Goal: Information Seeking & Learning: Learn about a topic

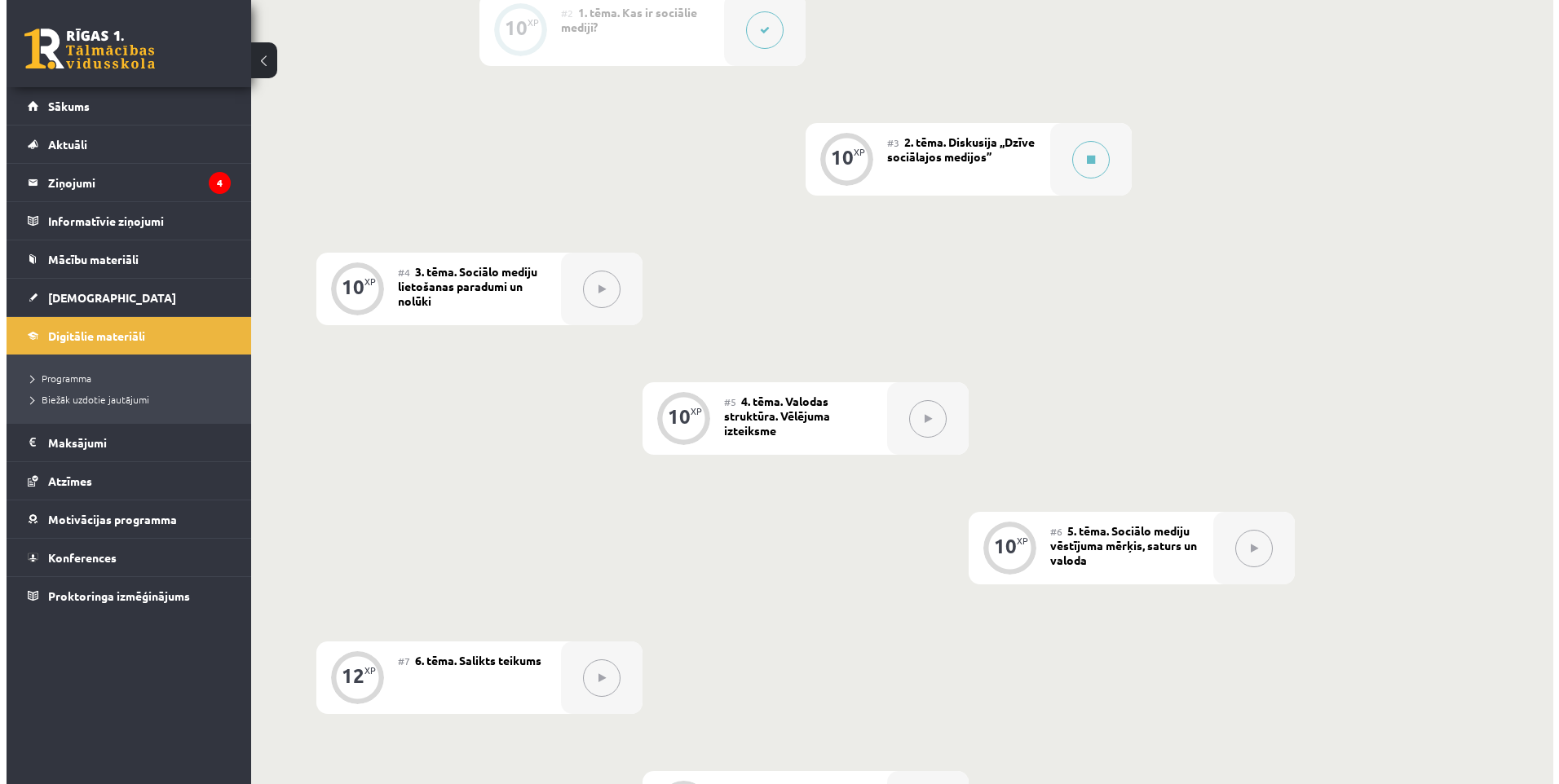
scroll to position [494, 0]
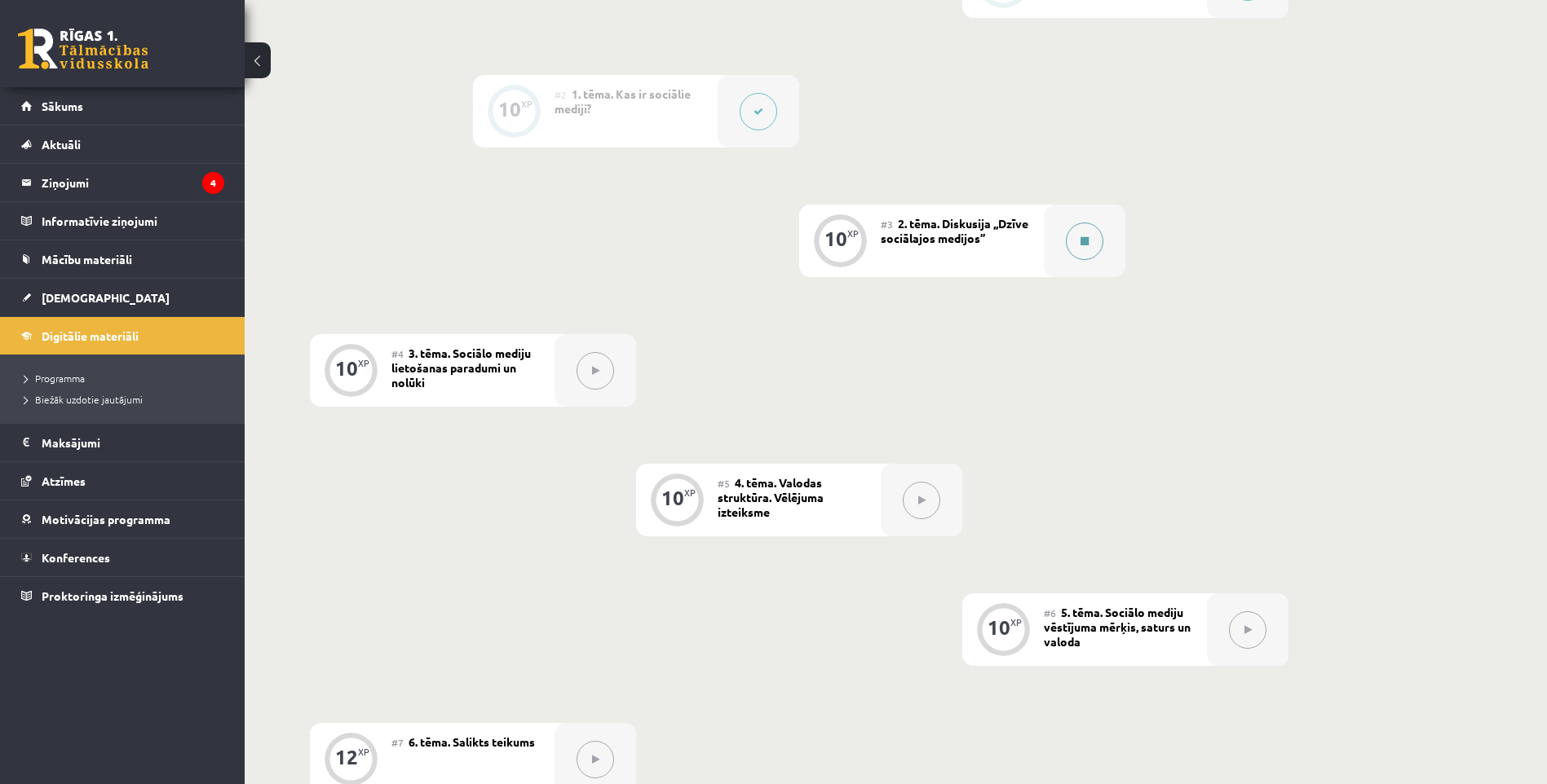
click at [1083, 240] on icon at bounding box center [1085, 241] width 8 height 10
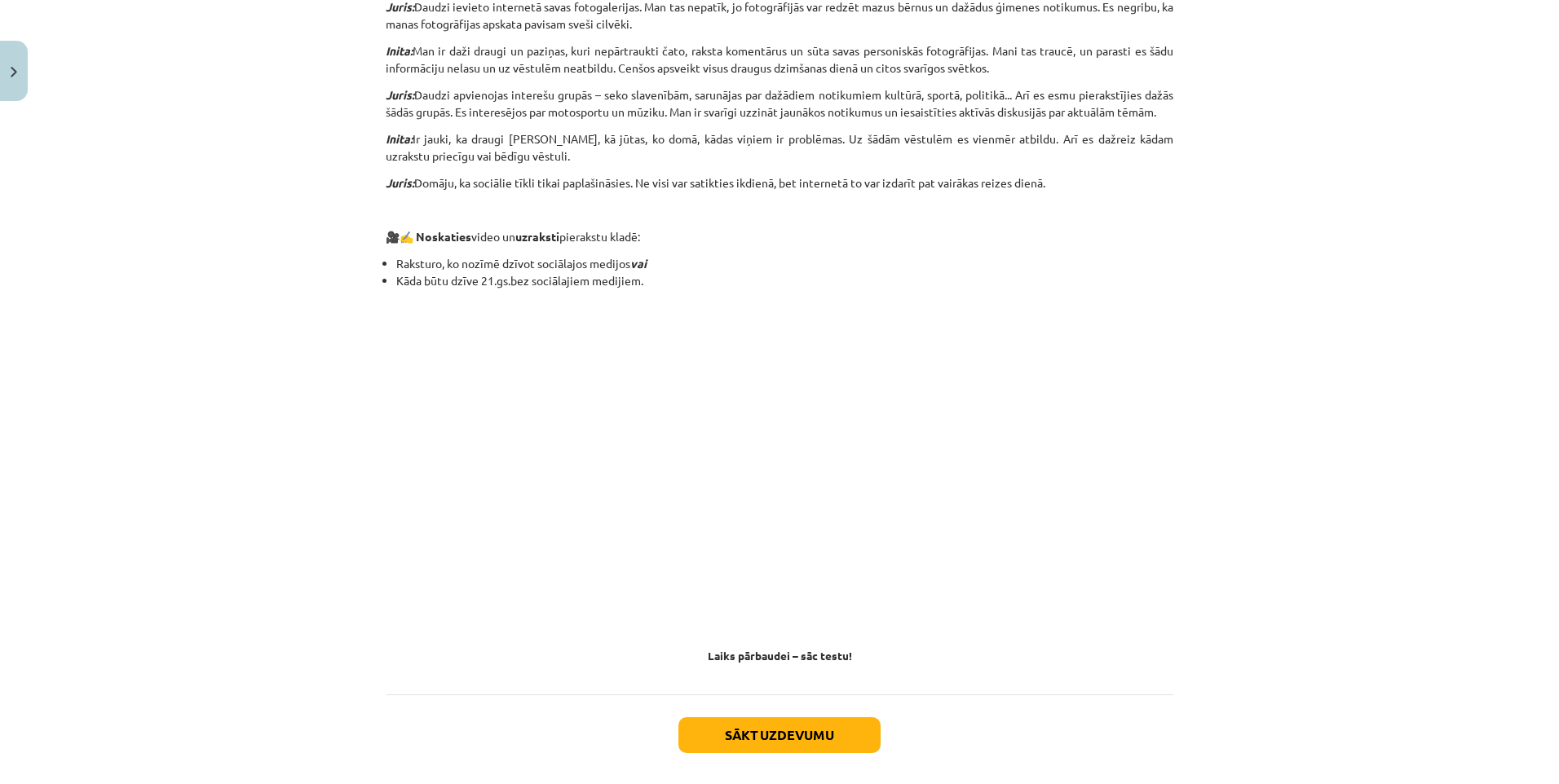
scroll to position [1295, 0]
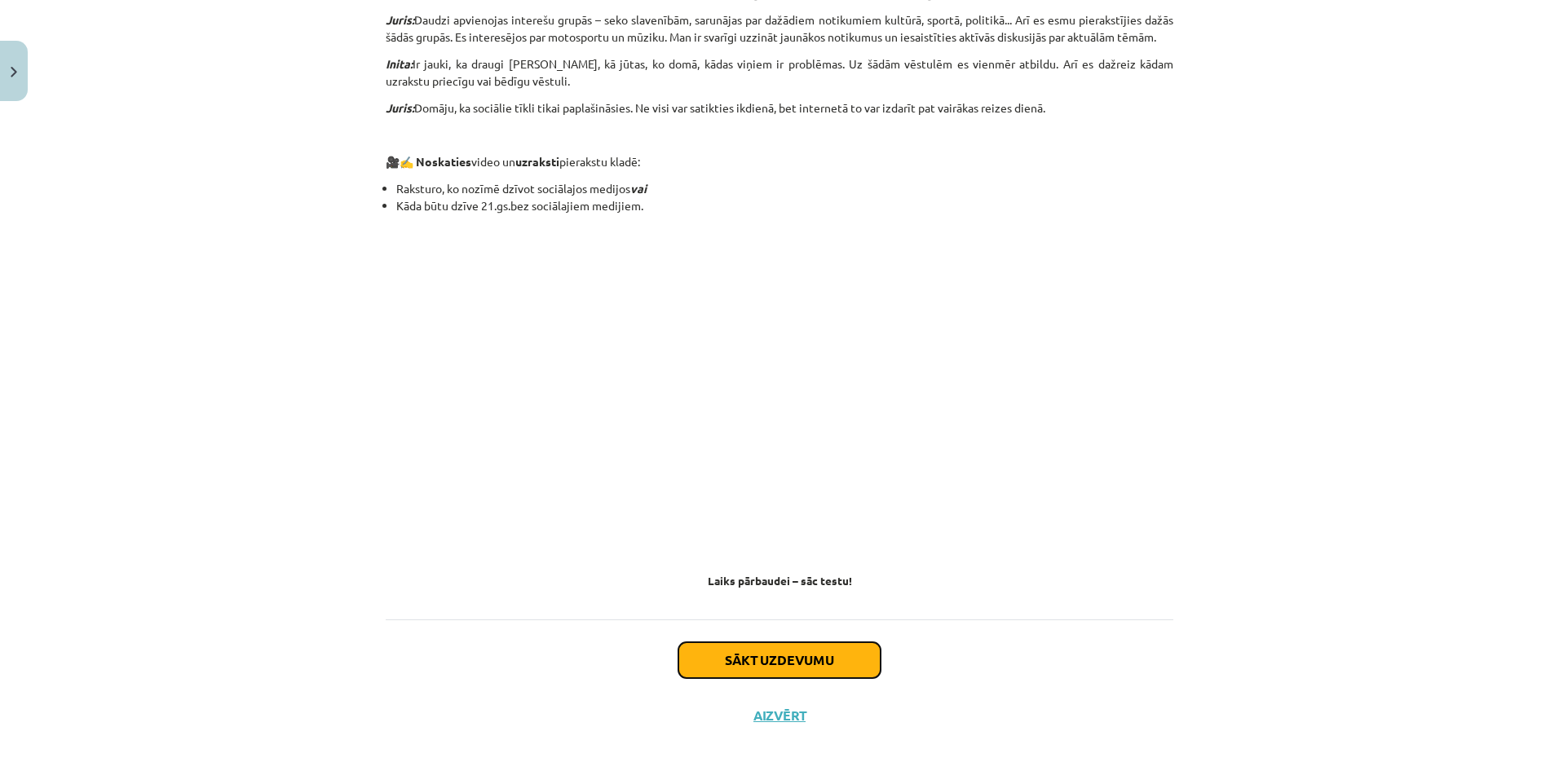
click at [769, 657] on button "Sākt uzdevumu" at bounding box center [780, 659] width 202 height 35
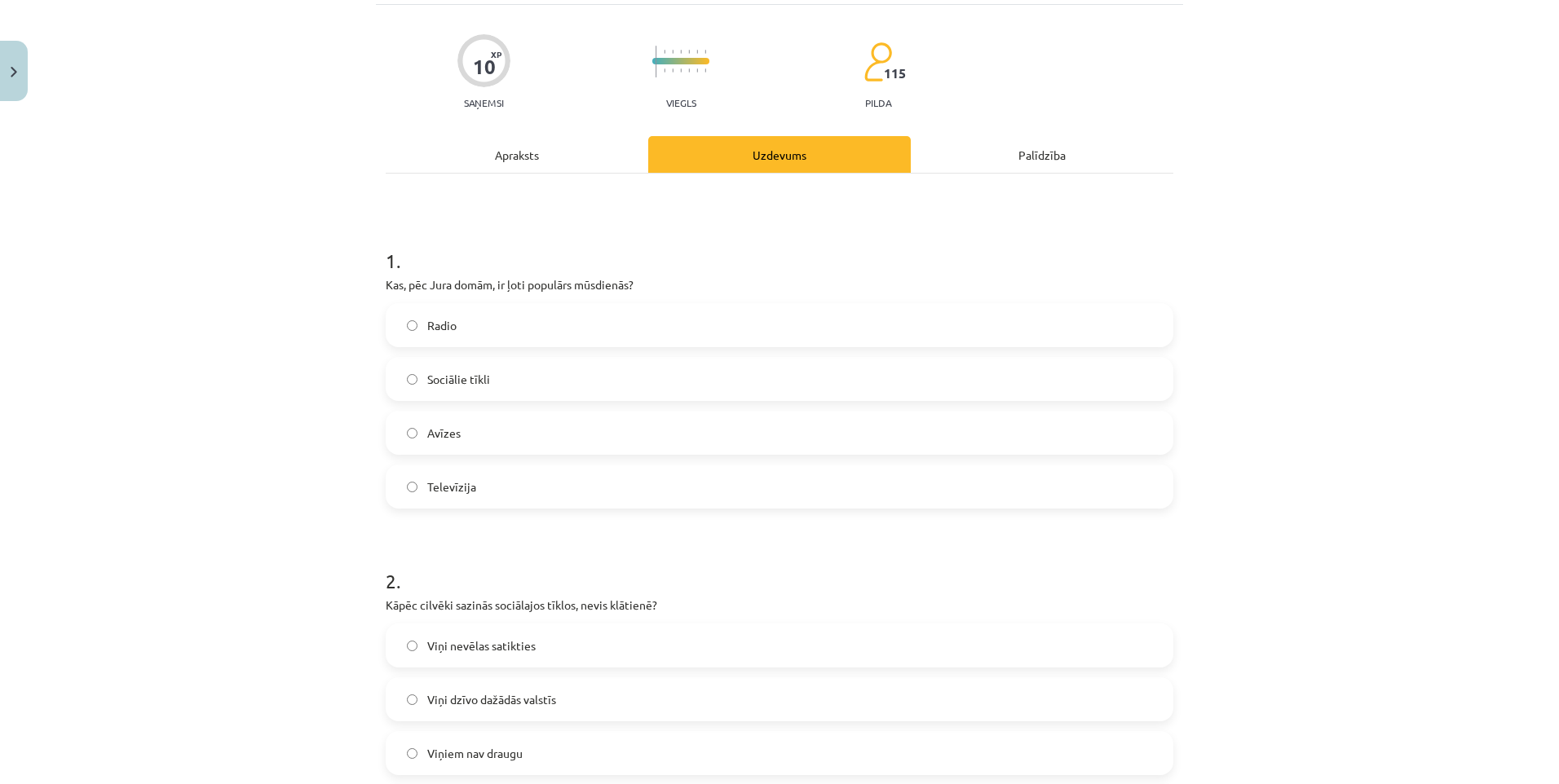
scroll to position [41, 0]
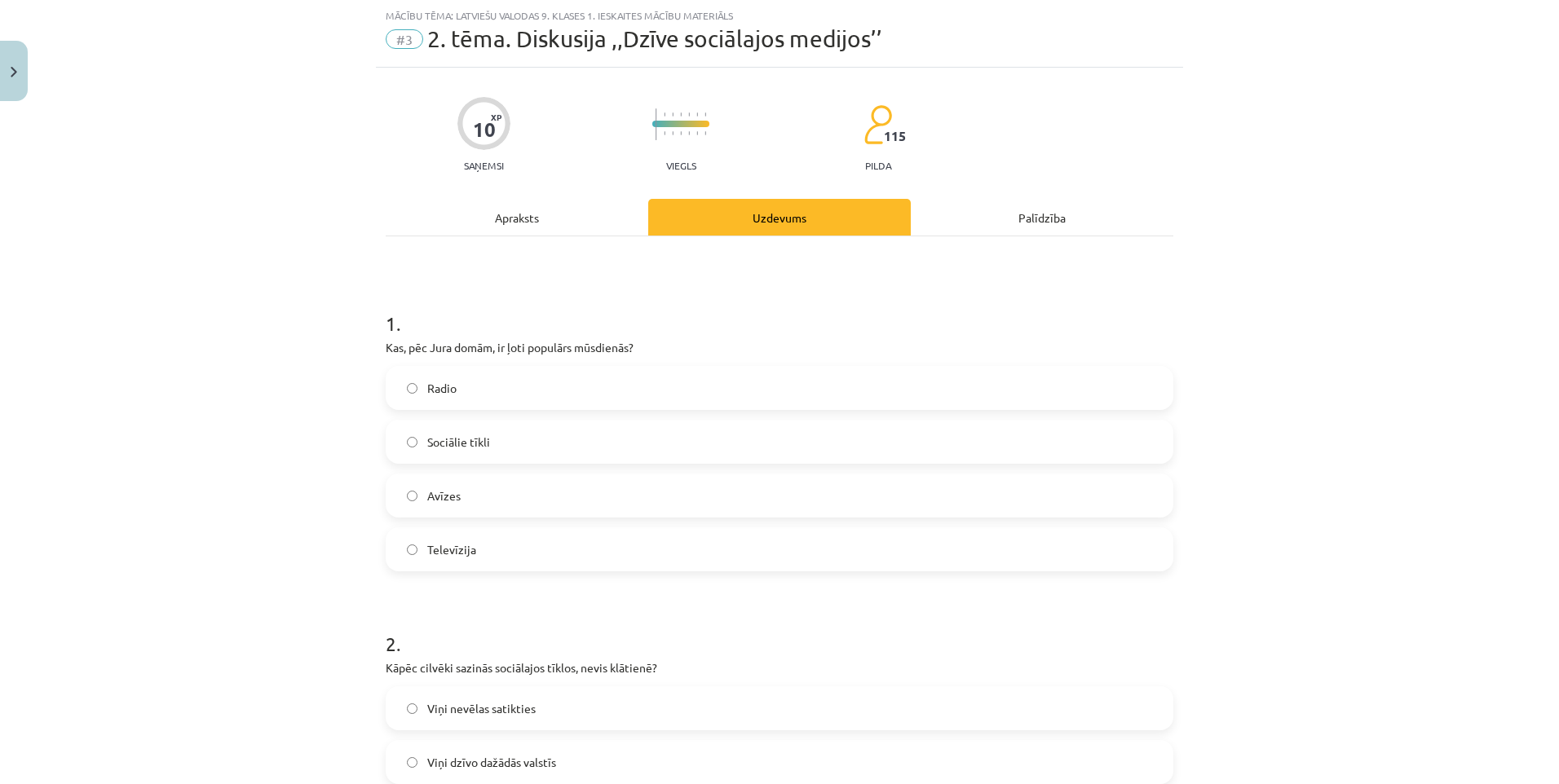
click at [412, 441] on label "Sociālie tīkli" at bounding box center [780, 441] width 784 height 41
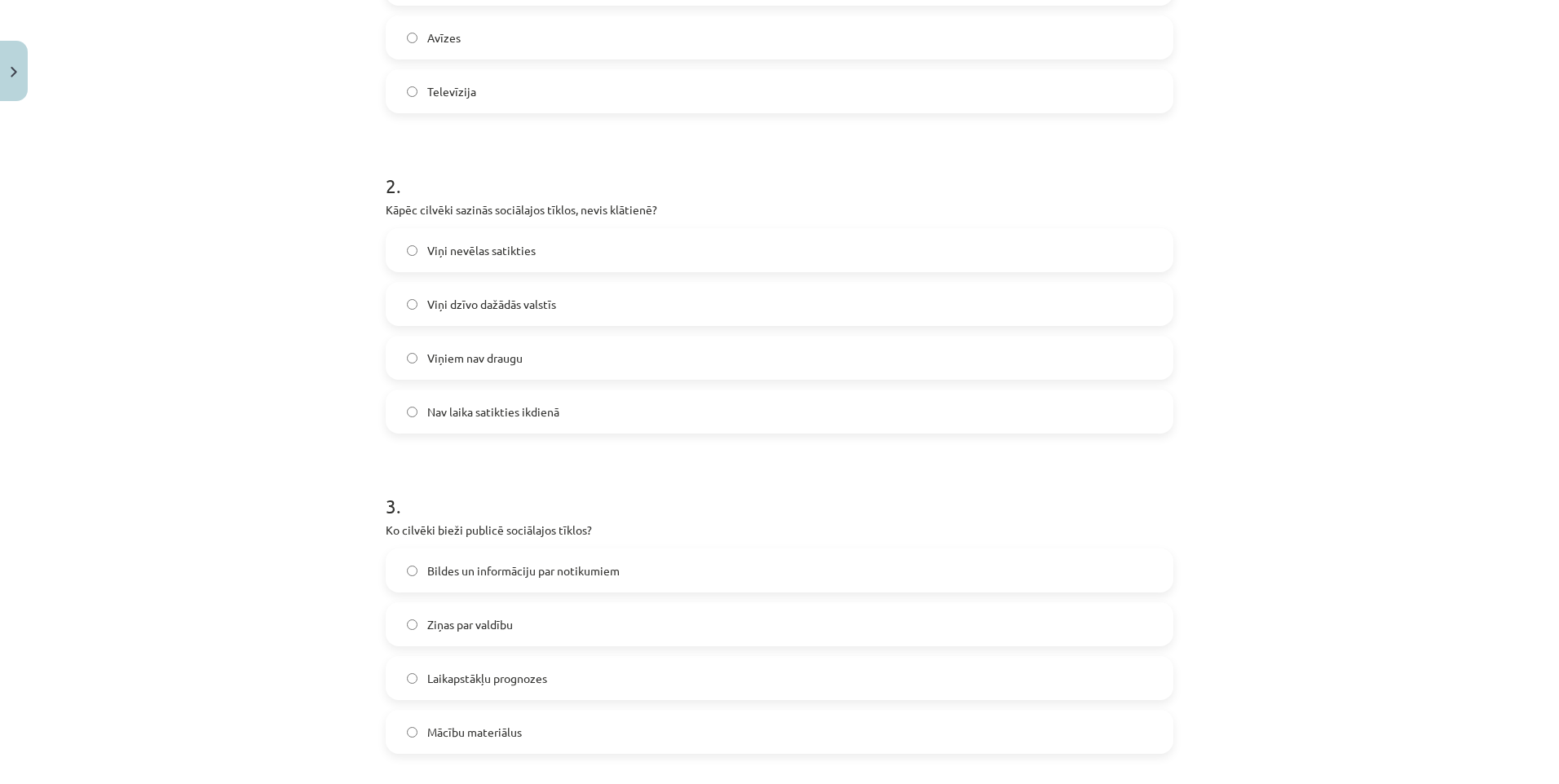
scroll to position [530, 0]
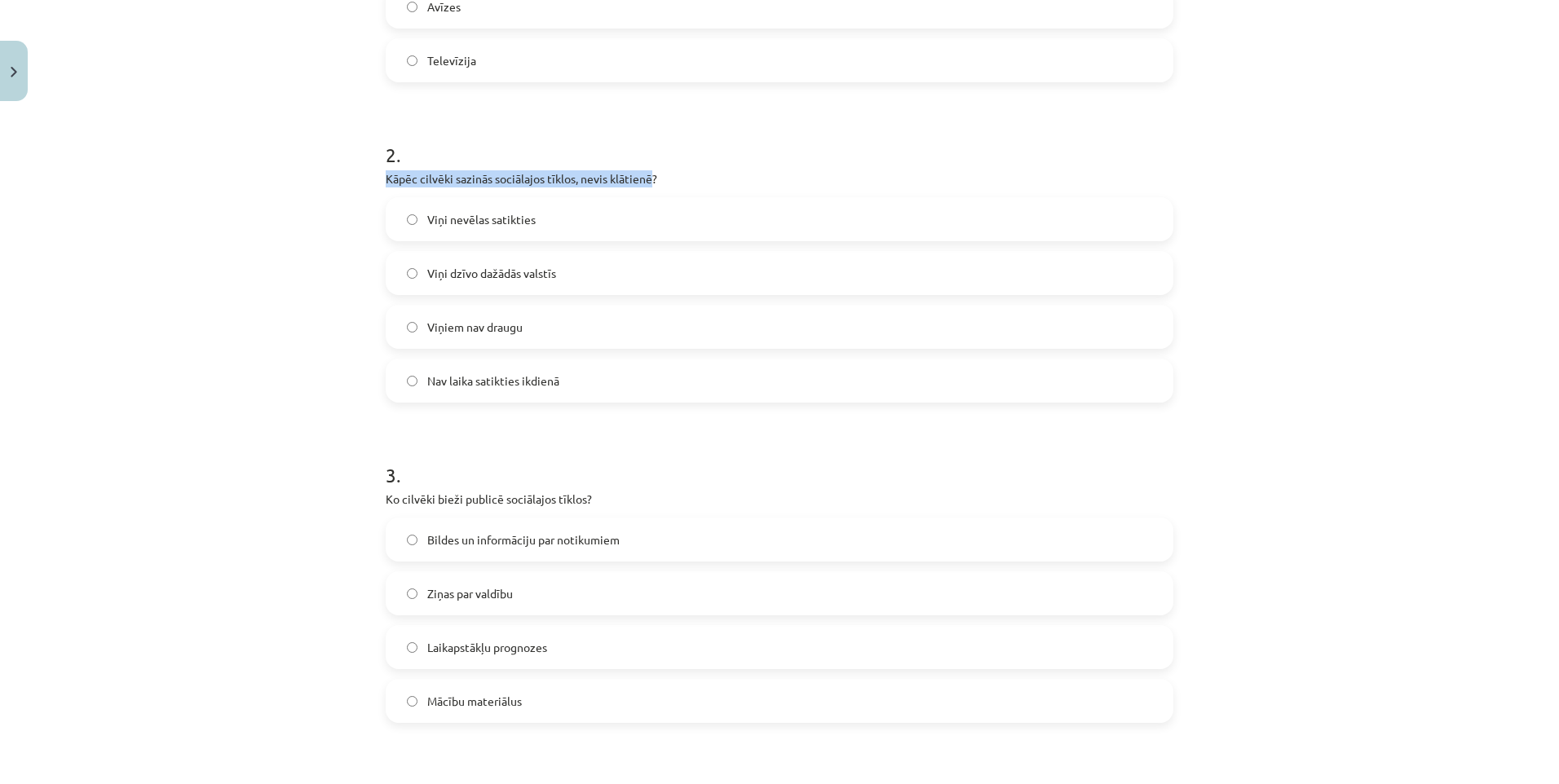
drag, startPoint x: 380, startPoint y: 175, endPoint x: 639, endPoint y: 176, distance: 259.0
click at [640, 176] on p "Kāpēc cilvēki sazinās sociālajos tīklos, nevis klātienē?" at bounding box center [780, 178] width 788 height 17
drag, startPoint x: 639, startPoint y: 176, endPoint x: 607, endPoint y: 174, distance: 32.1
copy p "Kāpēc cilvēki sazinās sociālajos tīklos, nevis klātien"
click at [765, 140] on h1 "2 ." at bounding box center [780, 140] width 788 height 51
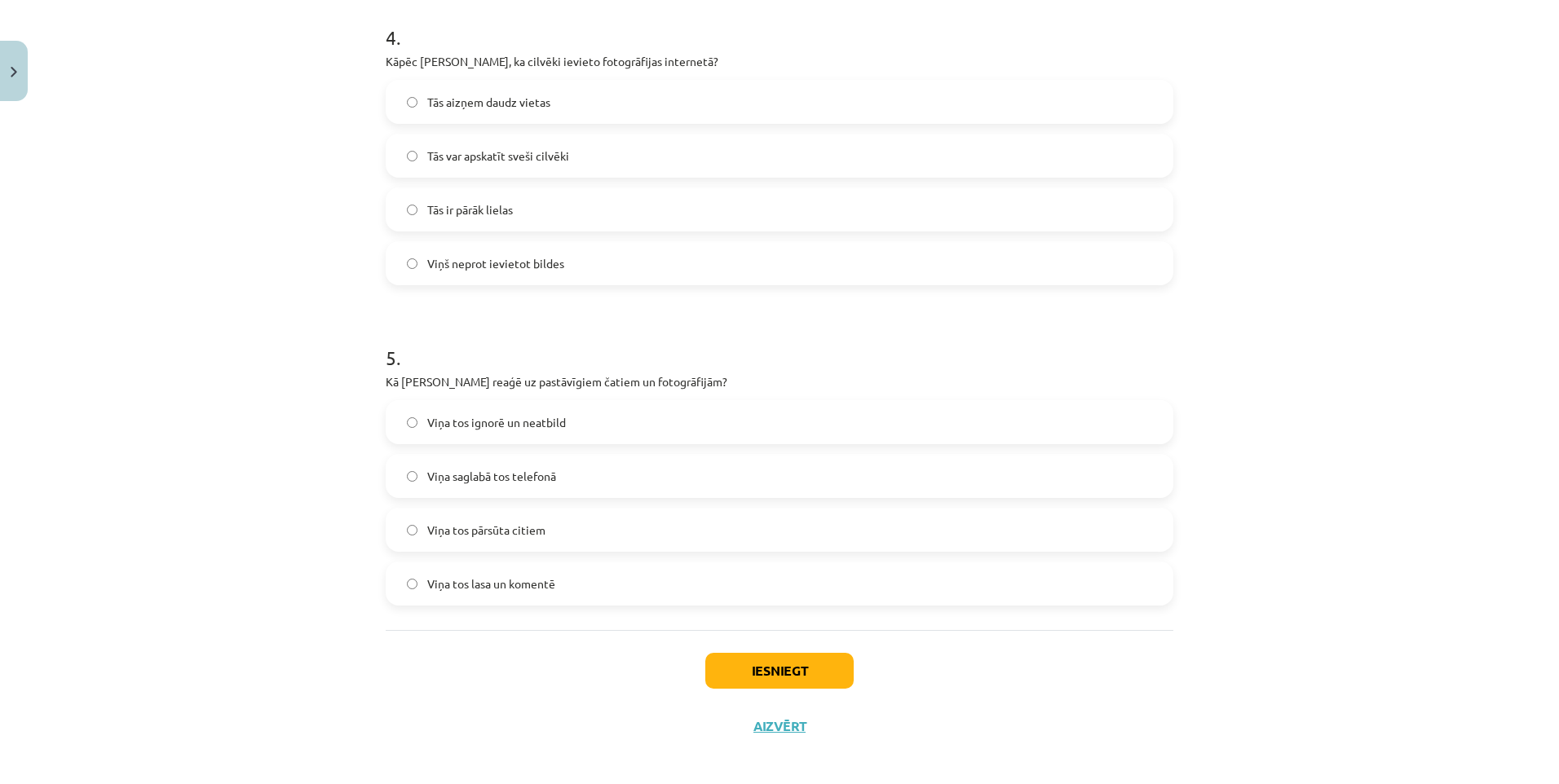
scroll to position [1299, 0]
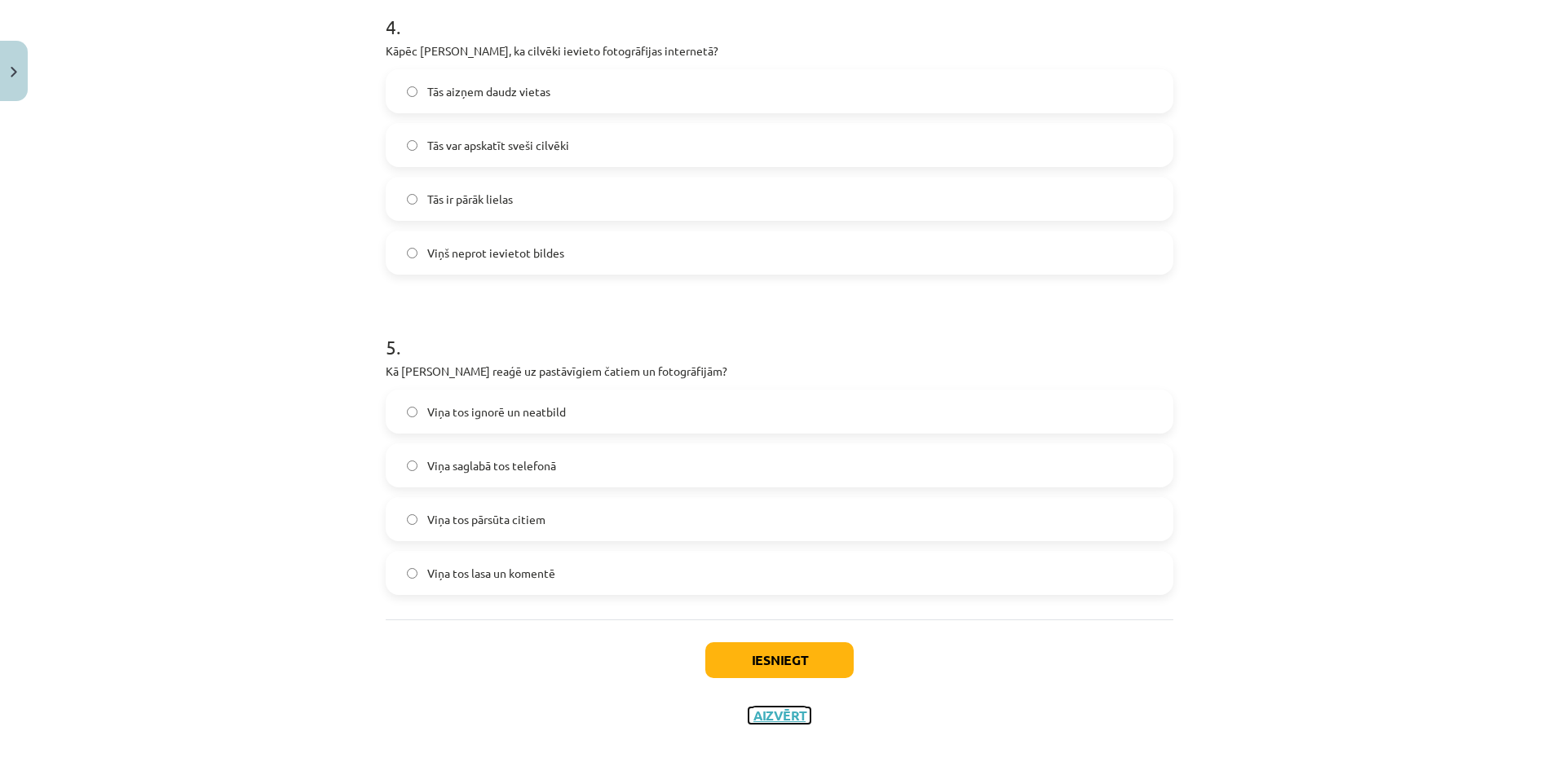
drag, startPoint x: 778, startPoint y: 715, endPoint x: 807, endPoint y: 719, distance: 29.3
click at [780, 716] on button "Aizvērt" at bounding box center [780, 716] width 62 height 16
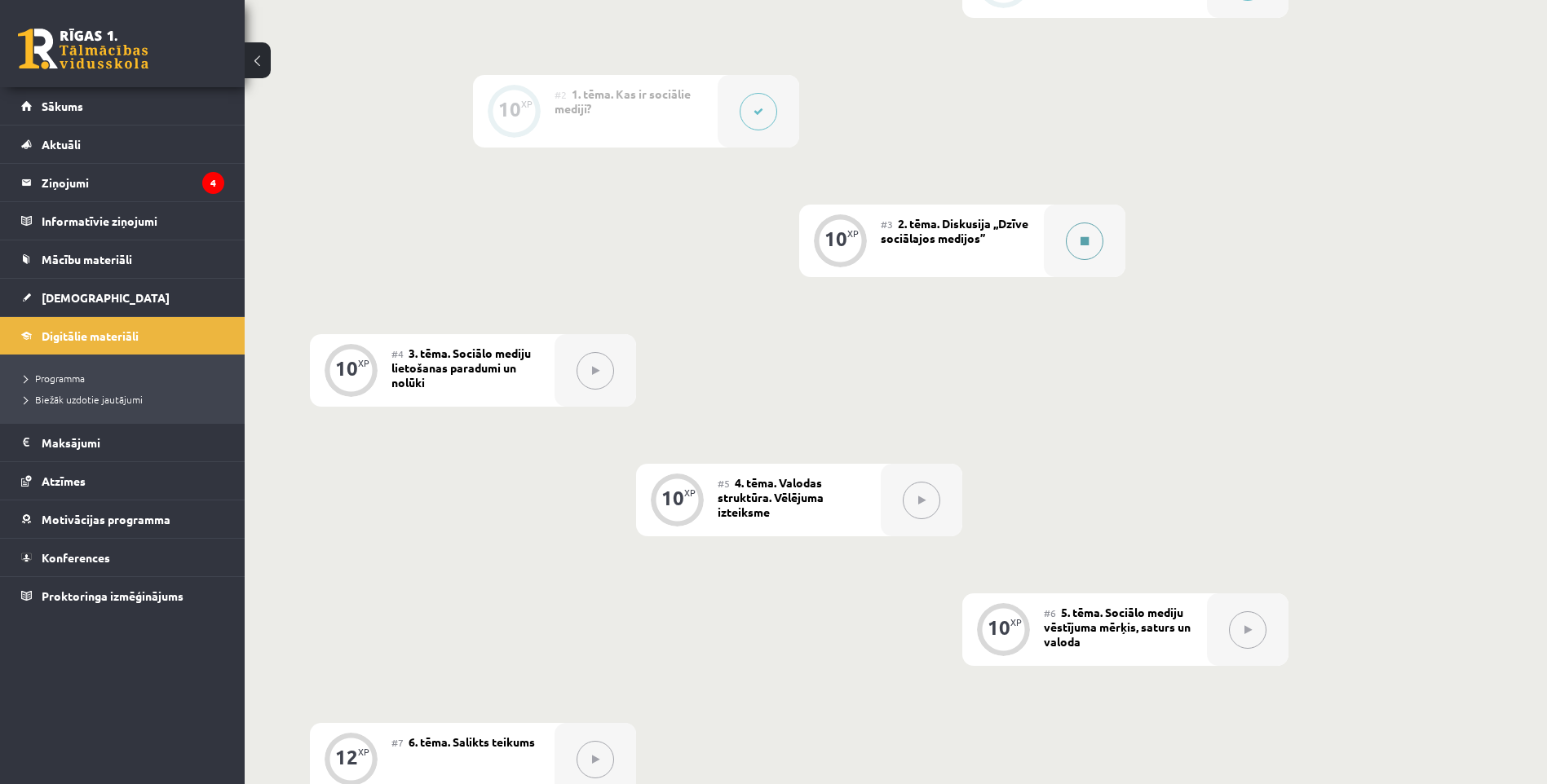
click at [1093, 236] on button at bounding box center [1084, 241] width 37 height 37
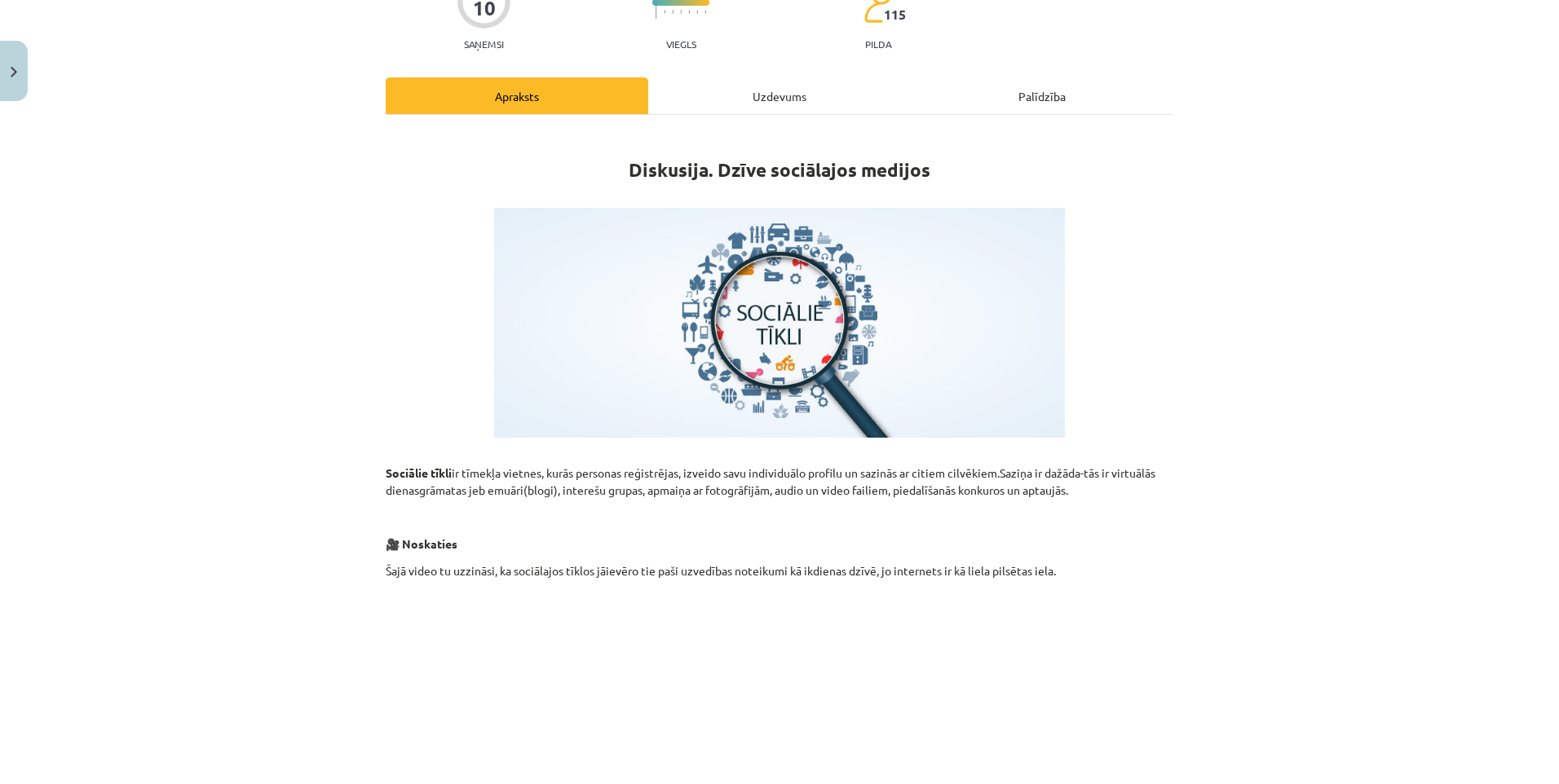
scroll to position [73, 0]
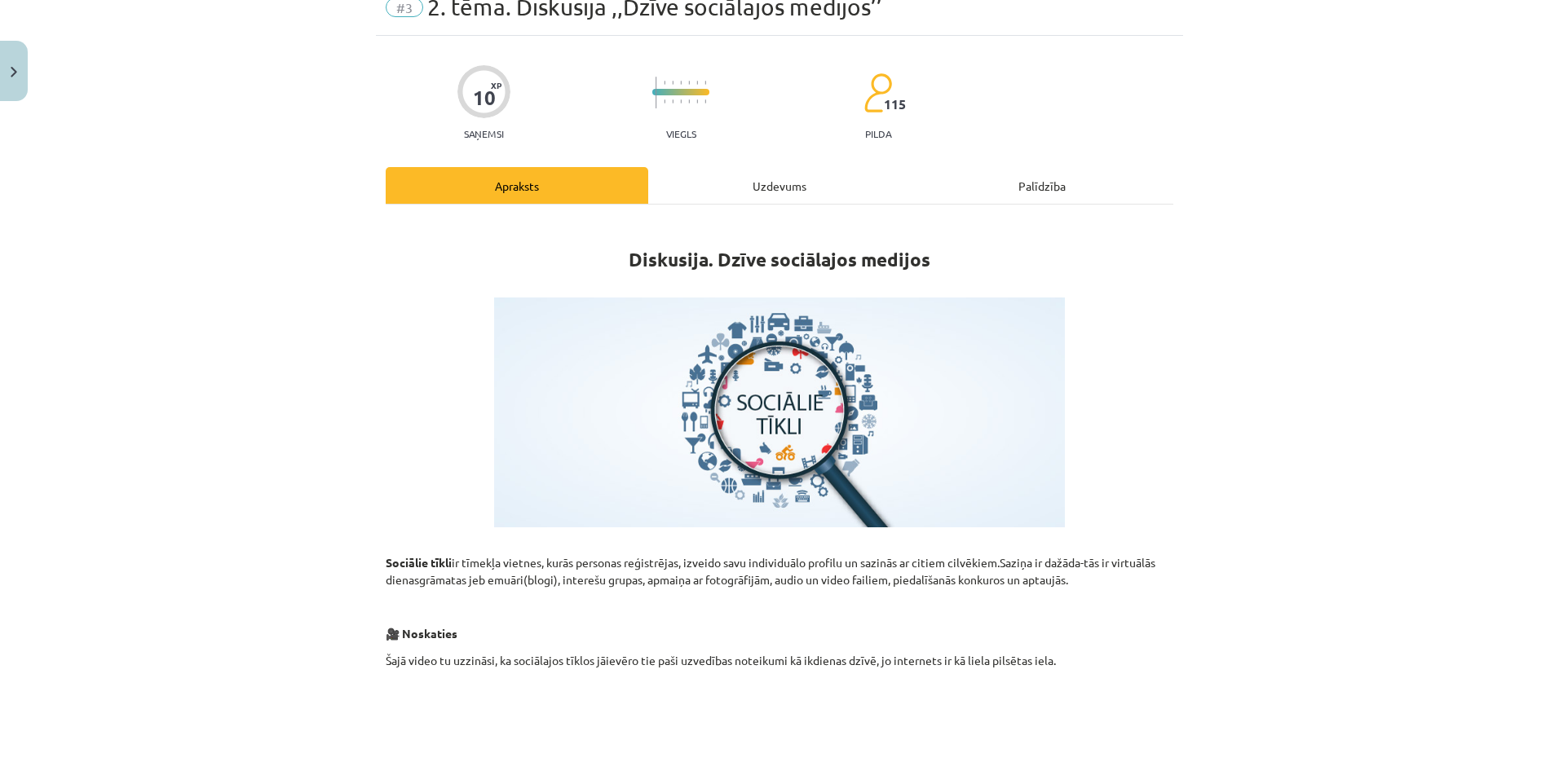
click at [513, 186] on div "Apraksts" at bounding box center [517, 186] width 263 height 36
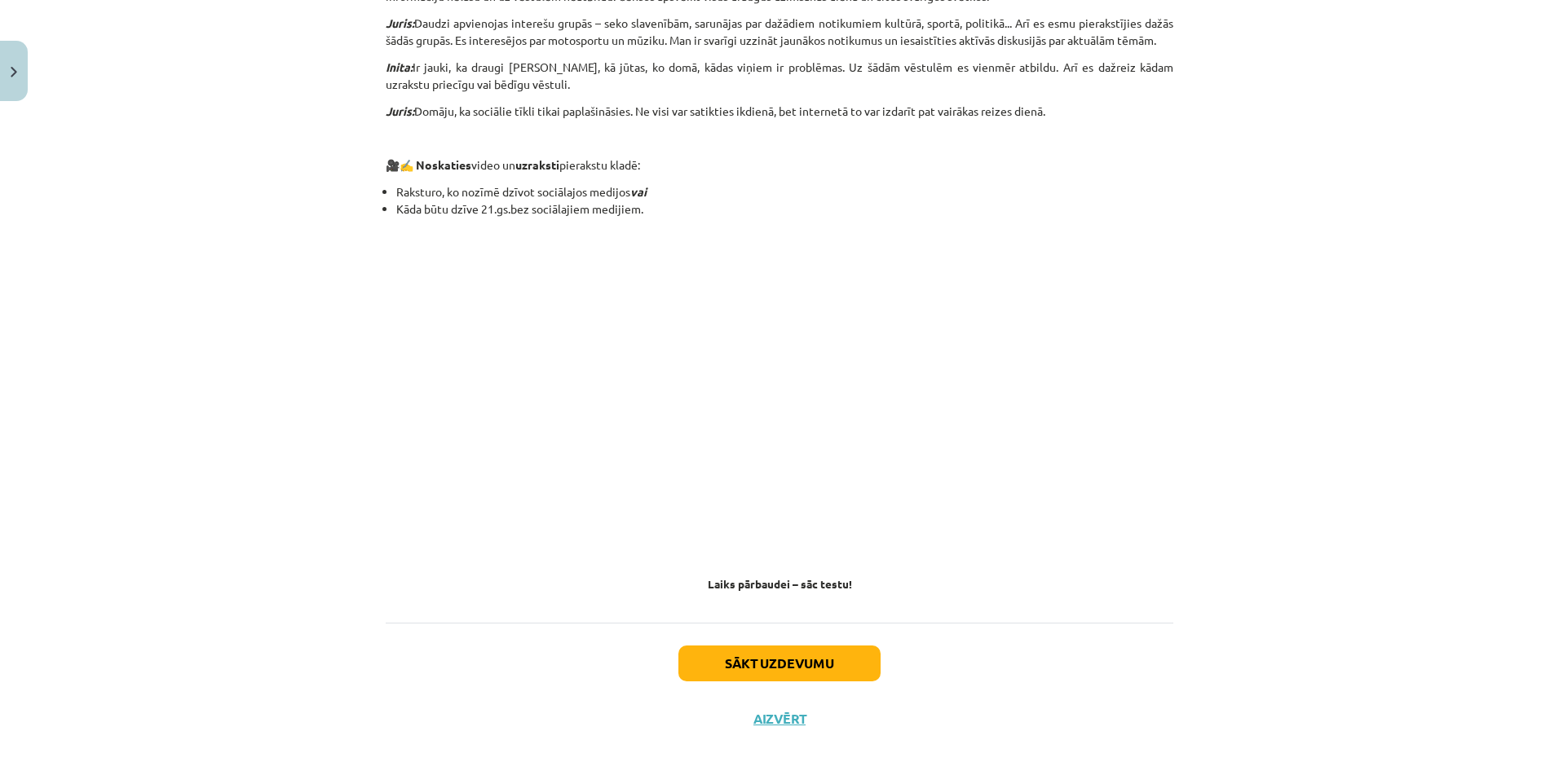
scroll to position [1295, 0]
click at [803, 658] on button "Sākt uzdevumu" at bounding box center [780, 659] width 202 height 35
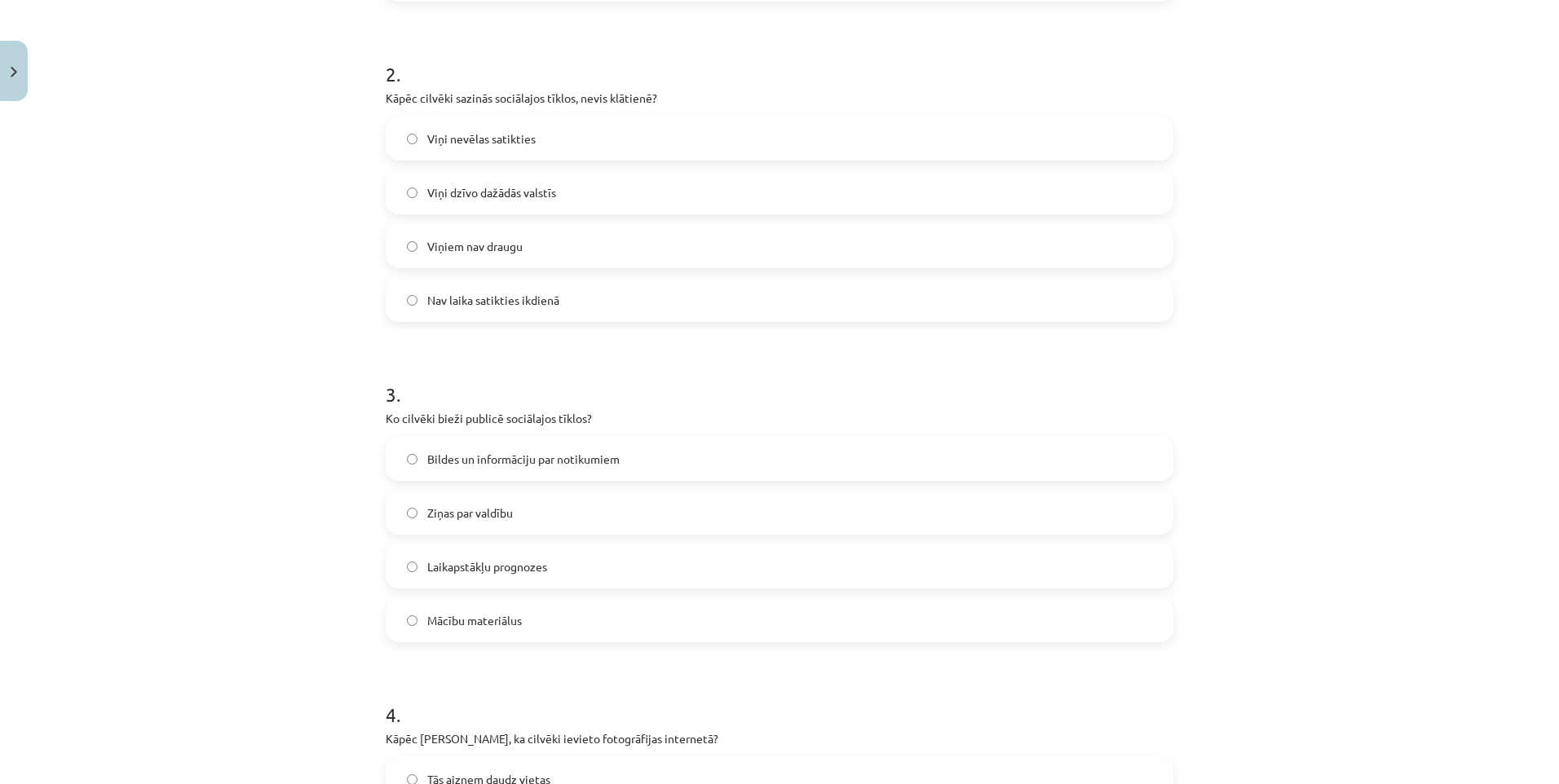
scroll to position [611, 0]
click at [304, 256] on div "Mācību tēma: Latviešu valodas 9. klases 1. ieskaites mācību materiāls #3 2. tēm…" at bounding box center [780, 392] width 1559 height 784
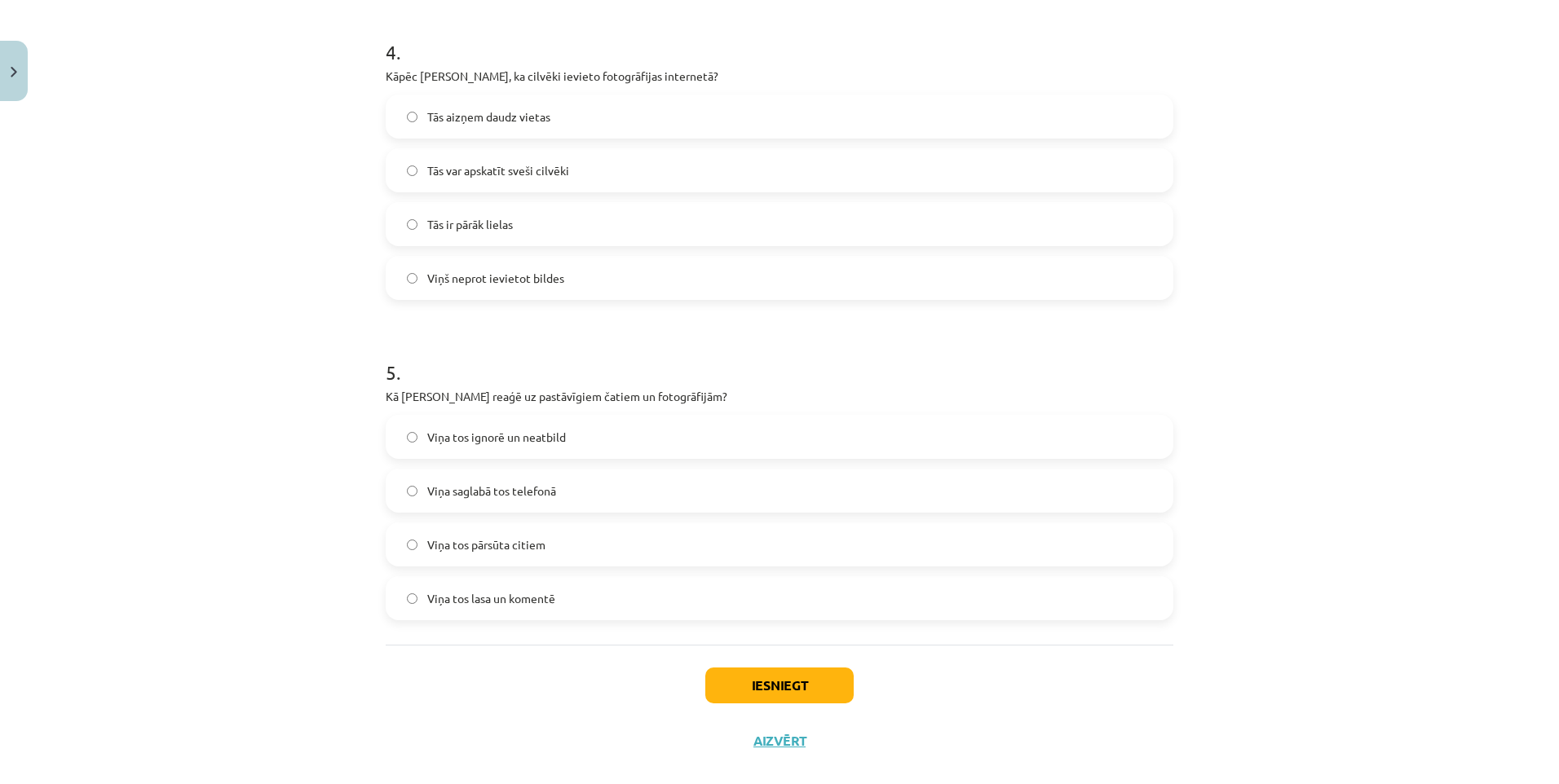
scroll to position [1299, 0]
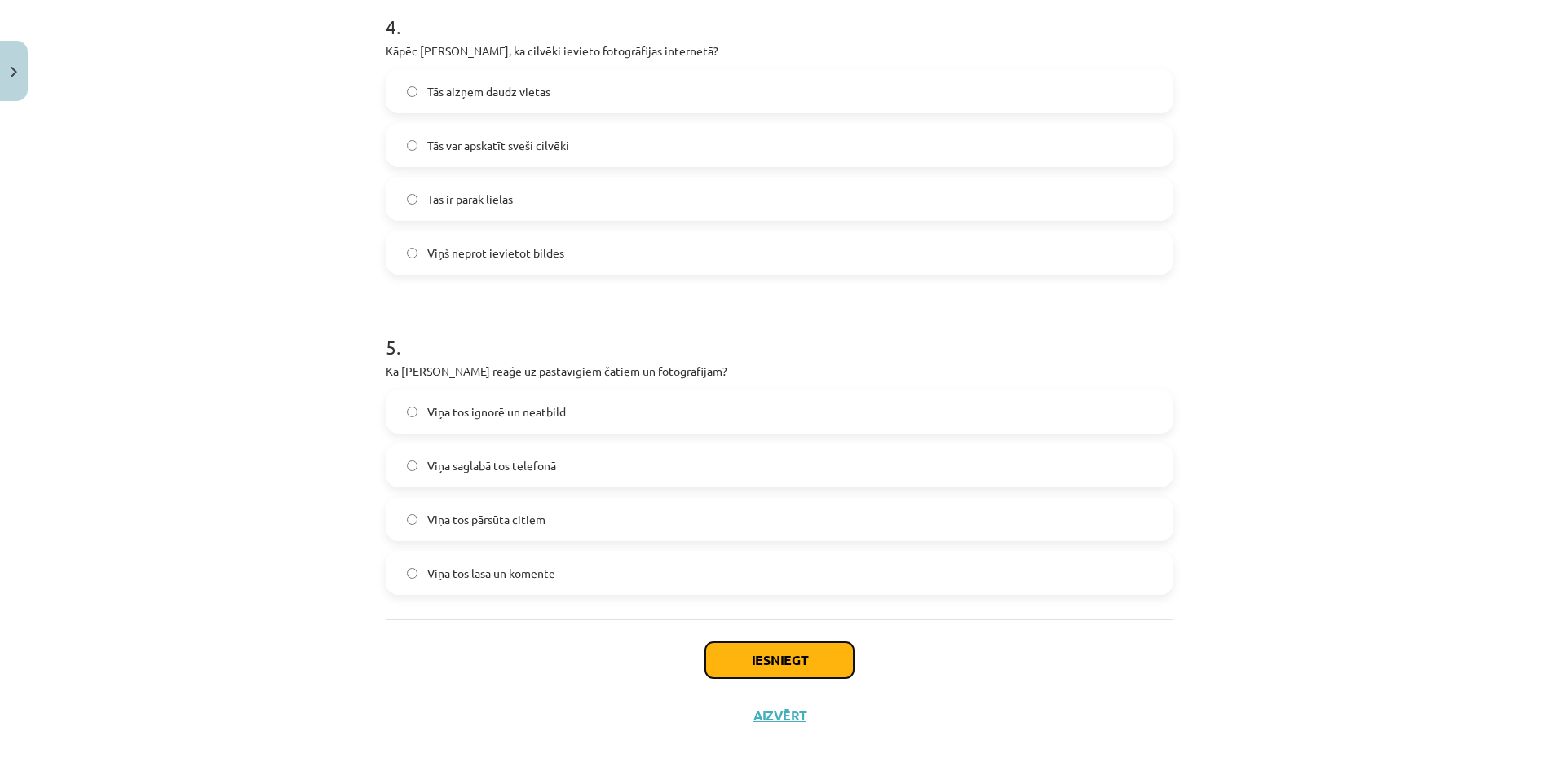
click at [770, 657] on button "Iesniegt" at bounding box center [779, 659] width 148 height 35
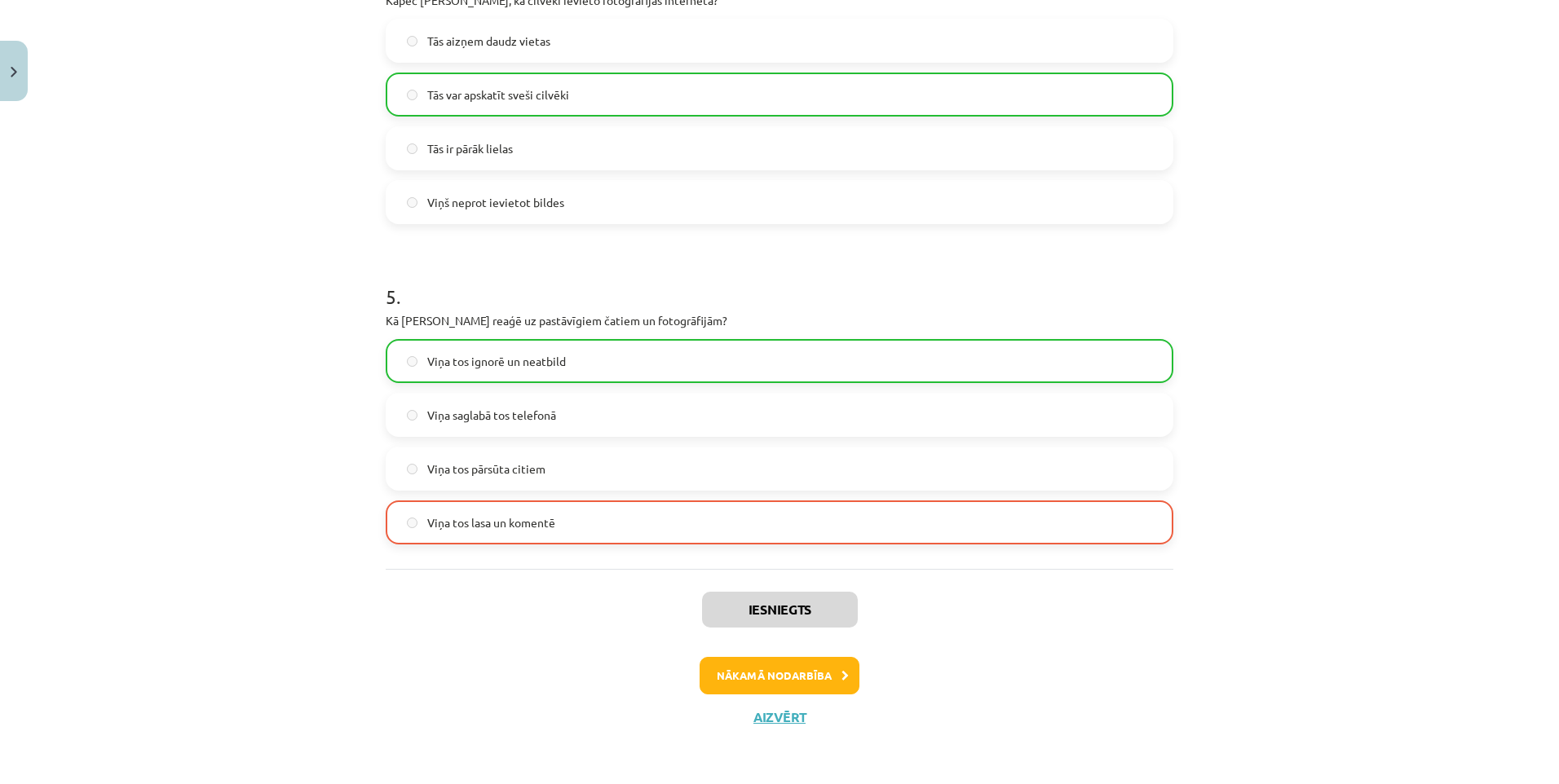
scroll to position [1351, 0]
click at [775, 670] on button "Nākamā nodarbība" at bounding box center [780, 674] width 160 height 37
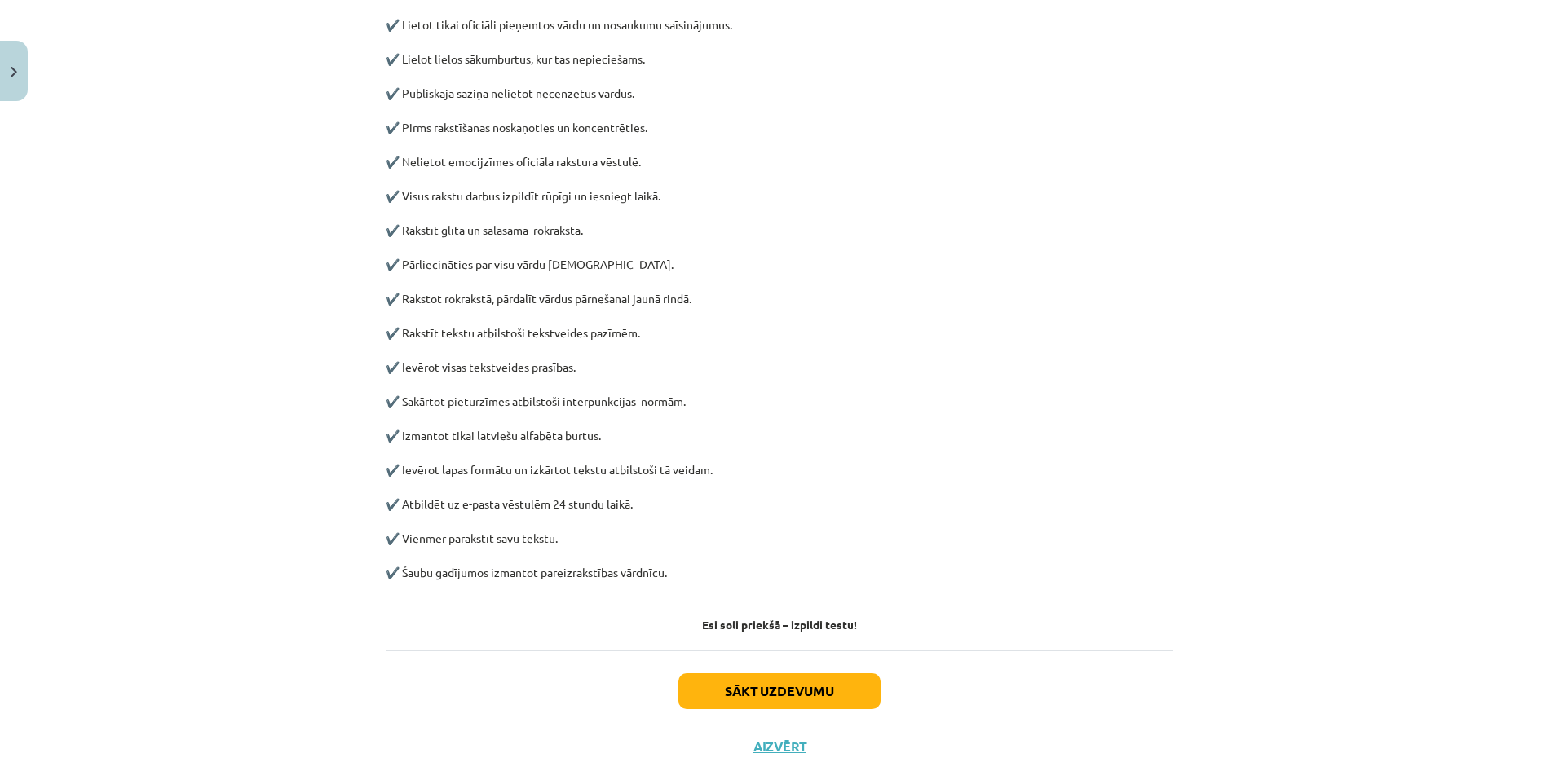
scroll to position [625, 0]
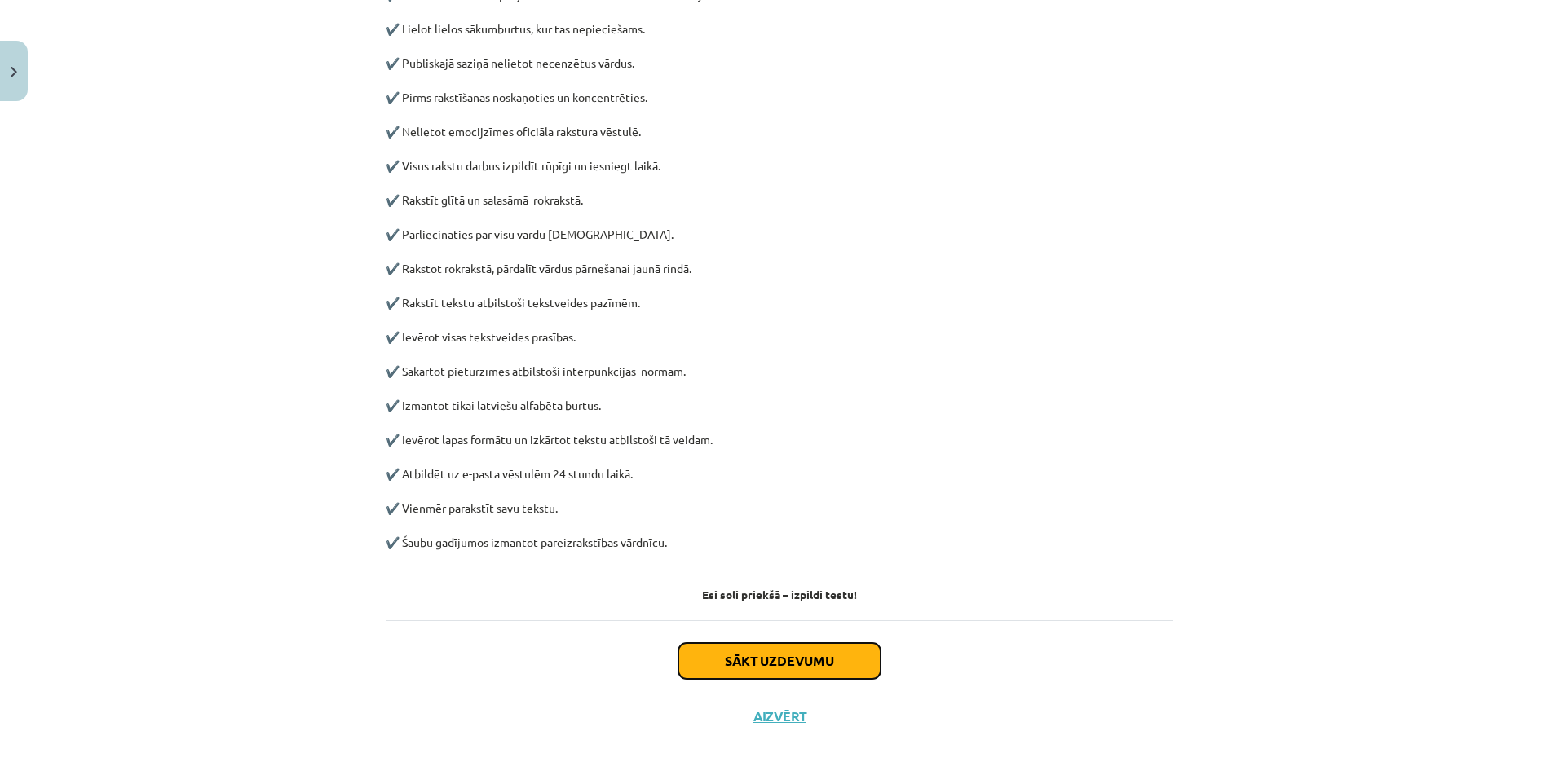
click at [775, 657] on button "Sākt uzdevumu" at bounding box center [780, 660] width 202 height 35
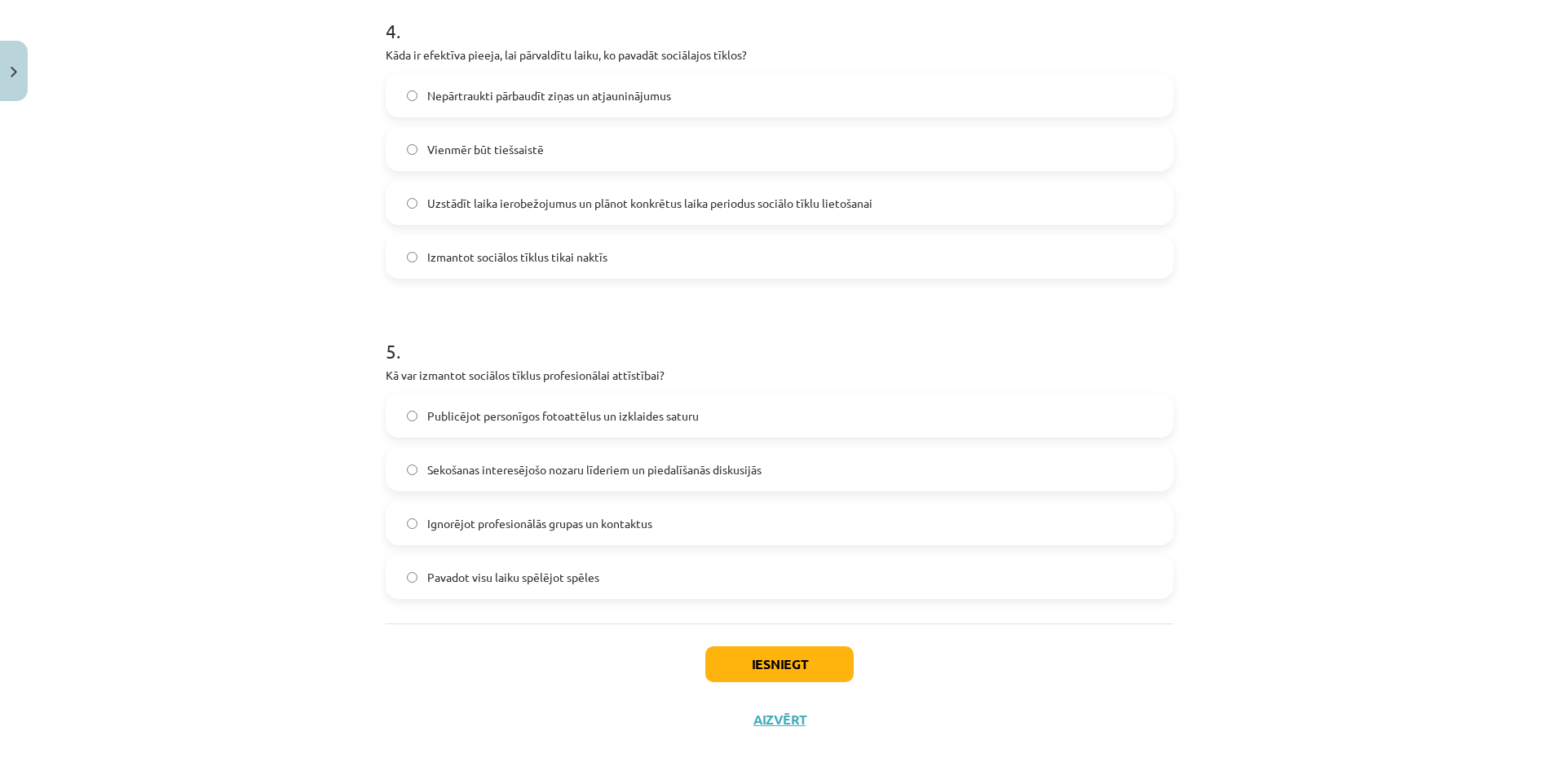
scroll to position [1299, 0]
drag, startPoint x: 788, startPoint y: 658, endPoint x: 860, endPoint y: 666, distance: 72.4
click at [792, 658] on button "Iesniegt" at bounding box center [779, 659] width 148 height 35
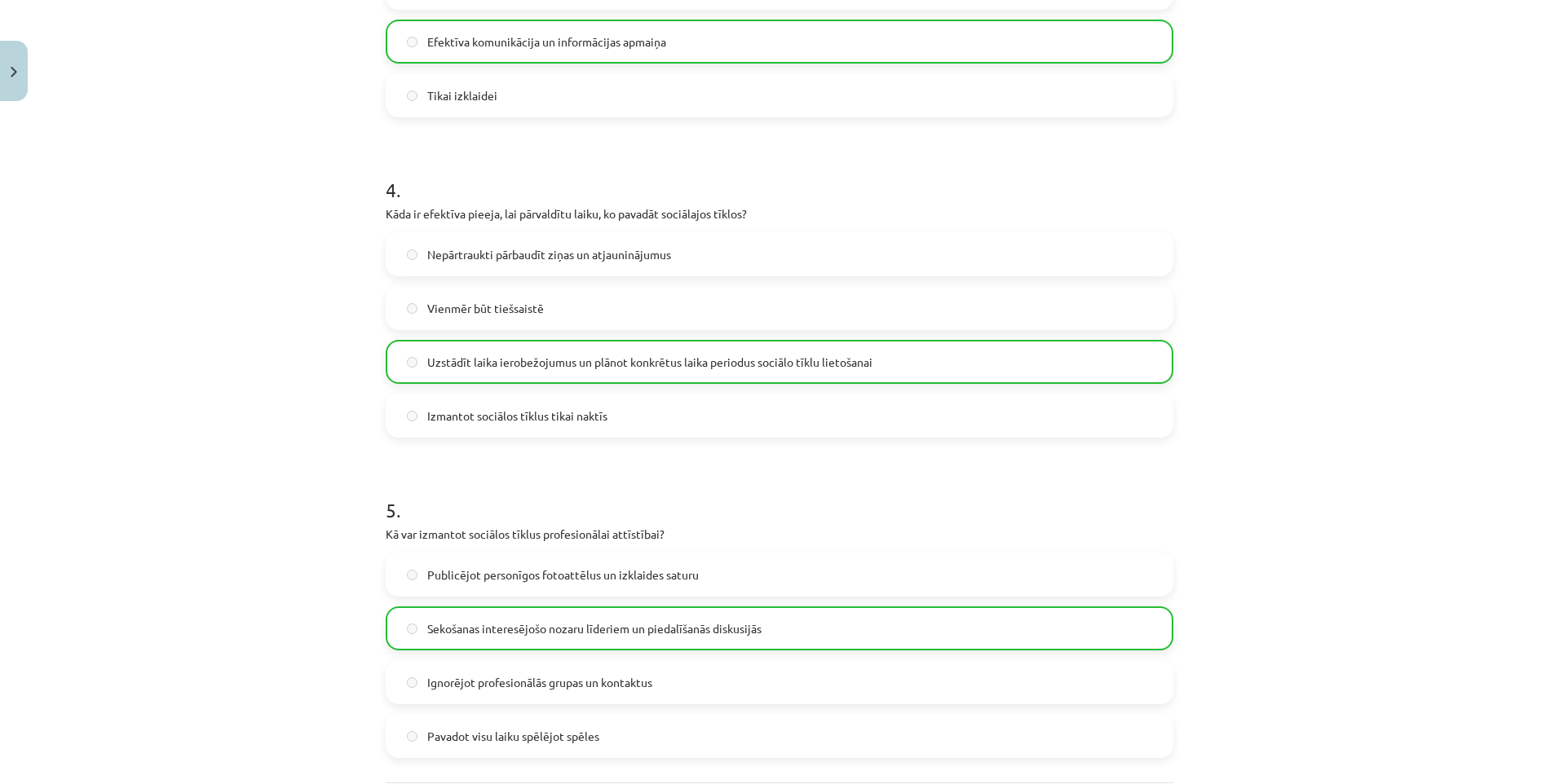
scroll to position [1351, 0]
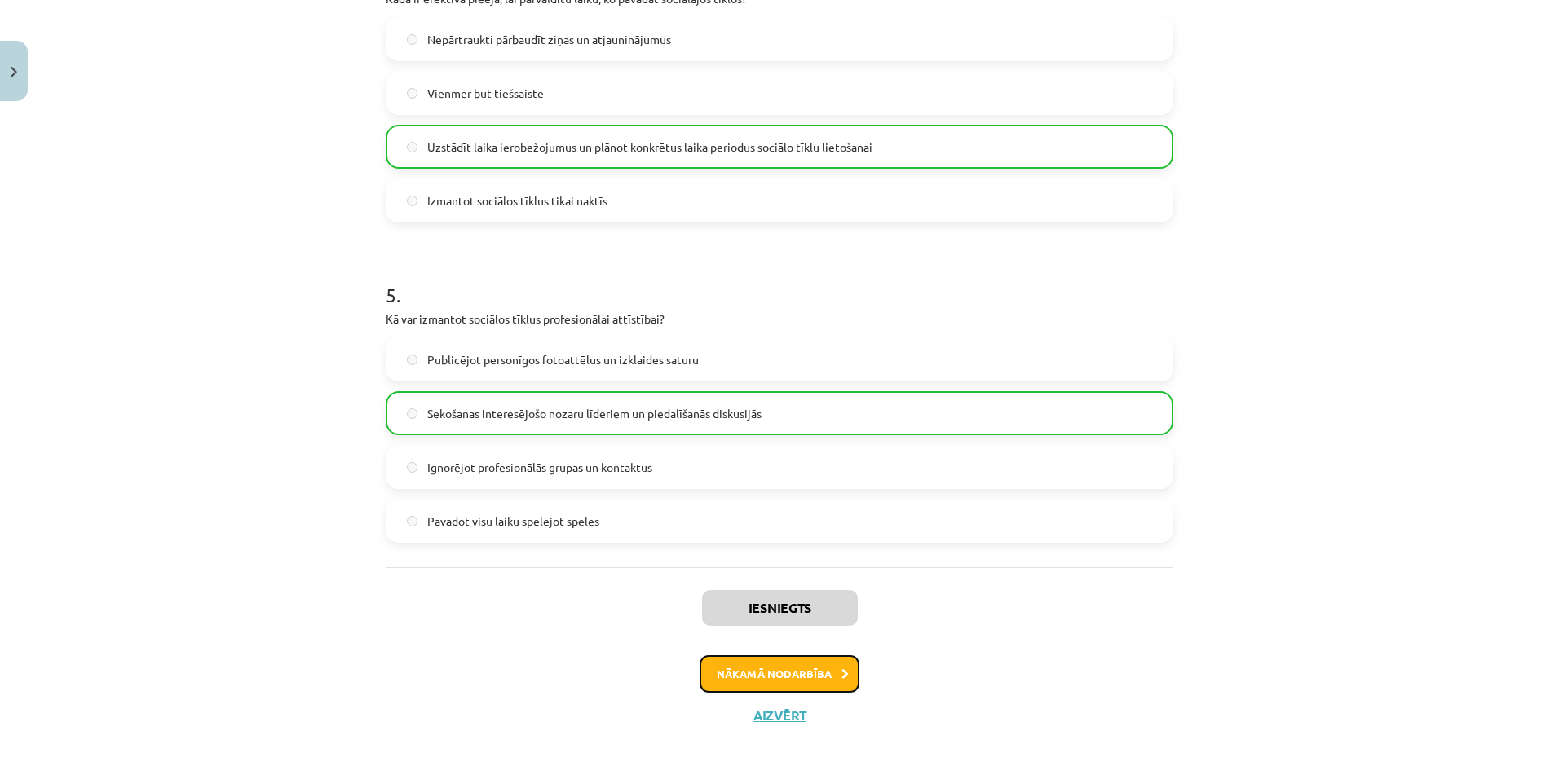
click at [770, 671] on button "Nākamā nodarbība" at bounding box center [780, 674] width 160 height 37
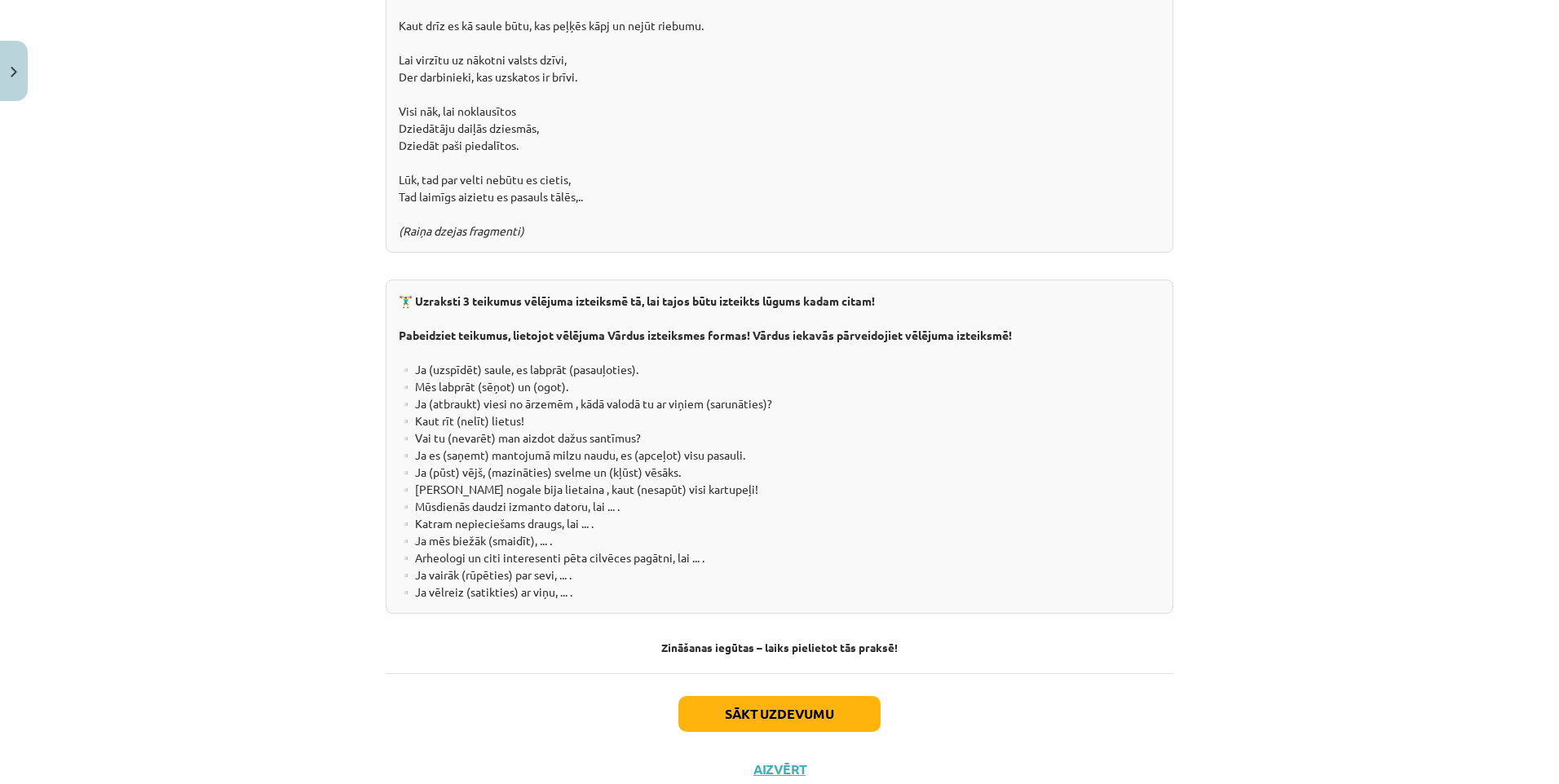
scroll to position [2829, 0]
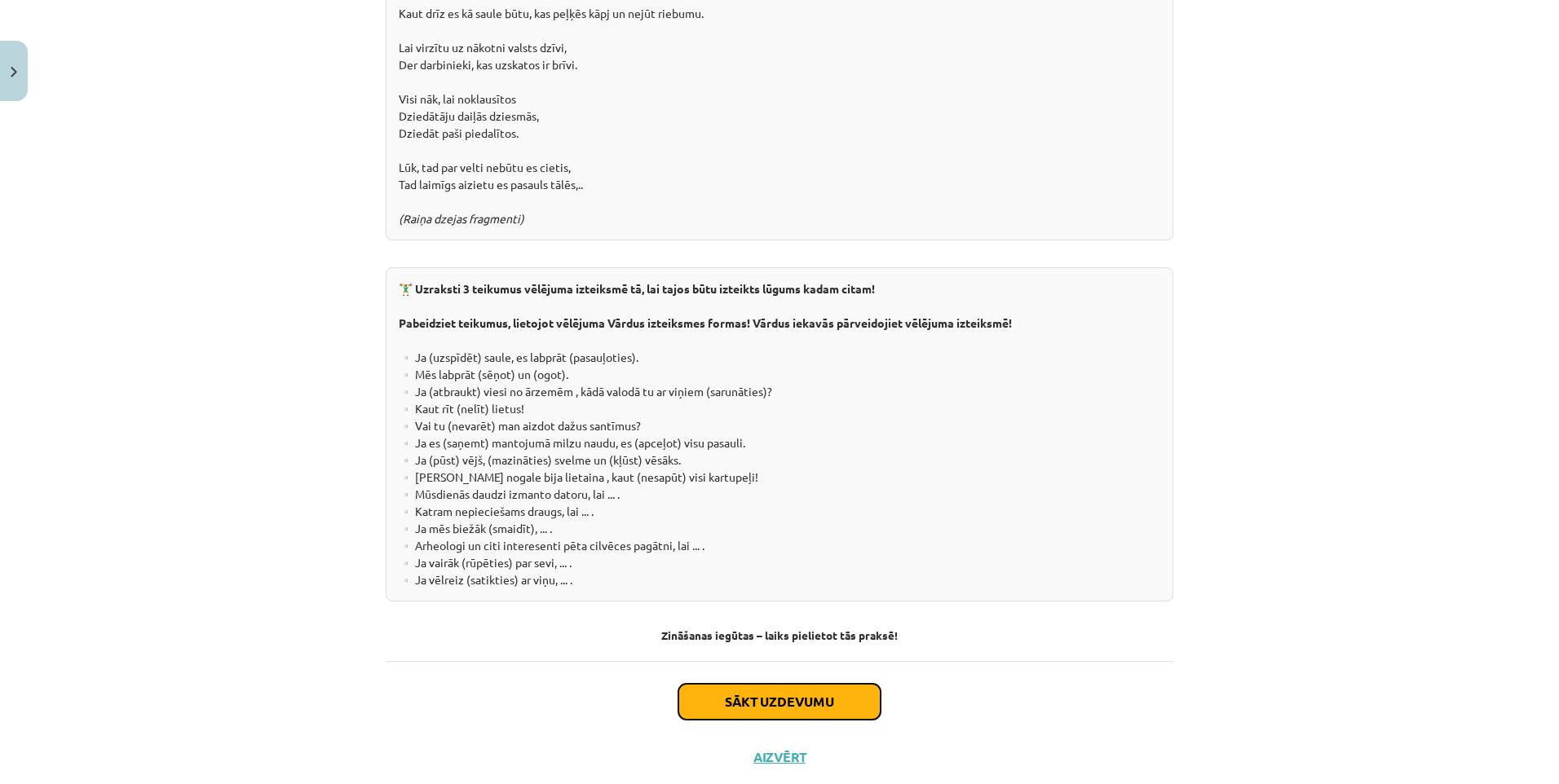
click at [775, 684] on button "Sākt uzdevumu" at bounding box center [780, 701] width 202 height 35
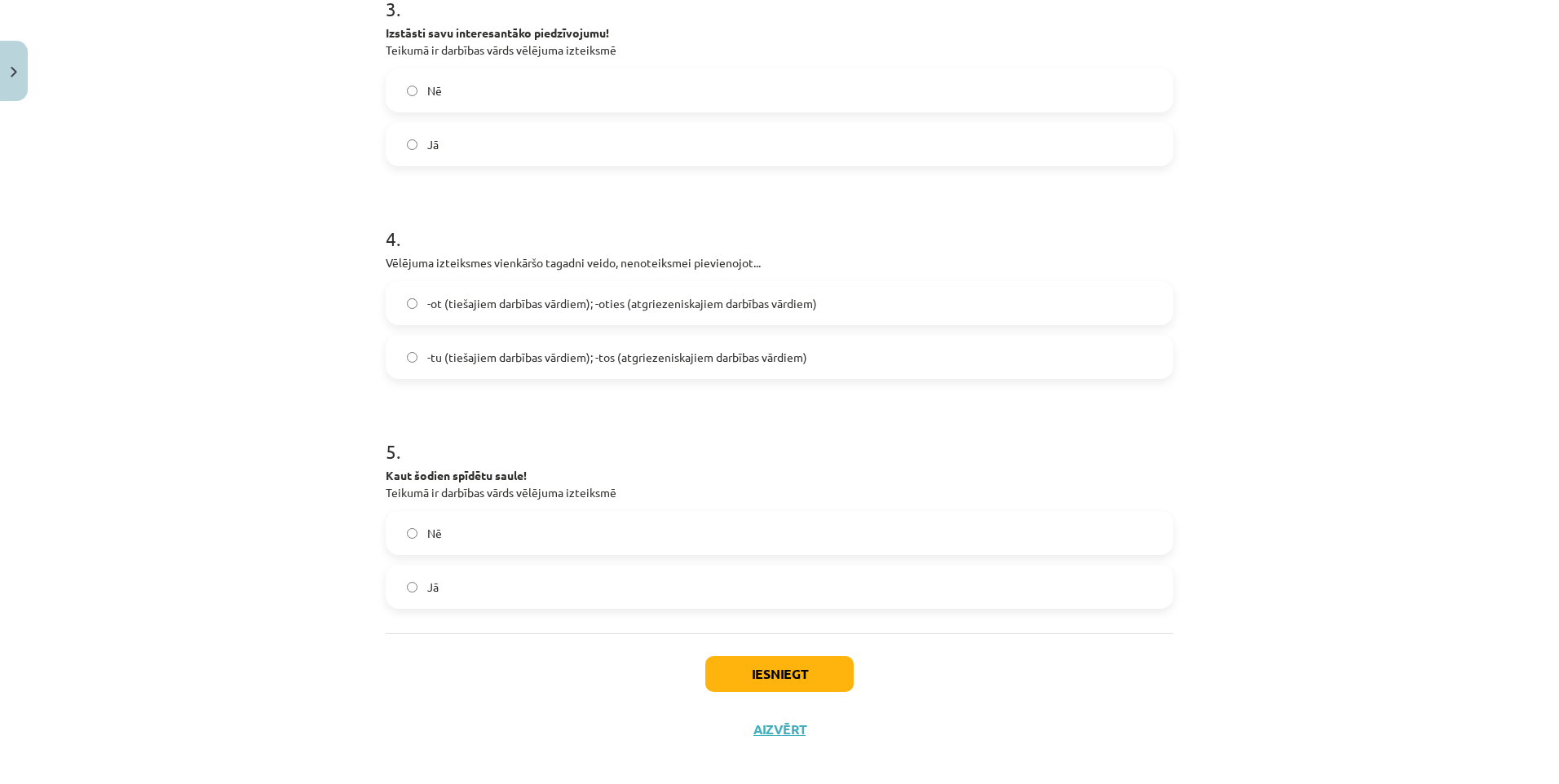
scroll to position [829, 0]
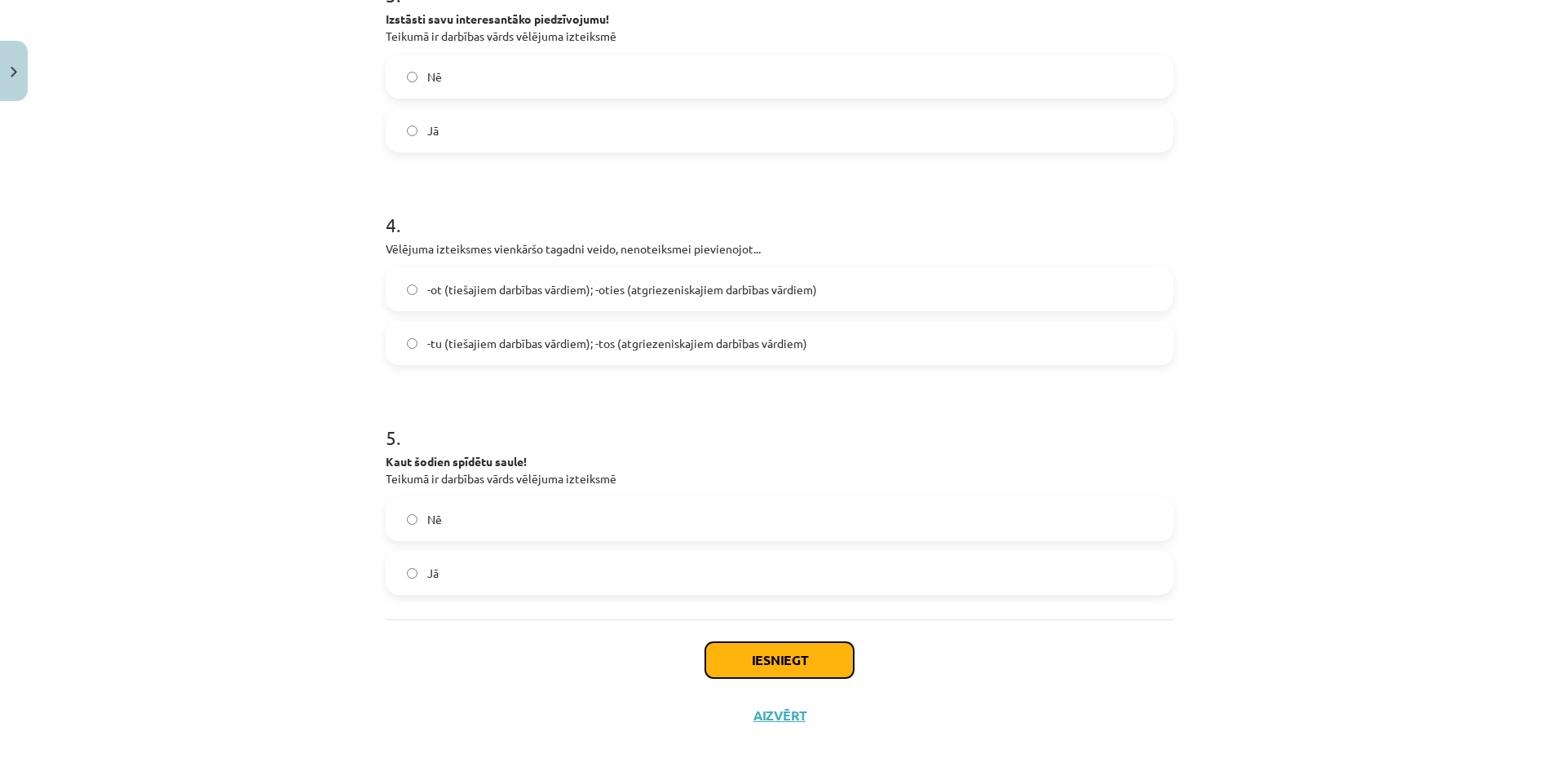
click at [777, 656] on button "Iesniegt" at bounding box center [779, 659] width 148 height 35
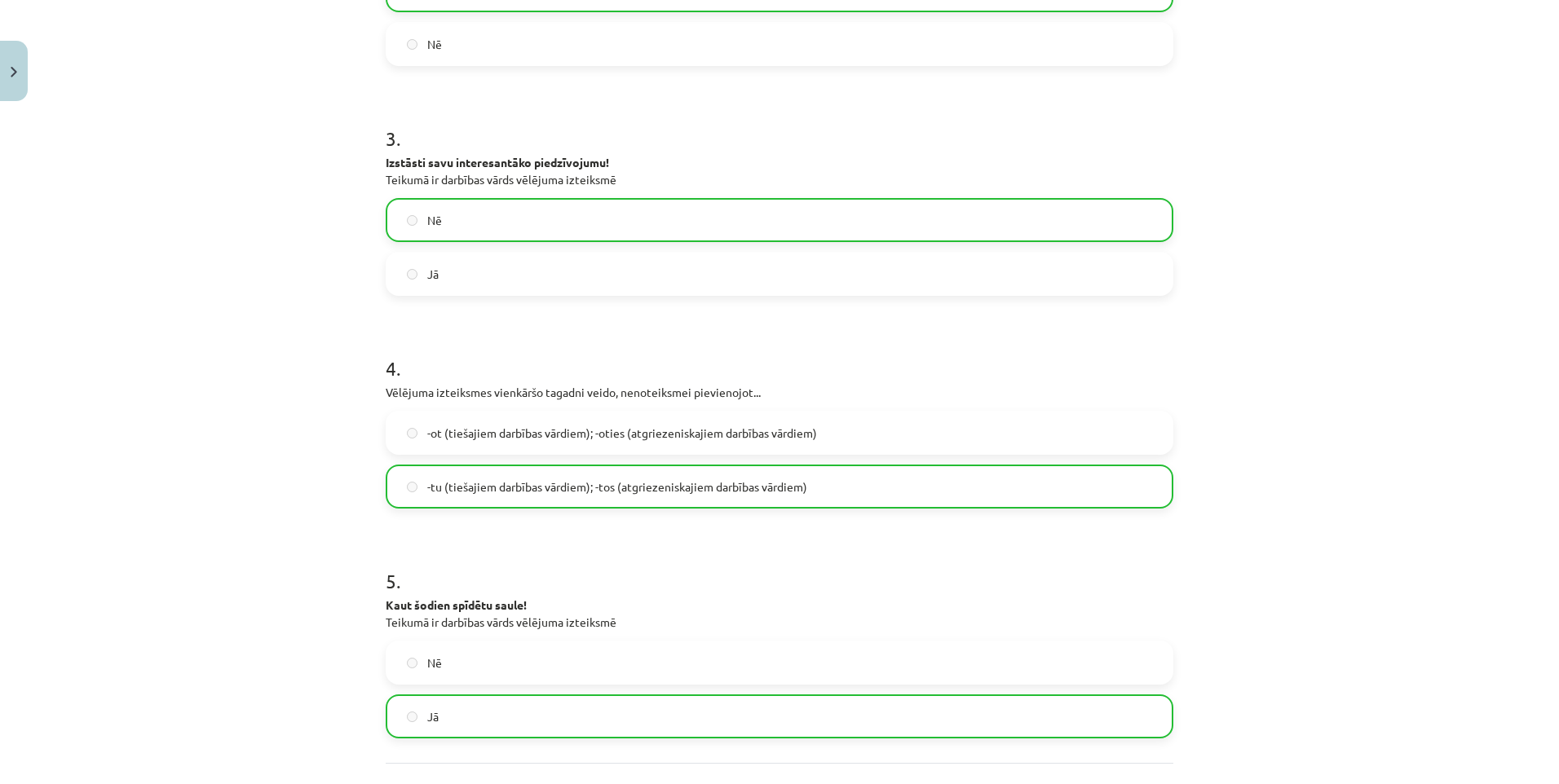
scroll to position [881, 0]
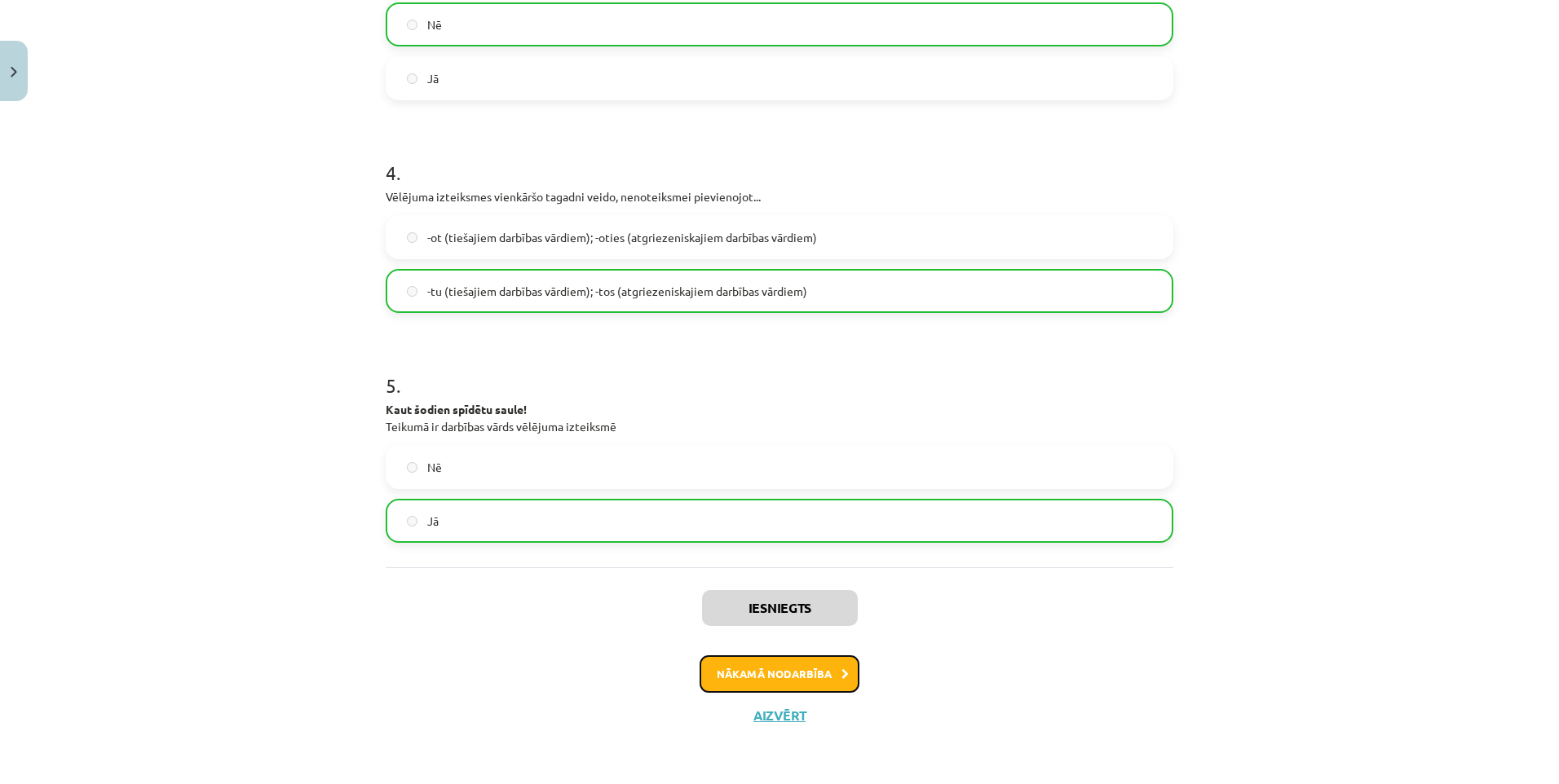
click at [766, 675] on button "Nākamā nodarbība" at bounding box center [780, 674] width 160 height 37
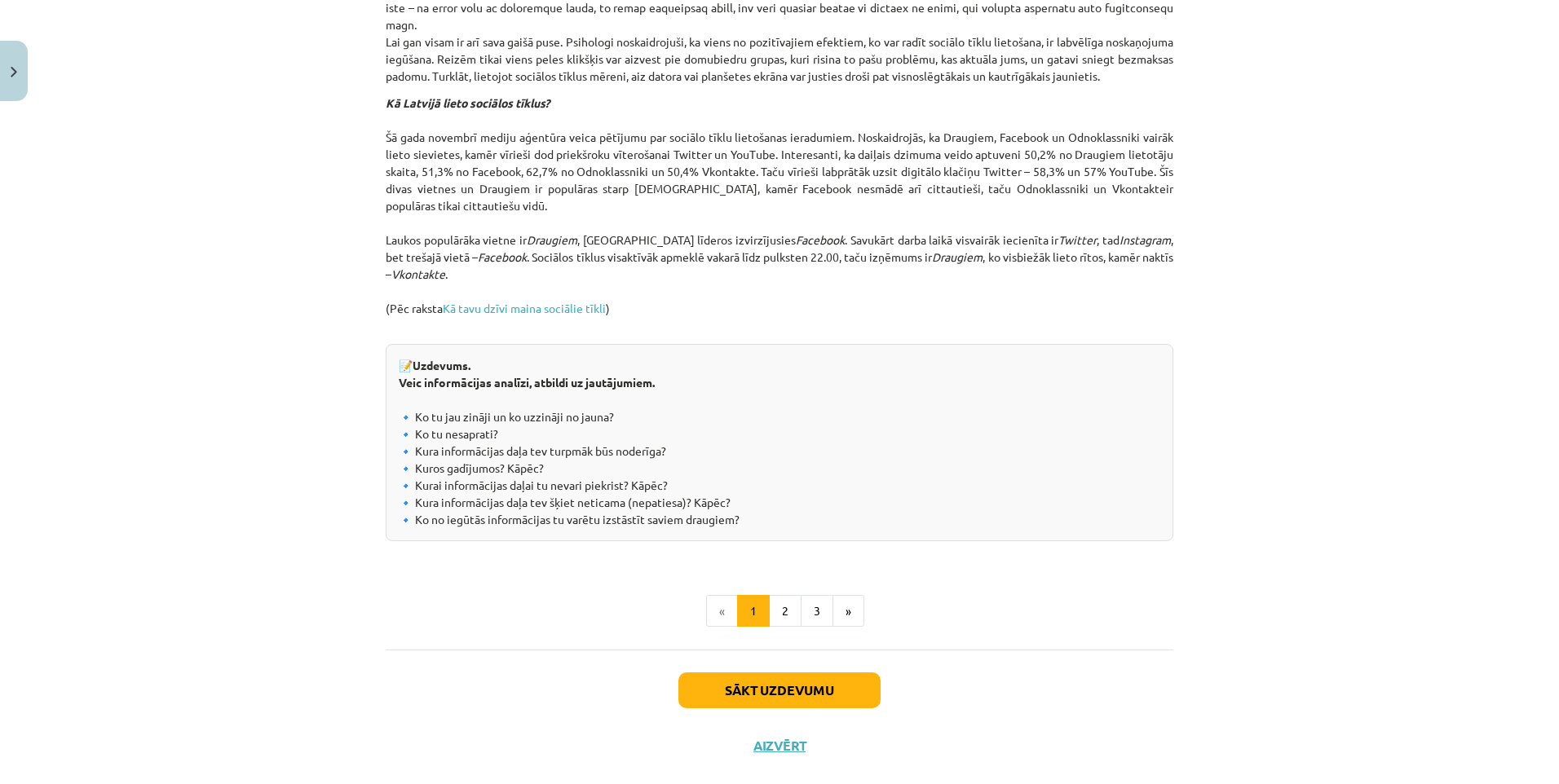
scroll to position [1635, 0]
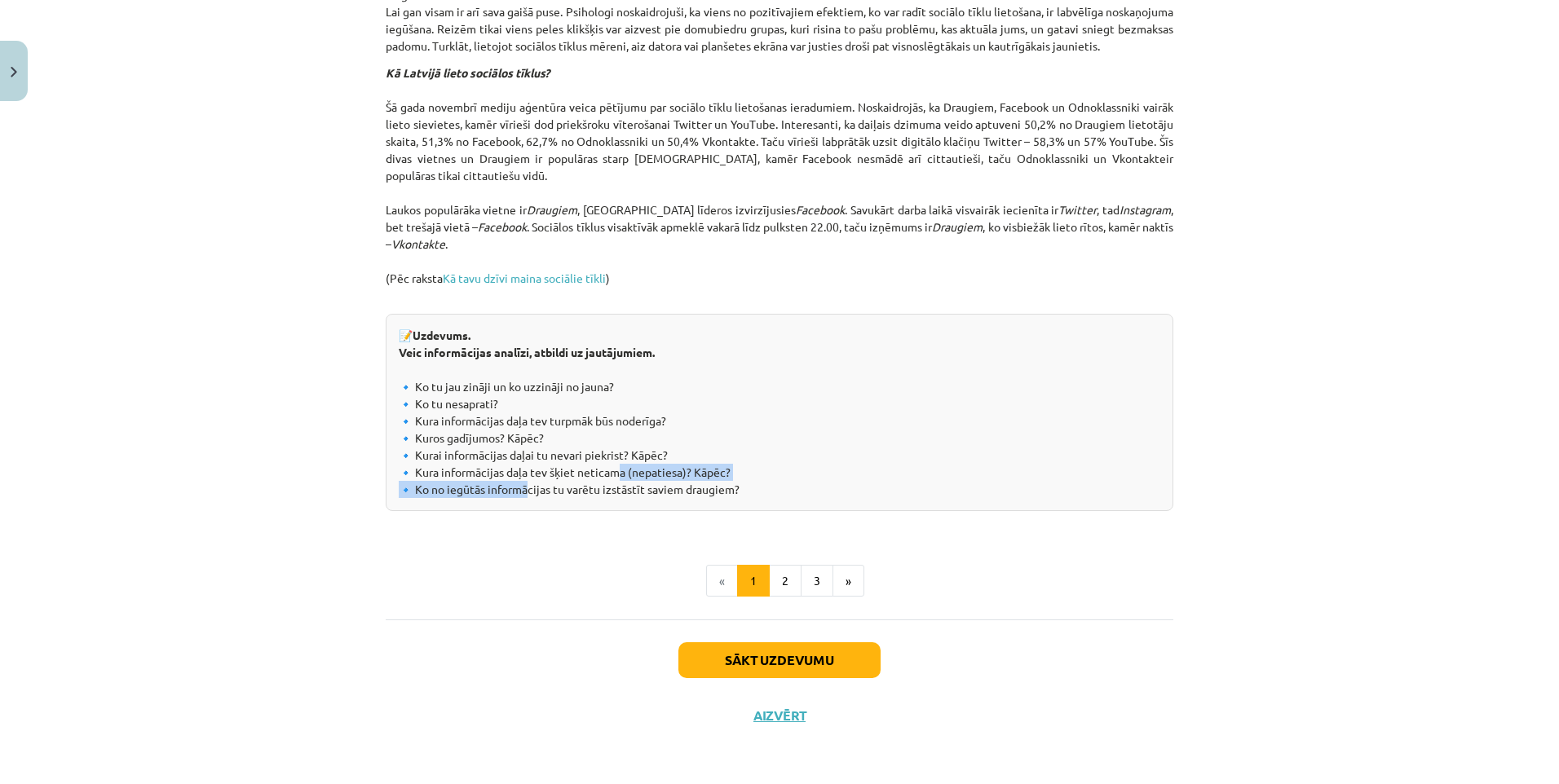
drag, startPoint x: 574, startPoint y: 476, endPoint x: 604, endPoint y: 475, distance: 30.0
click at [604, 475] on div "📝 Uzdevums. Veic informācijas analīzi, atbildi uz jautājumiem. 🔹 Ko tu jau zinā…" at bounding box center [780, 412] width 788 height 197
click at [480, 575] on ul "« 1 2 3 »" at bounding box center [780, 581] width 788 height 33
click at [774, 577] on button "2" at bounding box center [785, 581] width 33 height 33
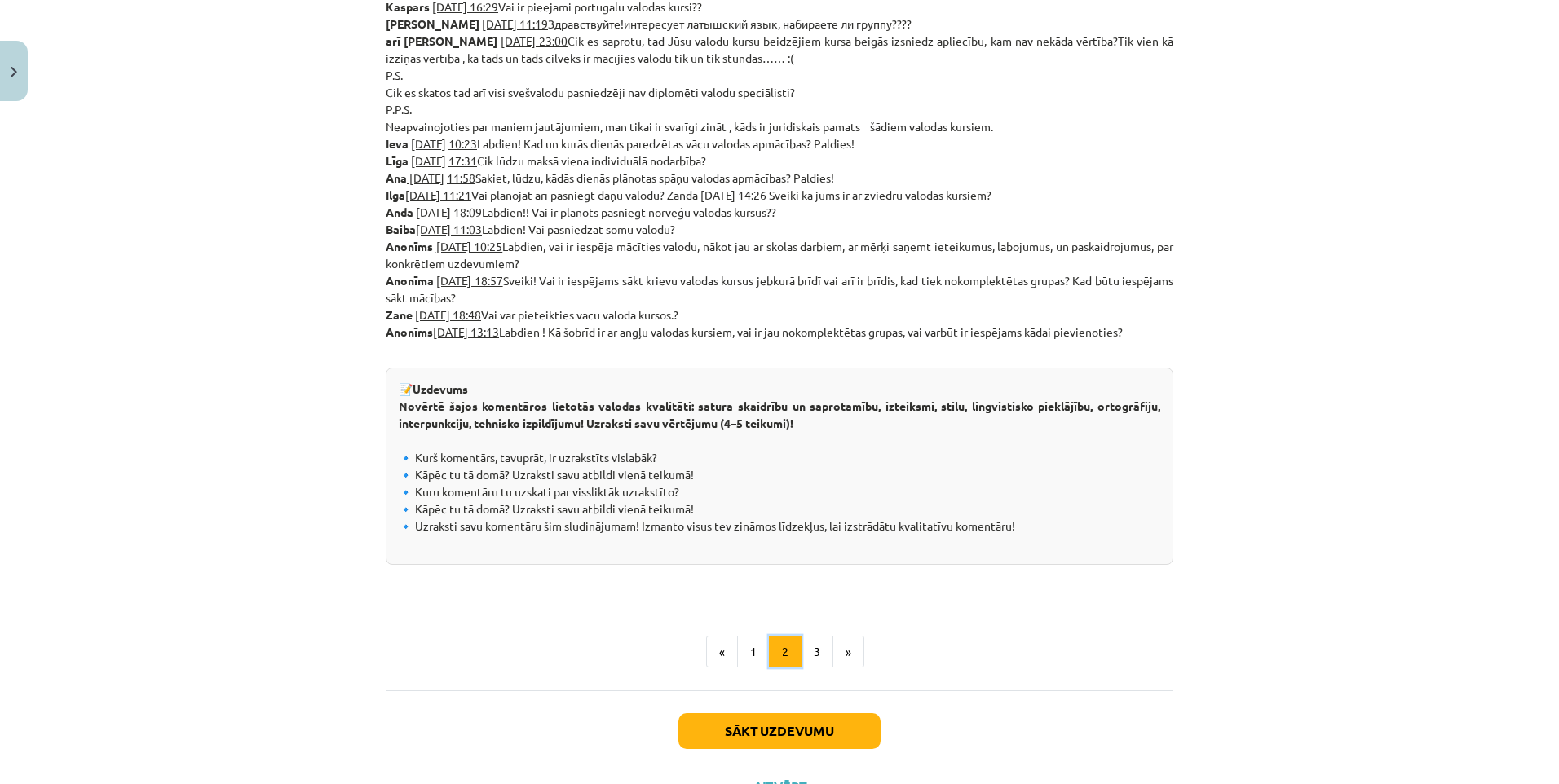
scroll to position [699, 0]
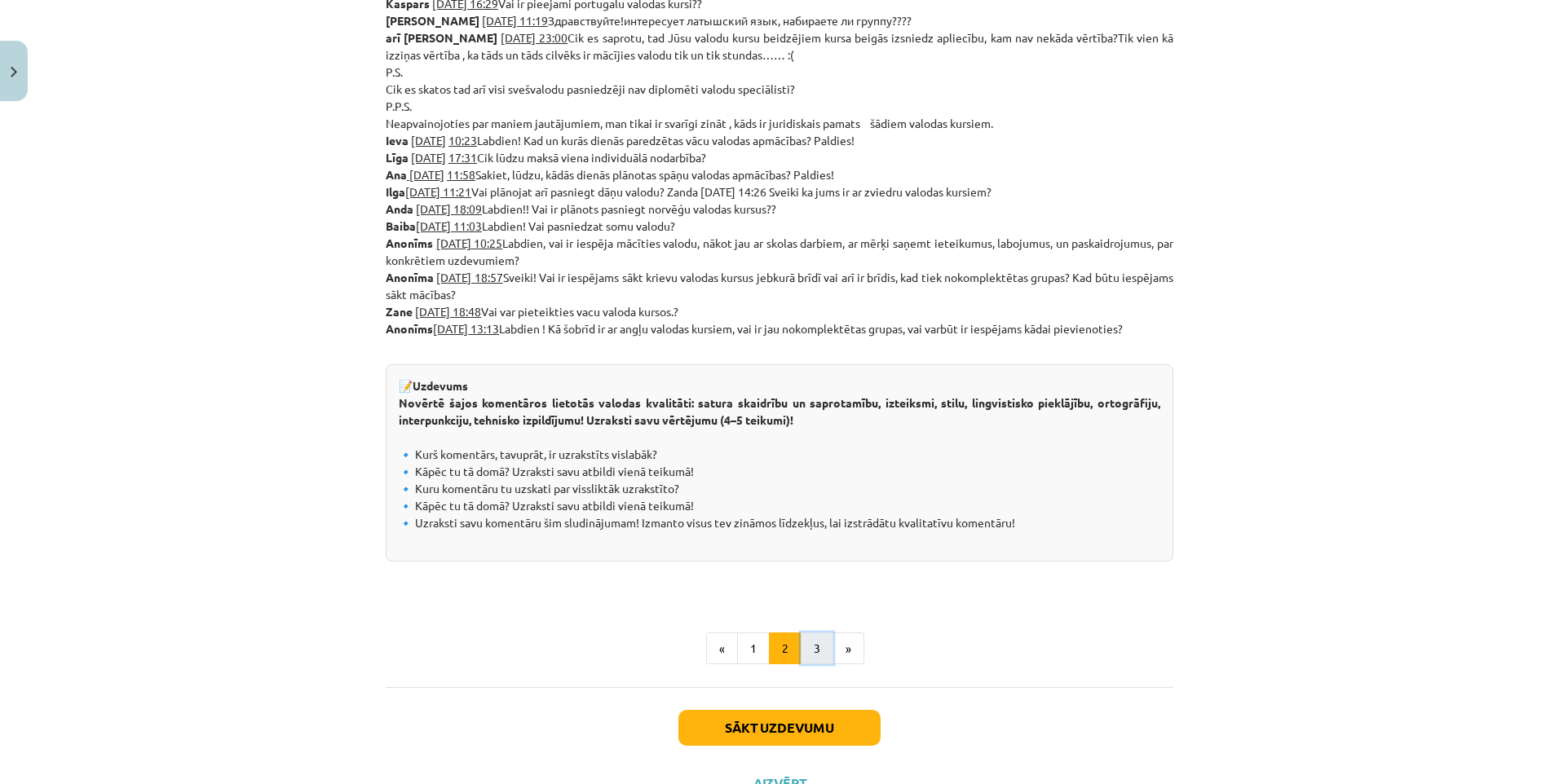
click at [814, 644] on button "3" at bounding box center [817, 649] width 33 height 33
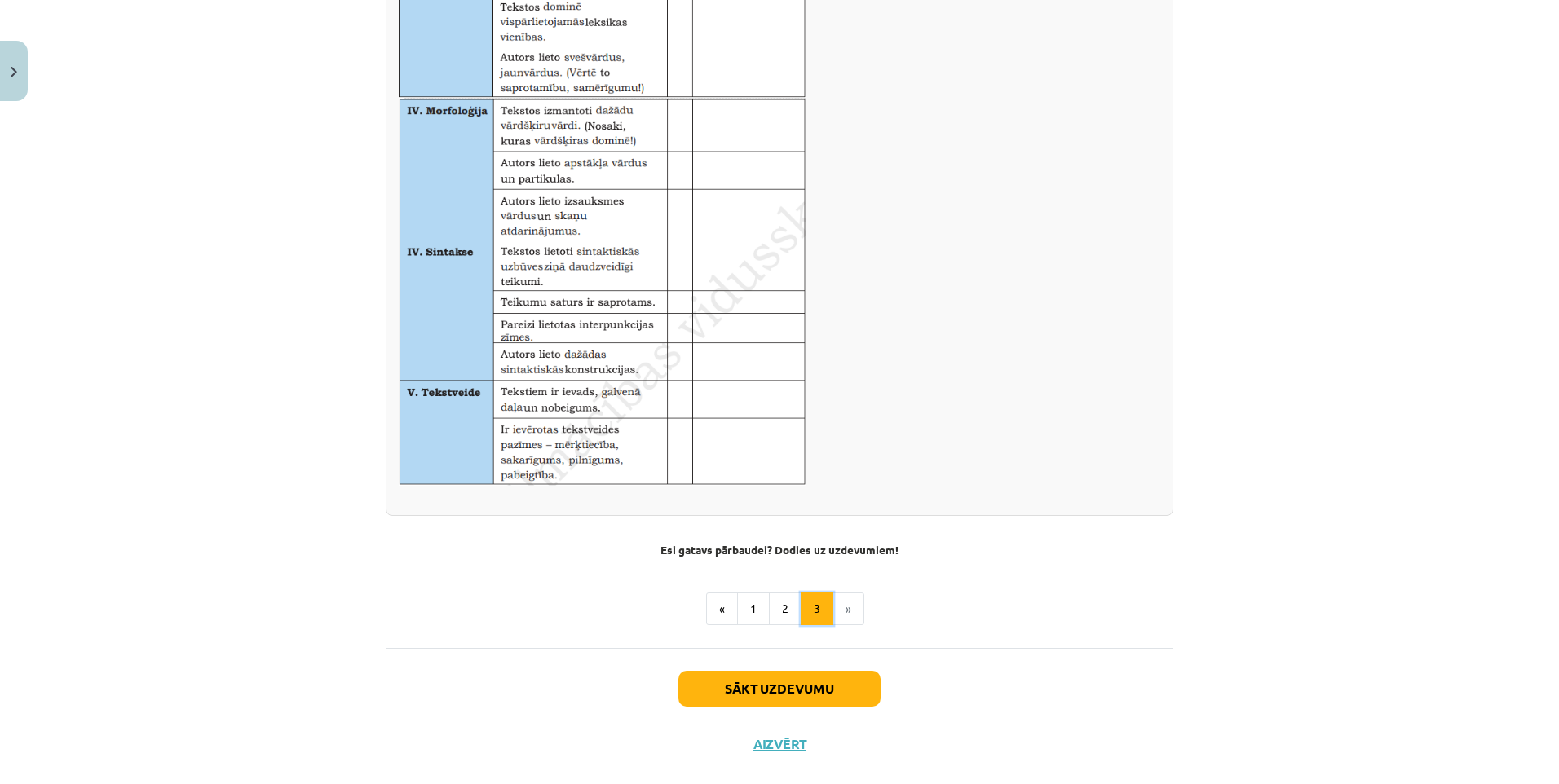
scroll to position [908, 0]
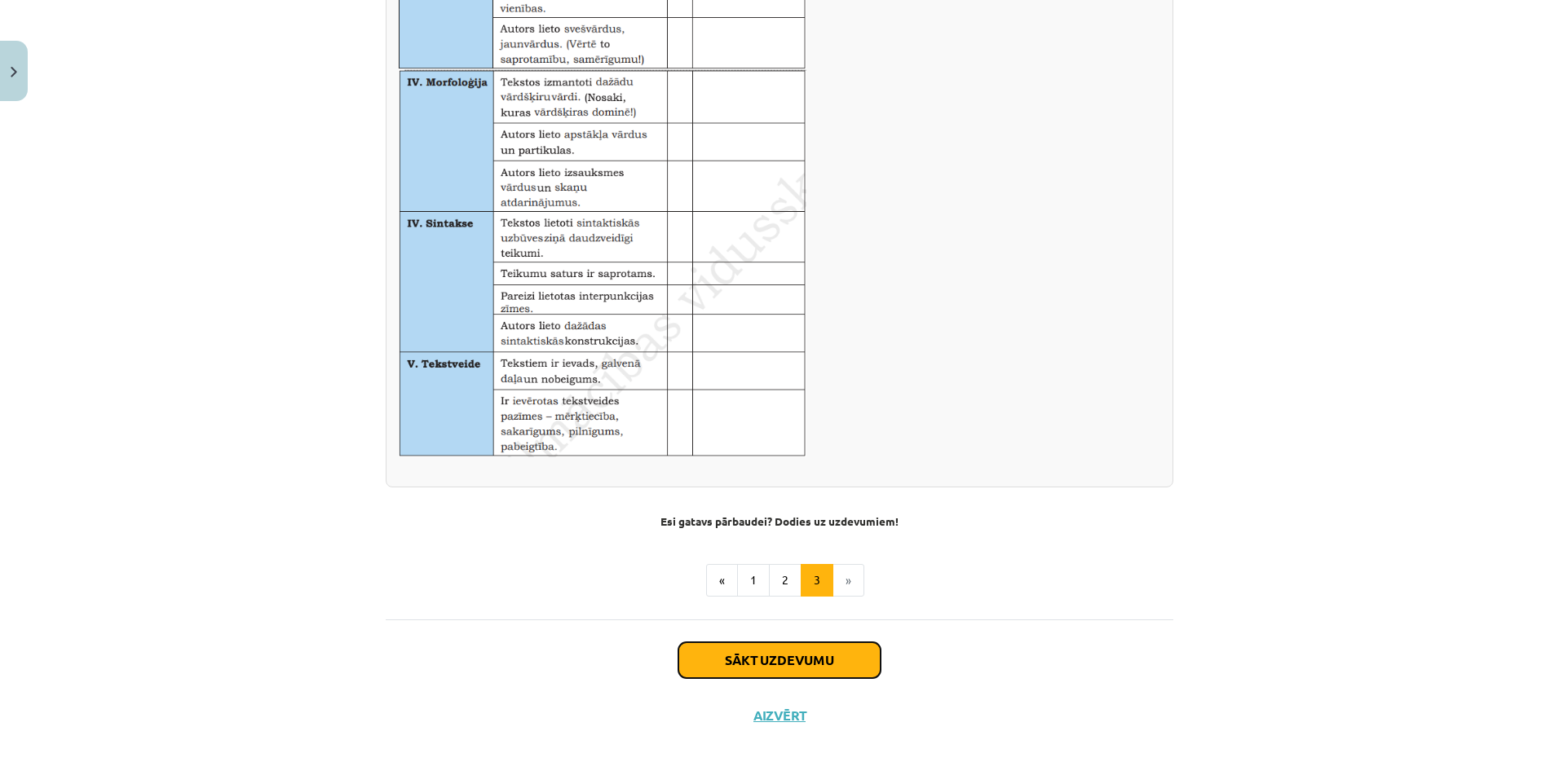
click at [770, 659] on button "Sākt uzdevumu" at bounding box center [780, 659] width 202 height 35
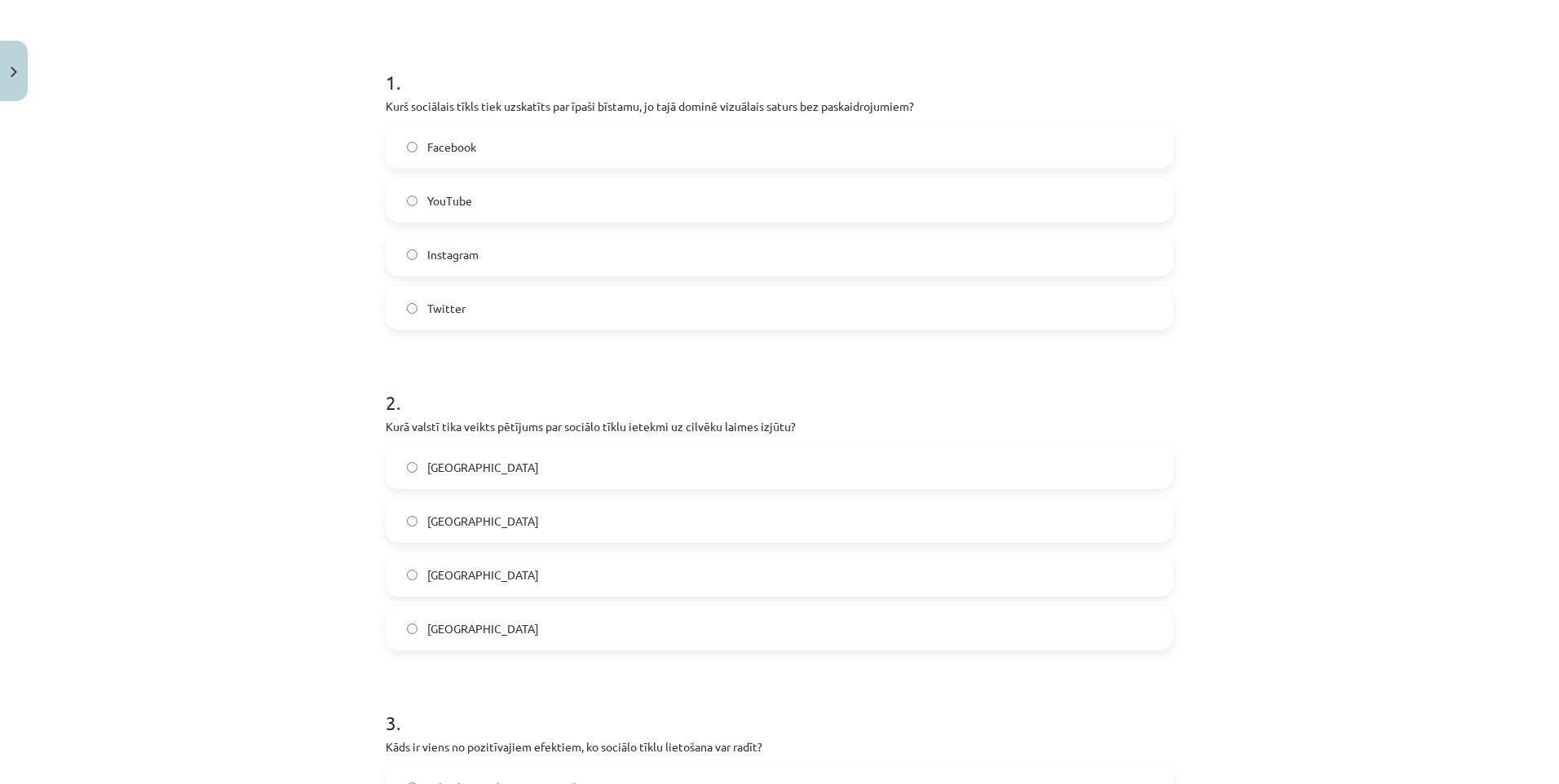
scroll to position [0, 0]
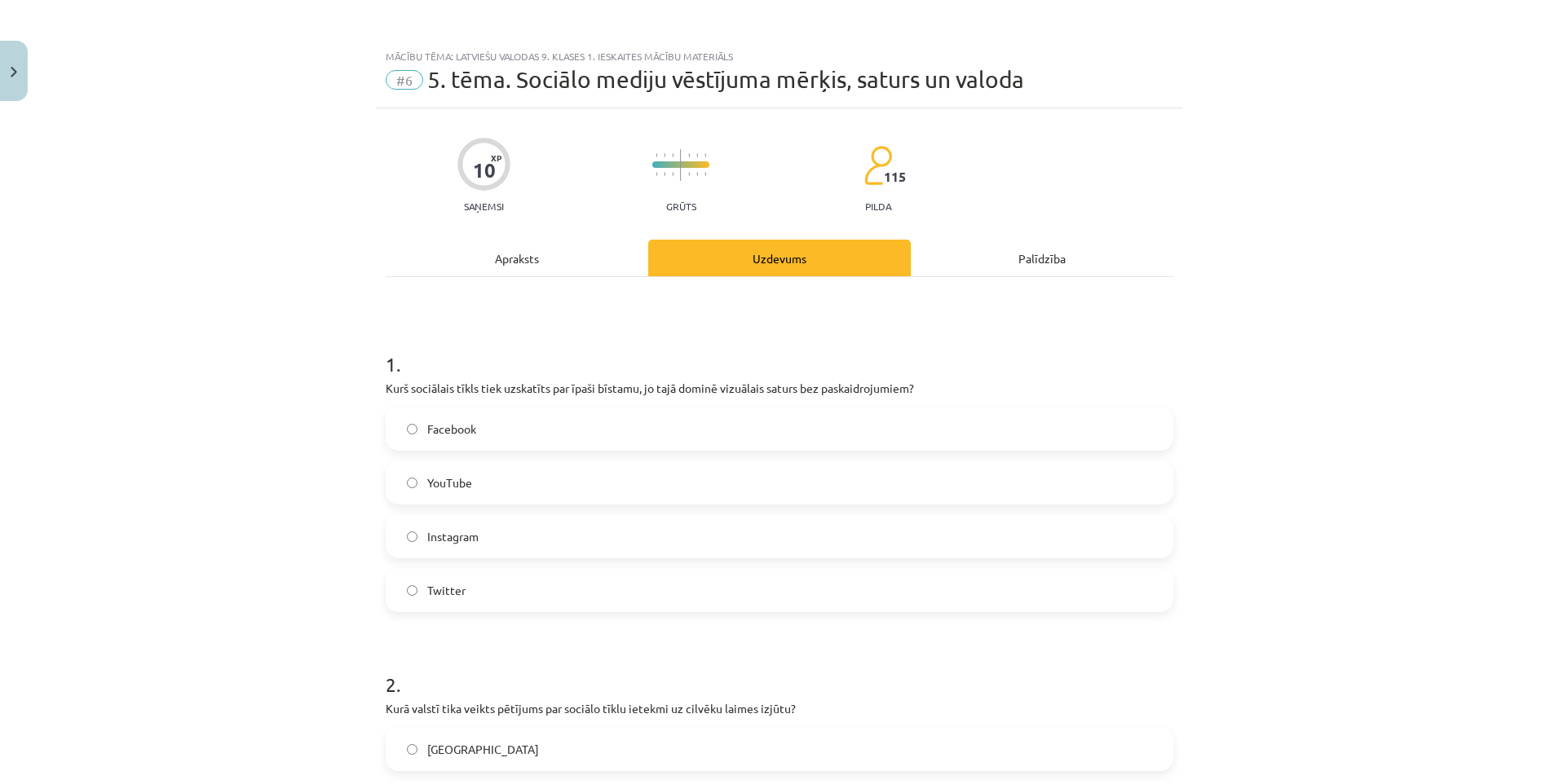
click at [514, 256] on div "Apraksts" at bounding box center [517, 258] width 263 height 36
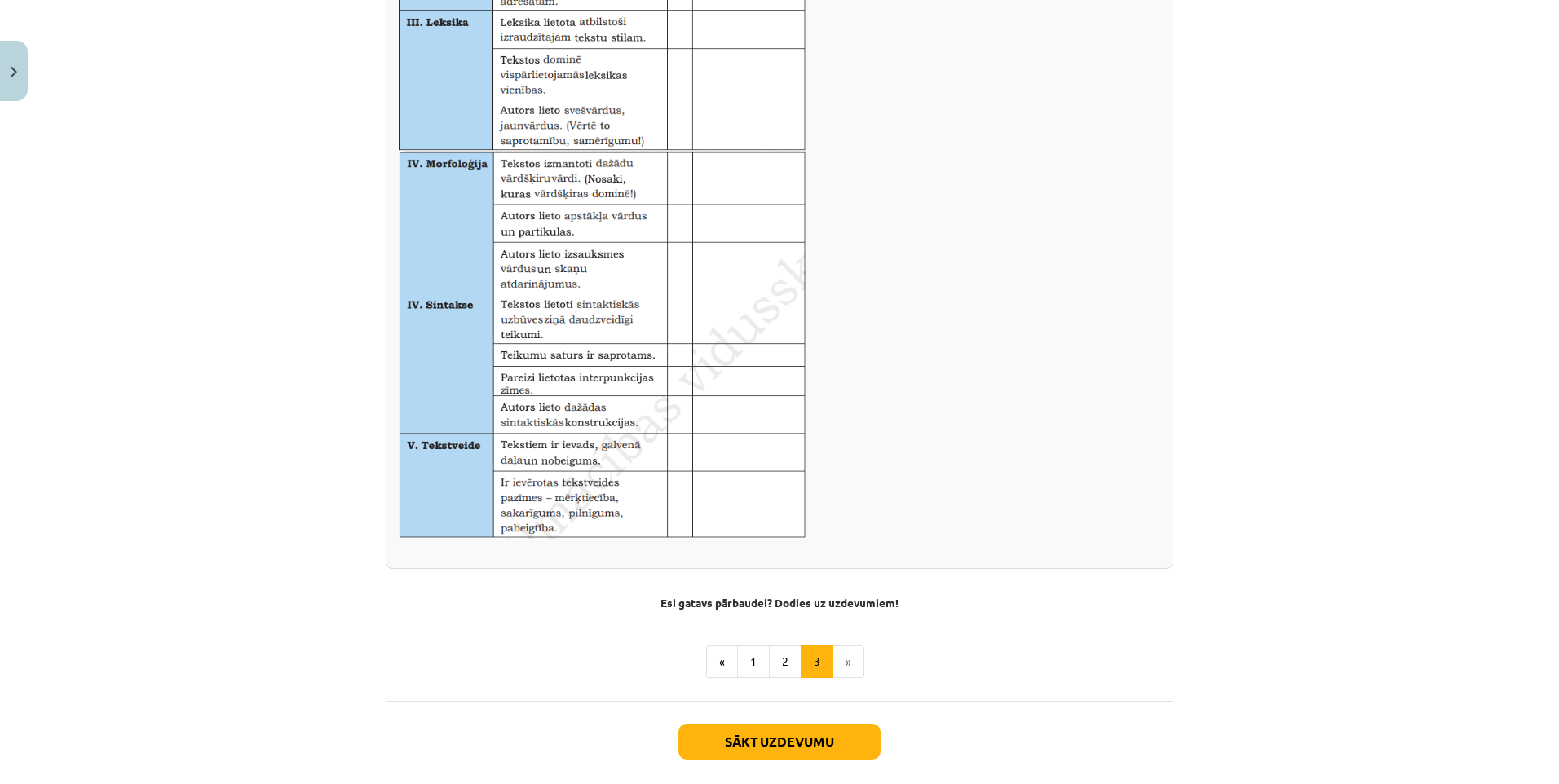
scroll to position [908, 0]
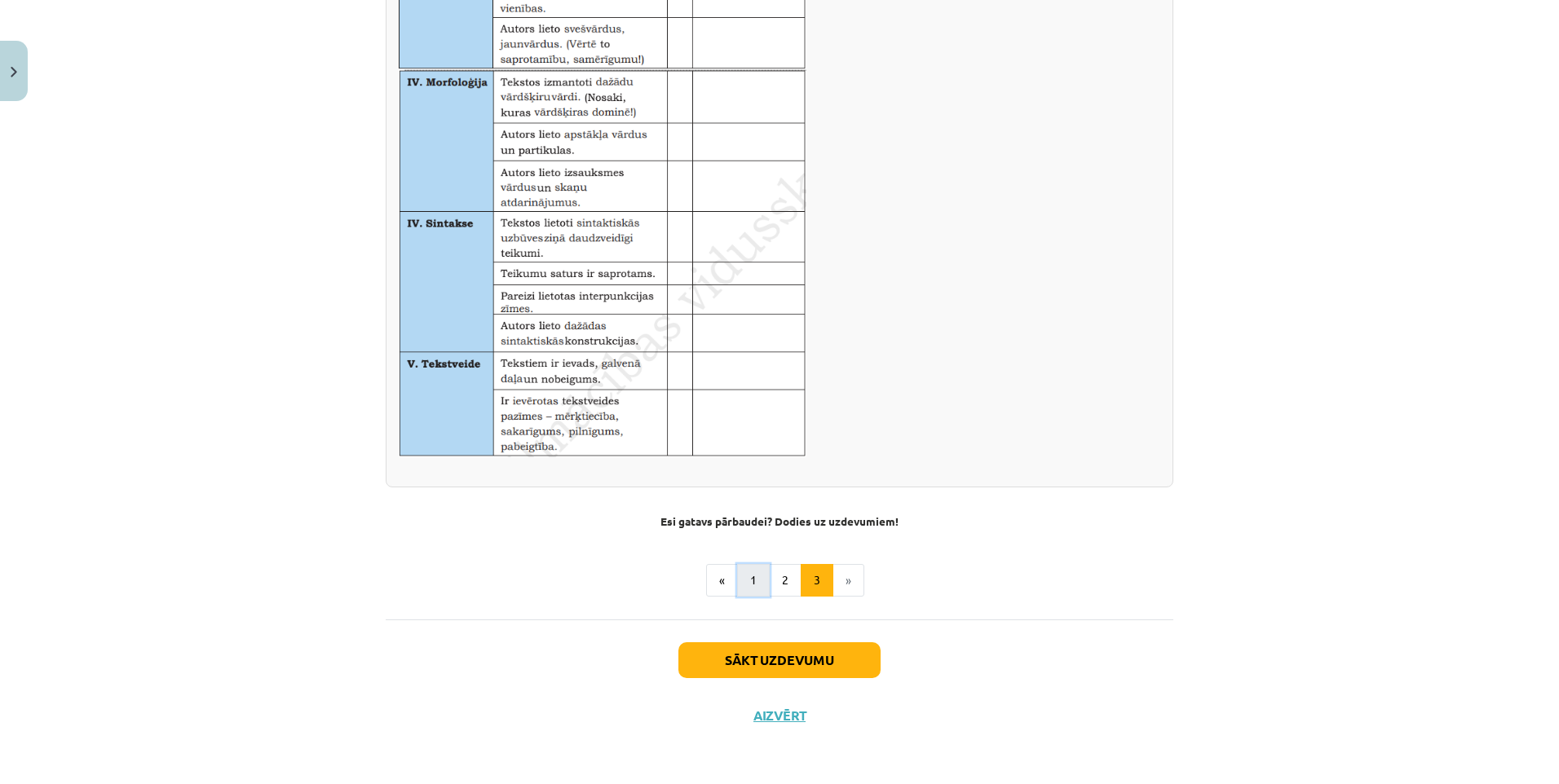
click at [743, 578] on button "1" at bounding box center [753, 580] width 33 height 33
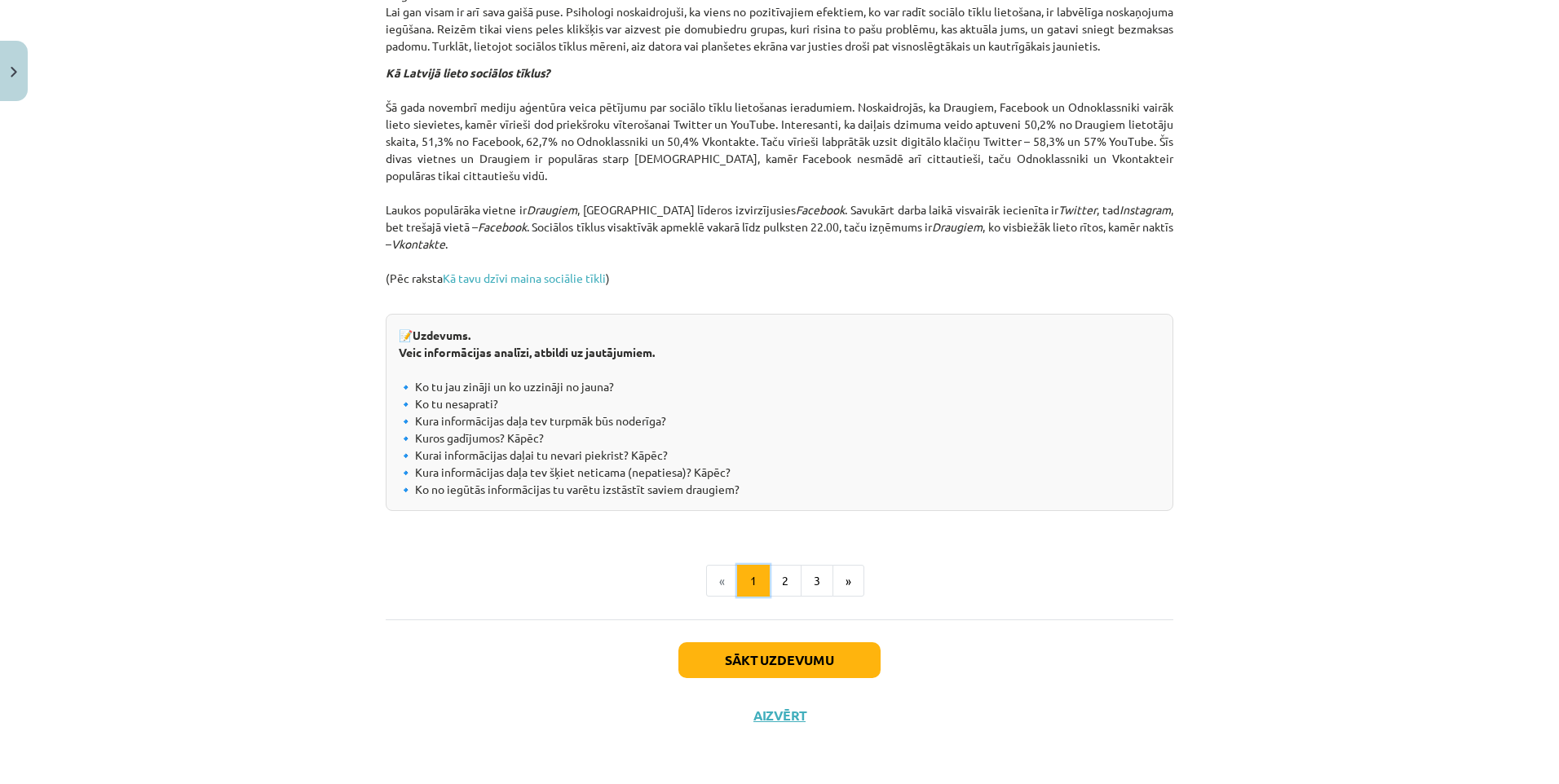
scroll to position [1635, 0]
click at [777, 658] on button "Sākt uzdevumu" at bounding box center [780, 659] width 202 height 35
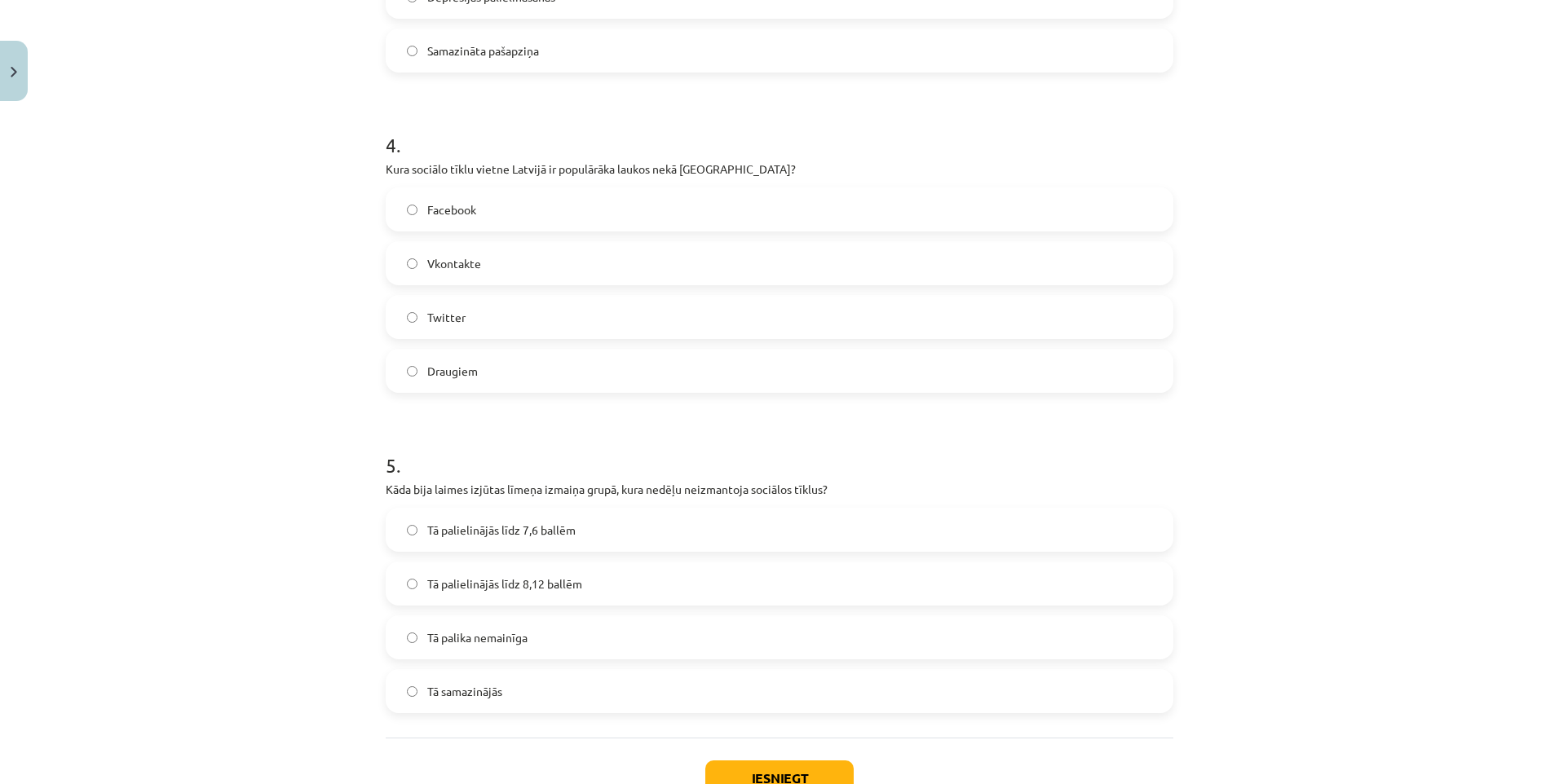
scroll to position [1182, 0]
drag, startPoint x: 381, startPoint y: 166, endPoint x: 698, endPoint y: 166, distance: 317.0
click at [698, 166] on p "Kura sociālo tīklu vietne Latvijā ir populārāka laukos nekā [GEOGRAPHIC_DATA]?" at bounding box center [780, 167] width 788 height 17
drag, startPoint x: 698, startPoint y: 166, endPoint x: 672, endPoint y: 163, distance: 26.2
copy p "Kura sociālo tīklu vietne Latvijā ir populārāka laukos nekā [GEOGRAPHIC_DATA]"
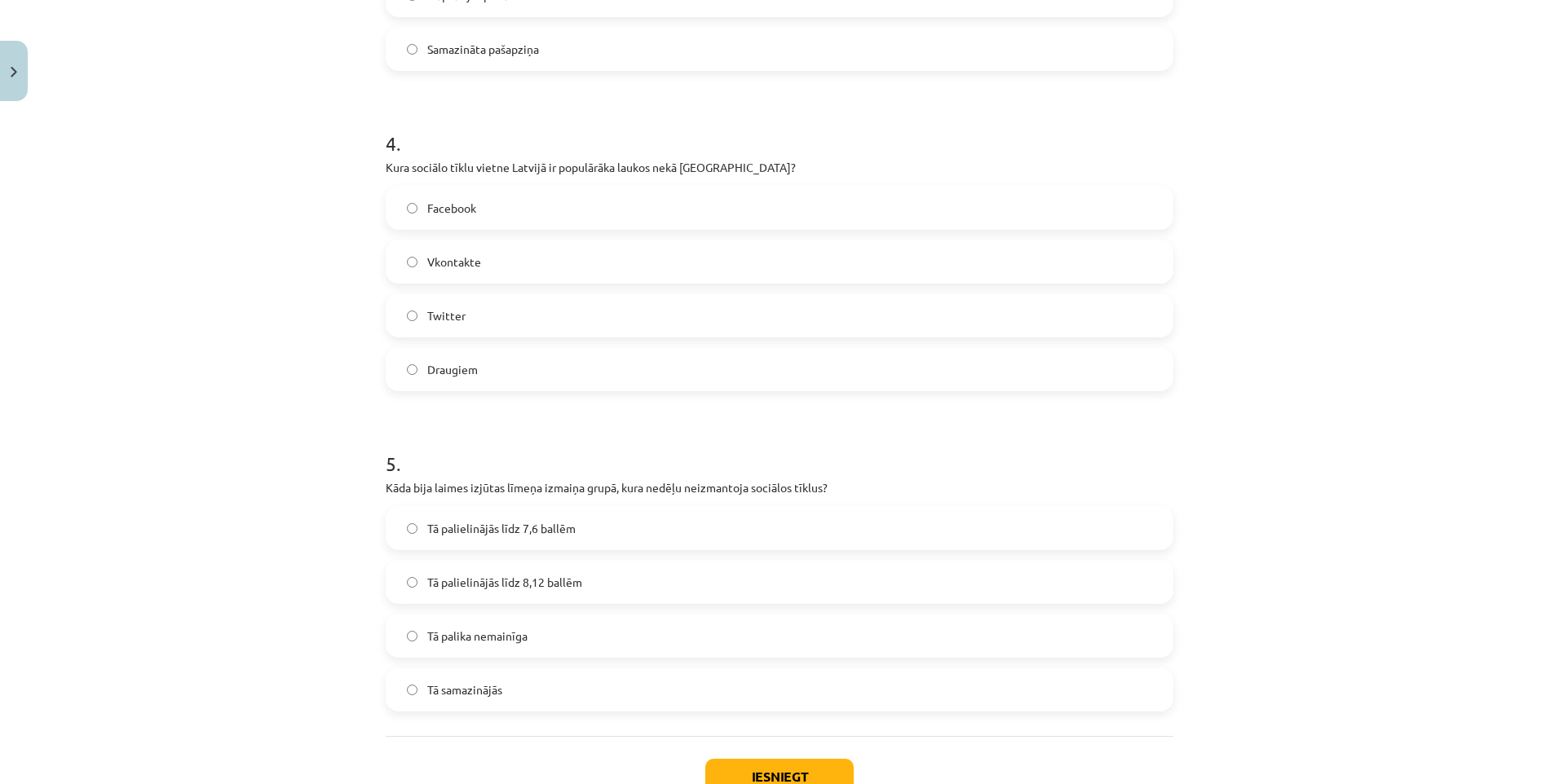
click at [767, 153] on h1 "4 ." at bounding box center [780, 129] width 788 height 51
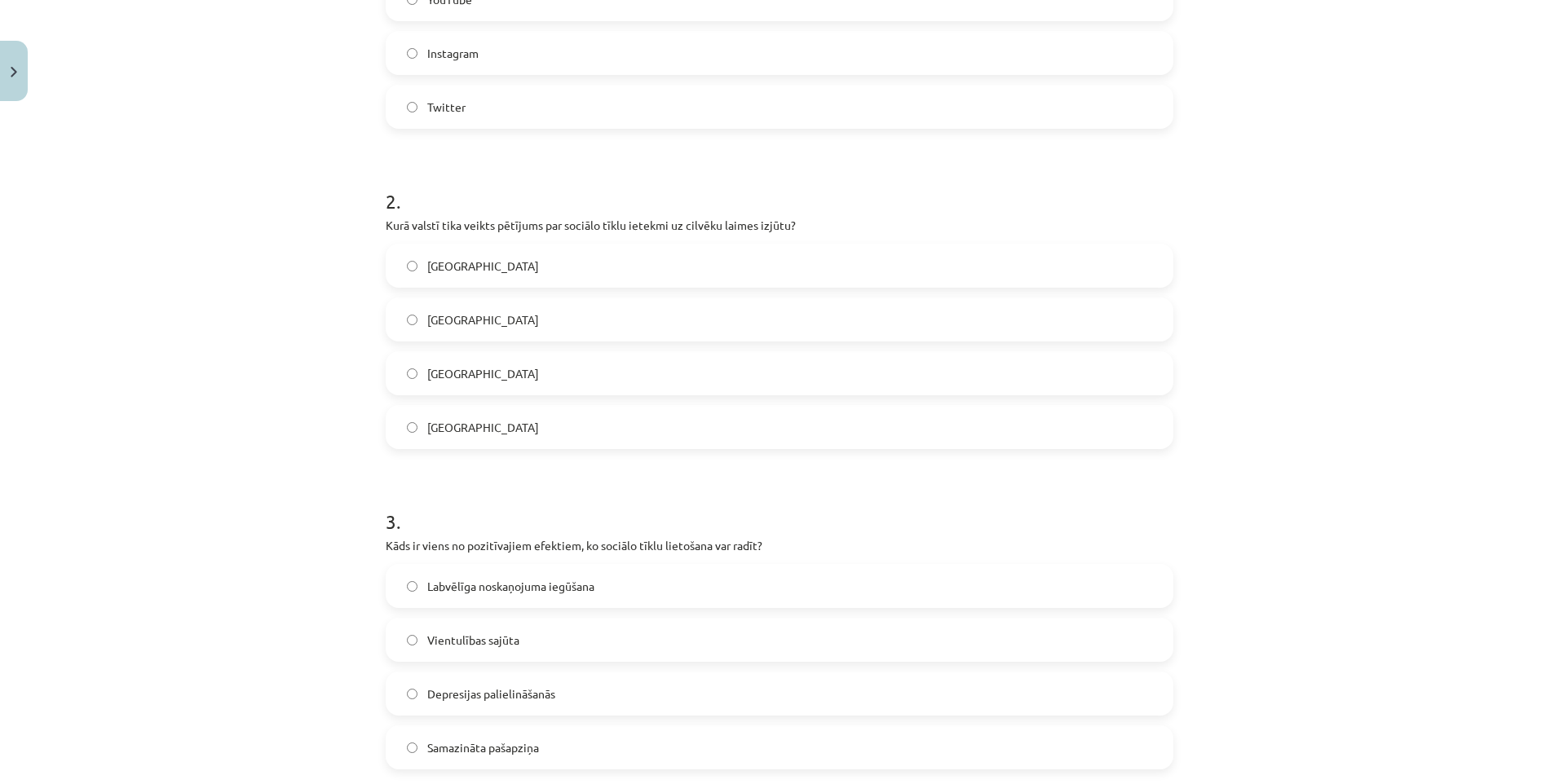
scroll to position [0, 0]
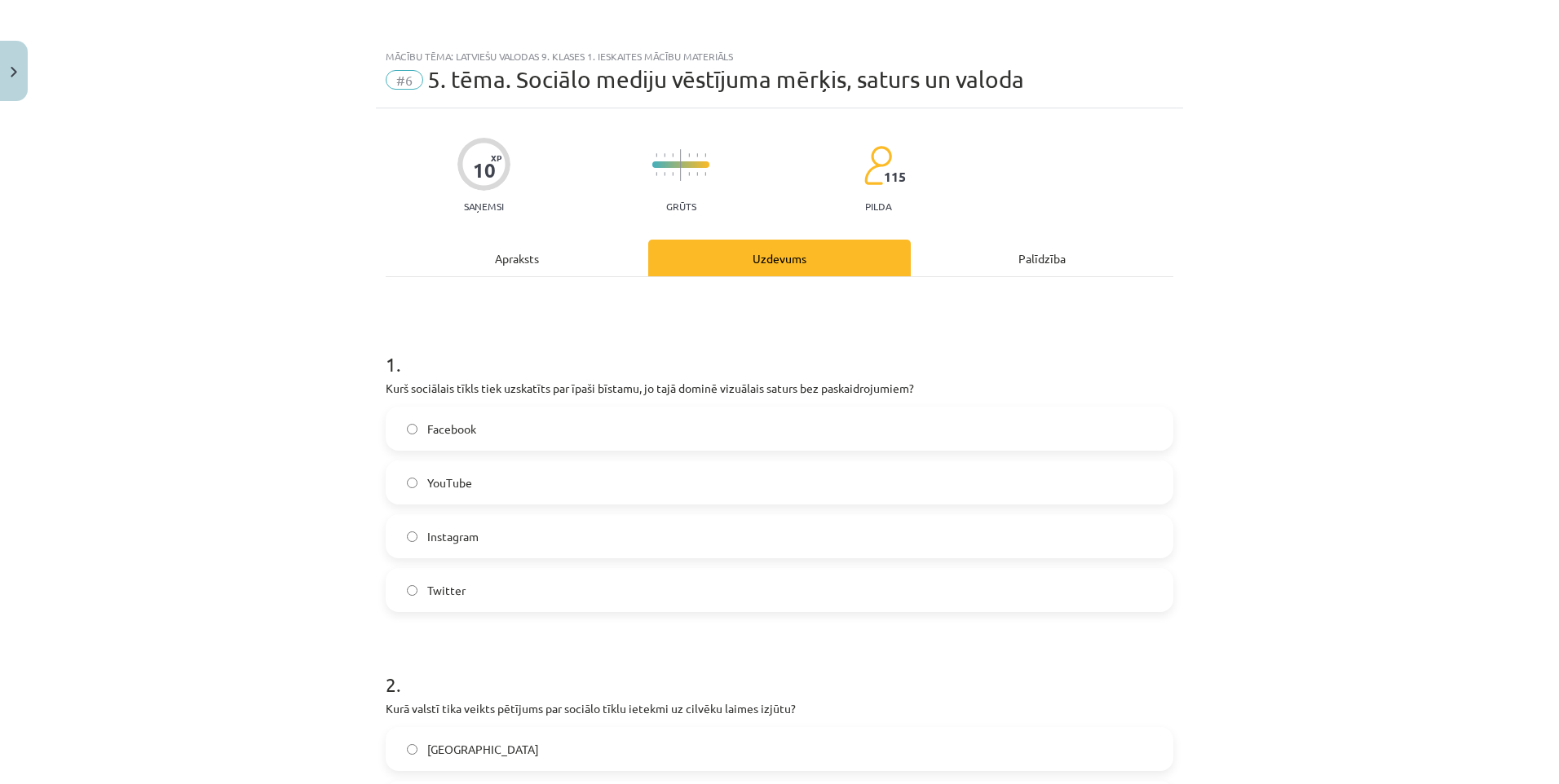
click at [506, 256] on div "Apraksts" at bounding box center [517, 258] width 263 height 36
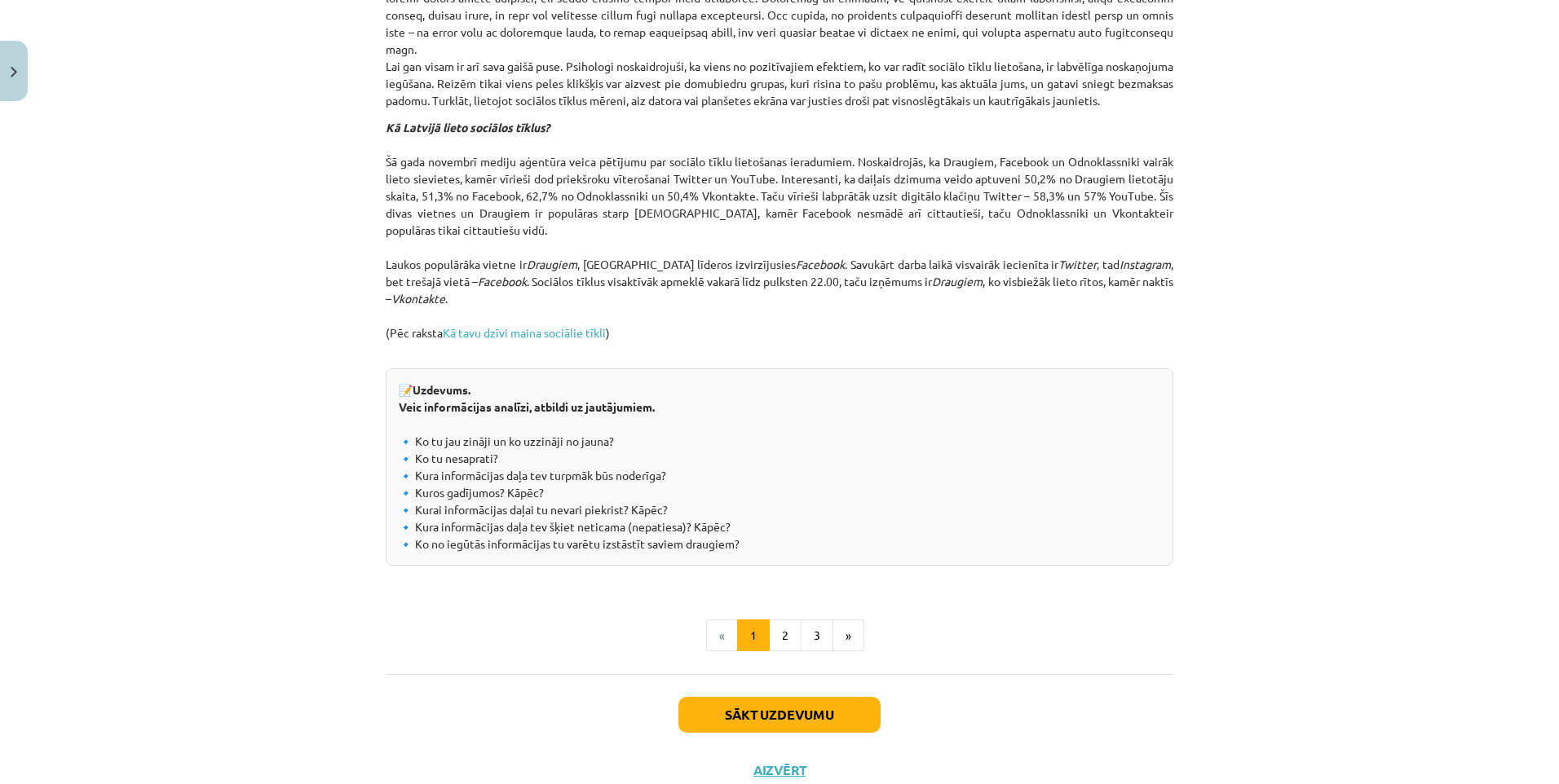
scroll to position [1635, 0]
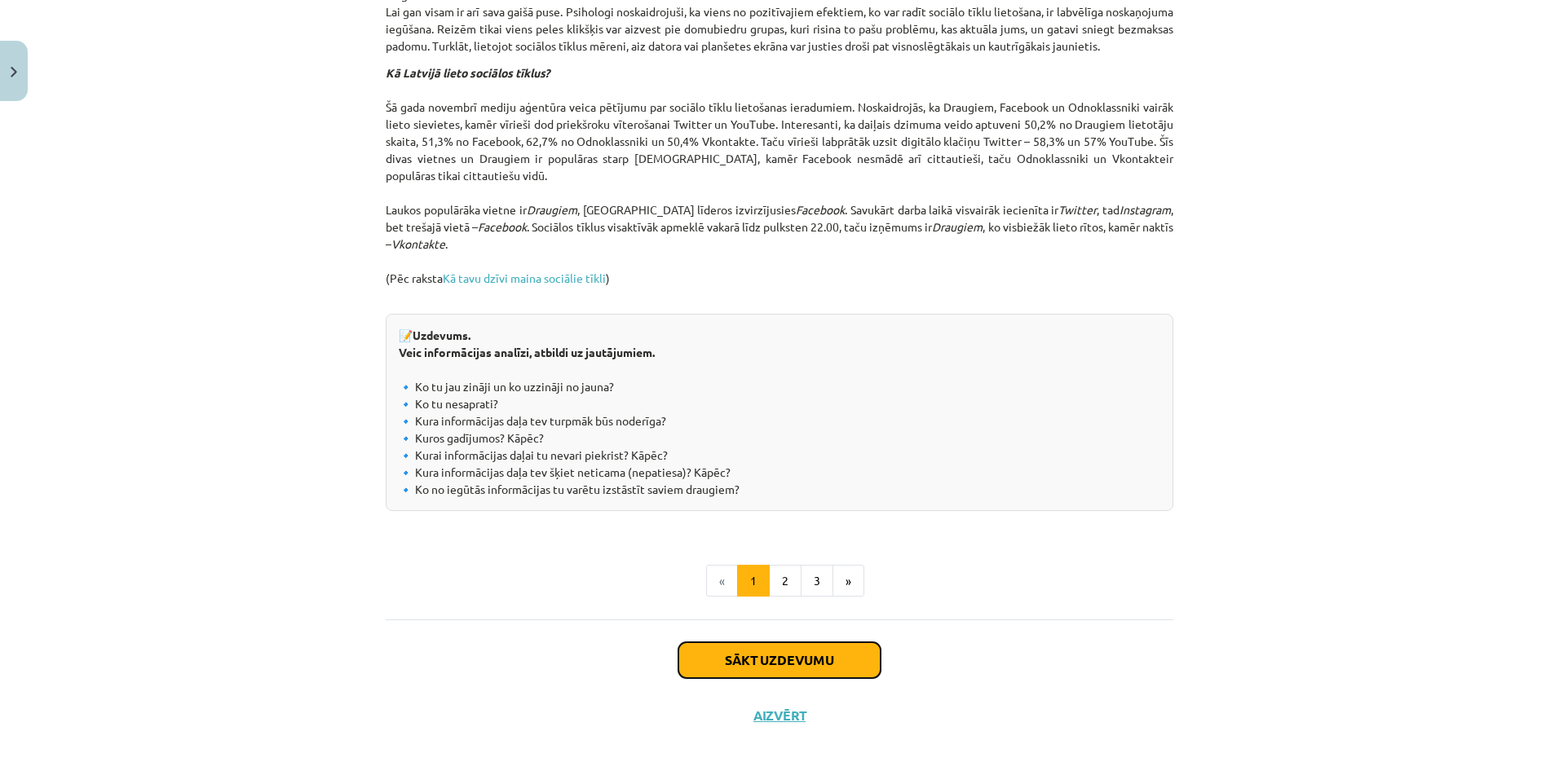
click at [771, 663] on button "Sākt uzdevumu" at bounding box center [780, 659] width 202 height 35
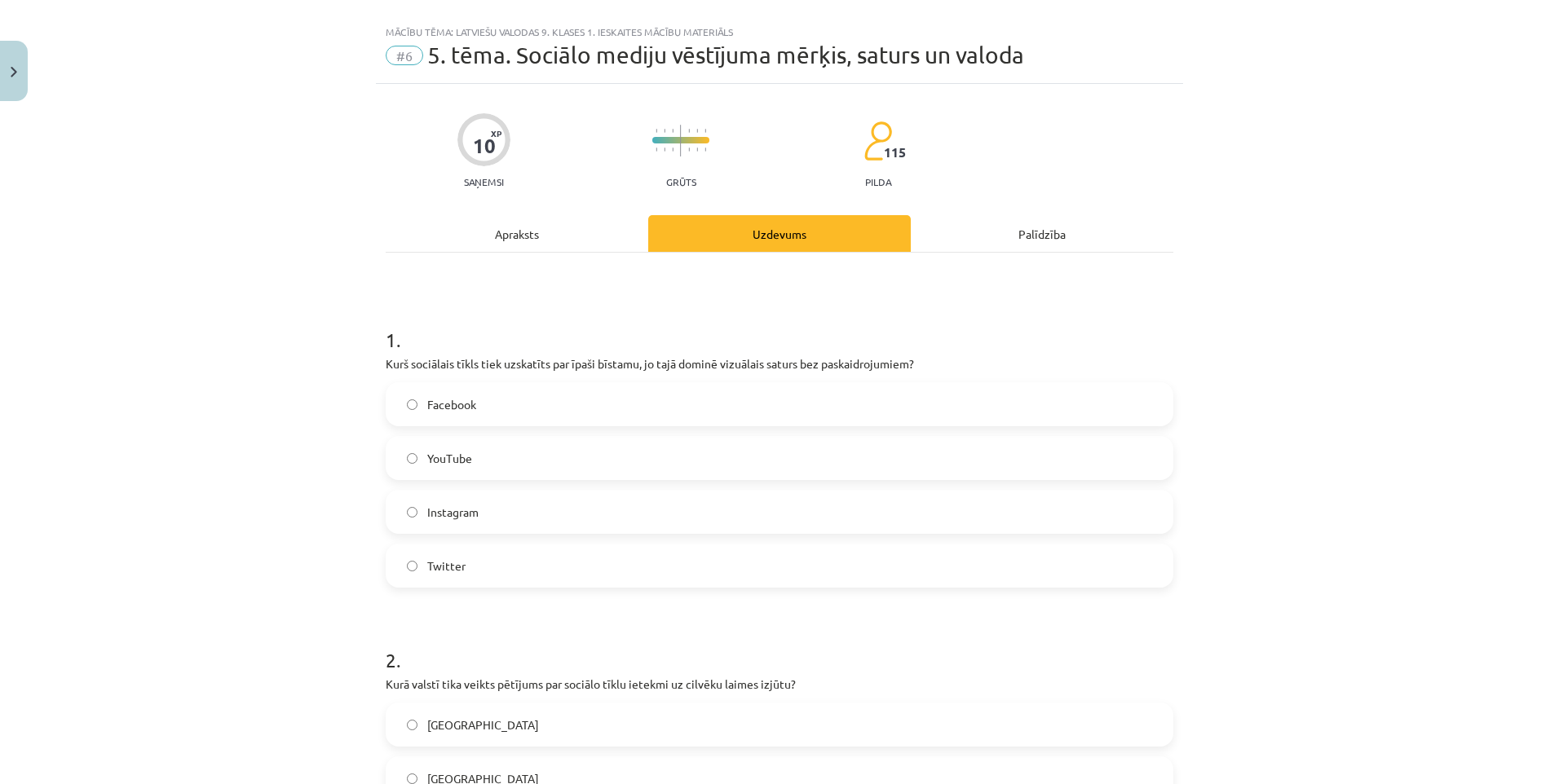
scroll to position [0, 0]
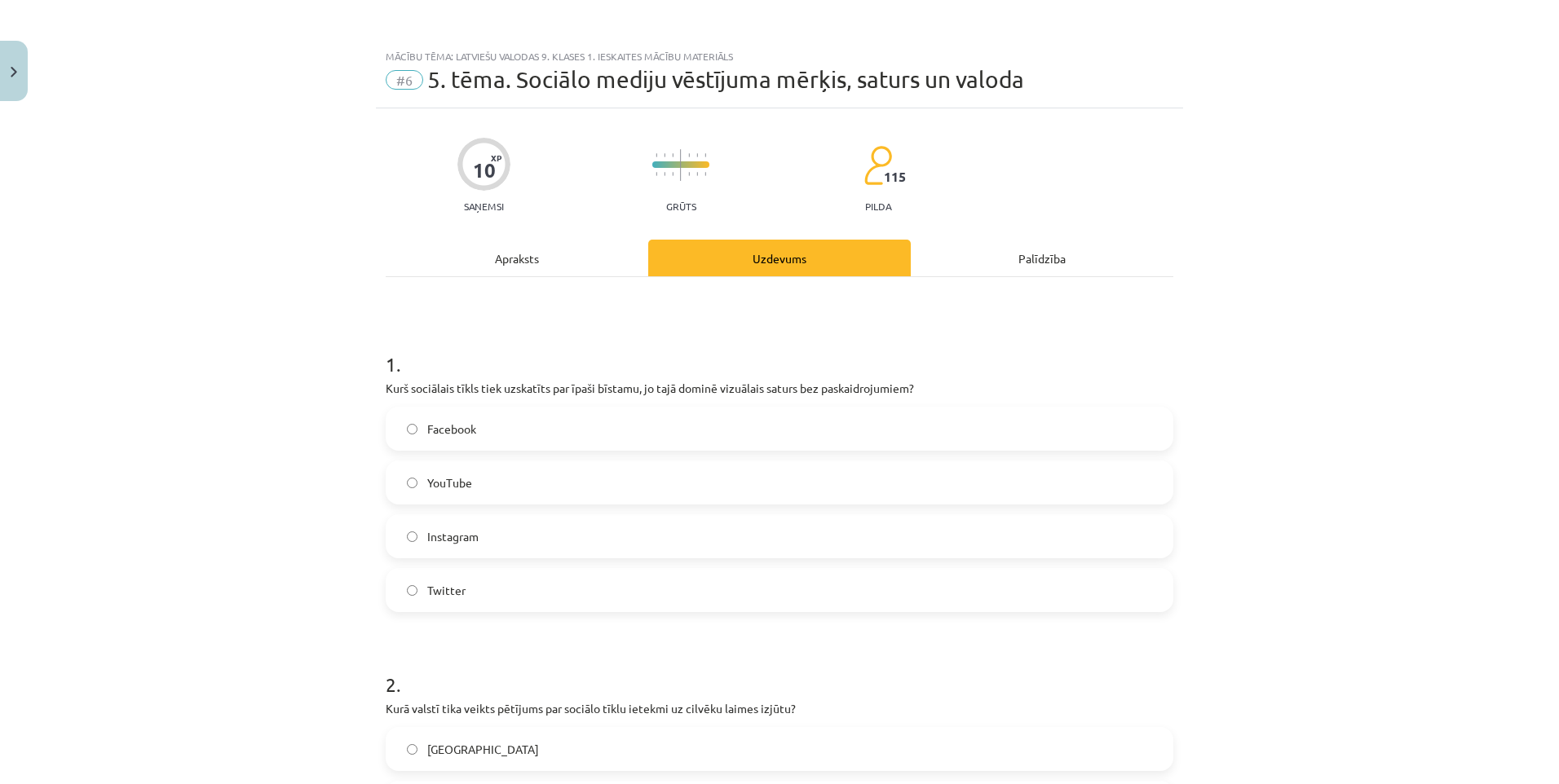
click at [500, 258] on div "Apraksts" at bounding box center [517, 258] width 263 height 36
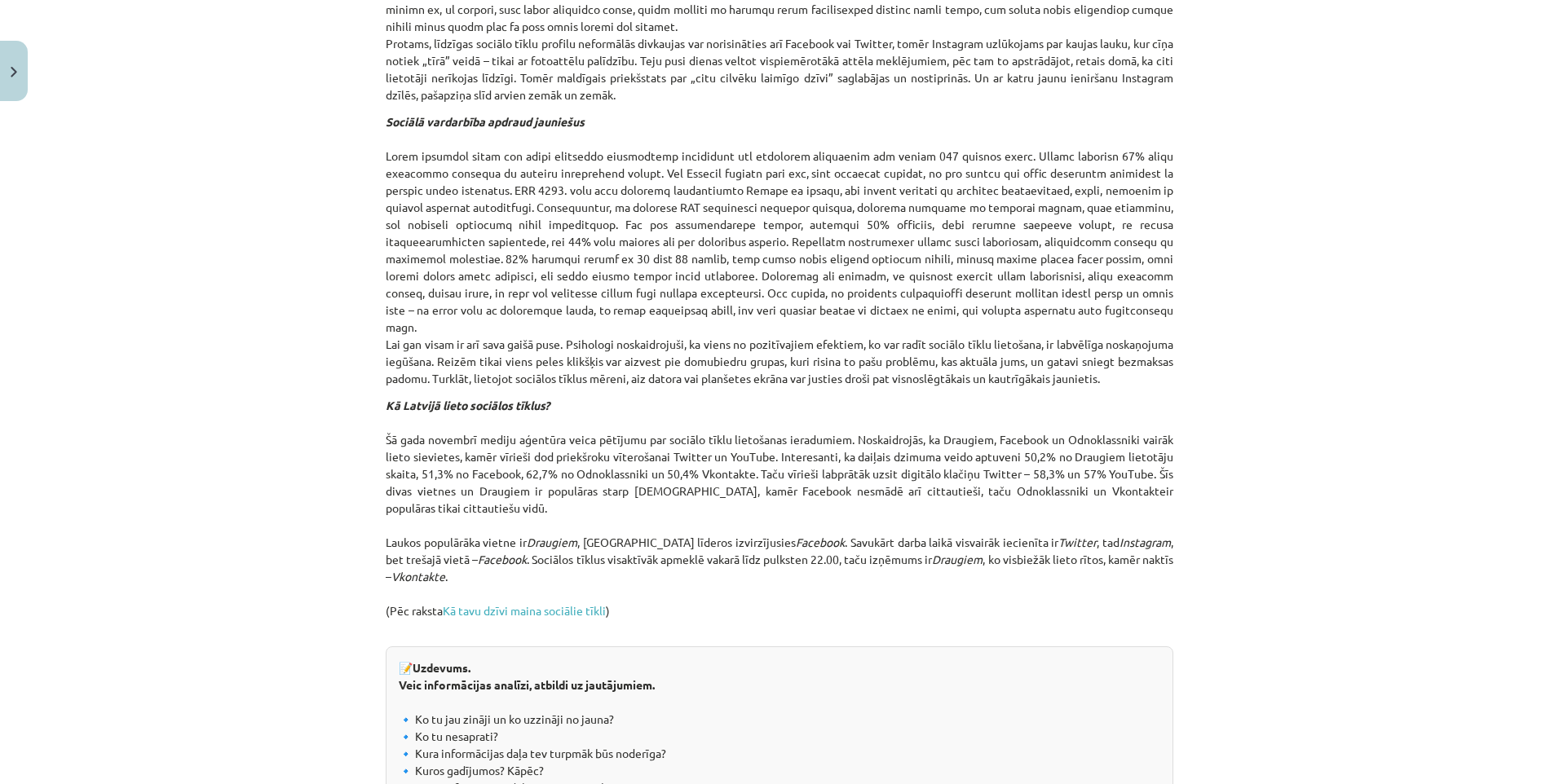
scroll to position [1553, 0]
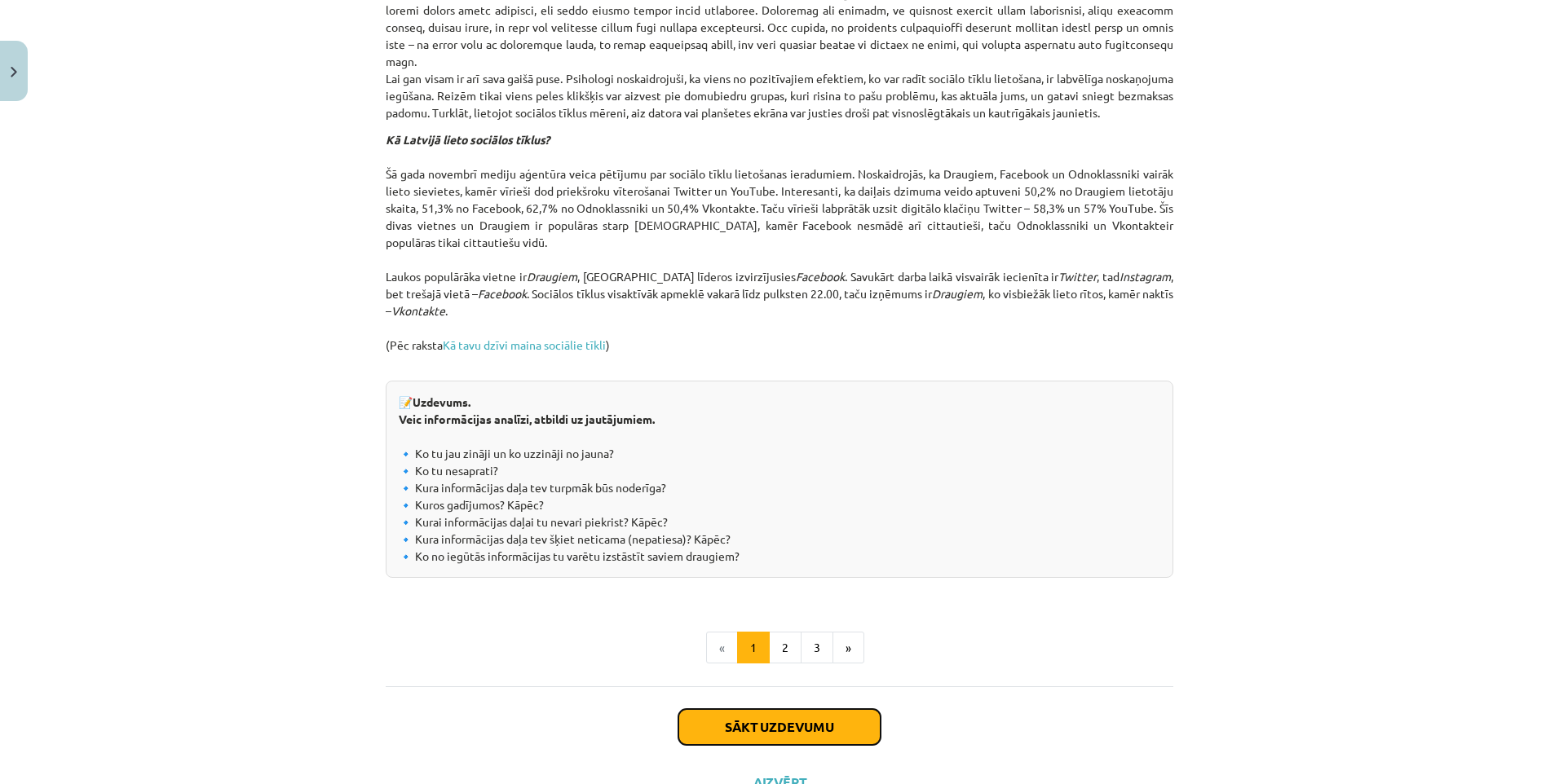
click at [775, 745] on button "Sākt uzdevumu" at bounding box center [780, 727] width 202 height 35
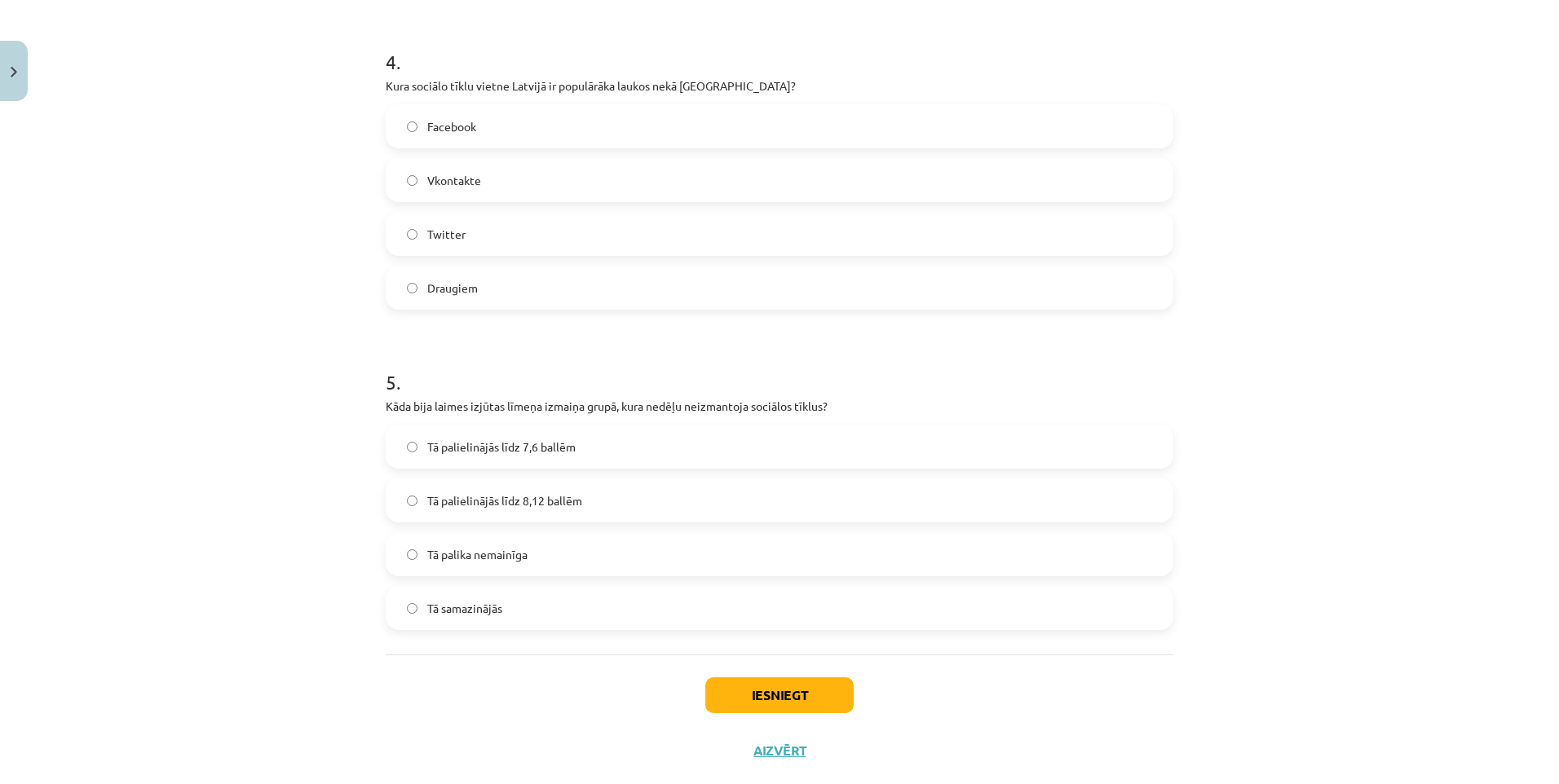
scroll to position [1299, 0]
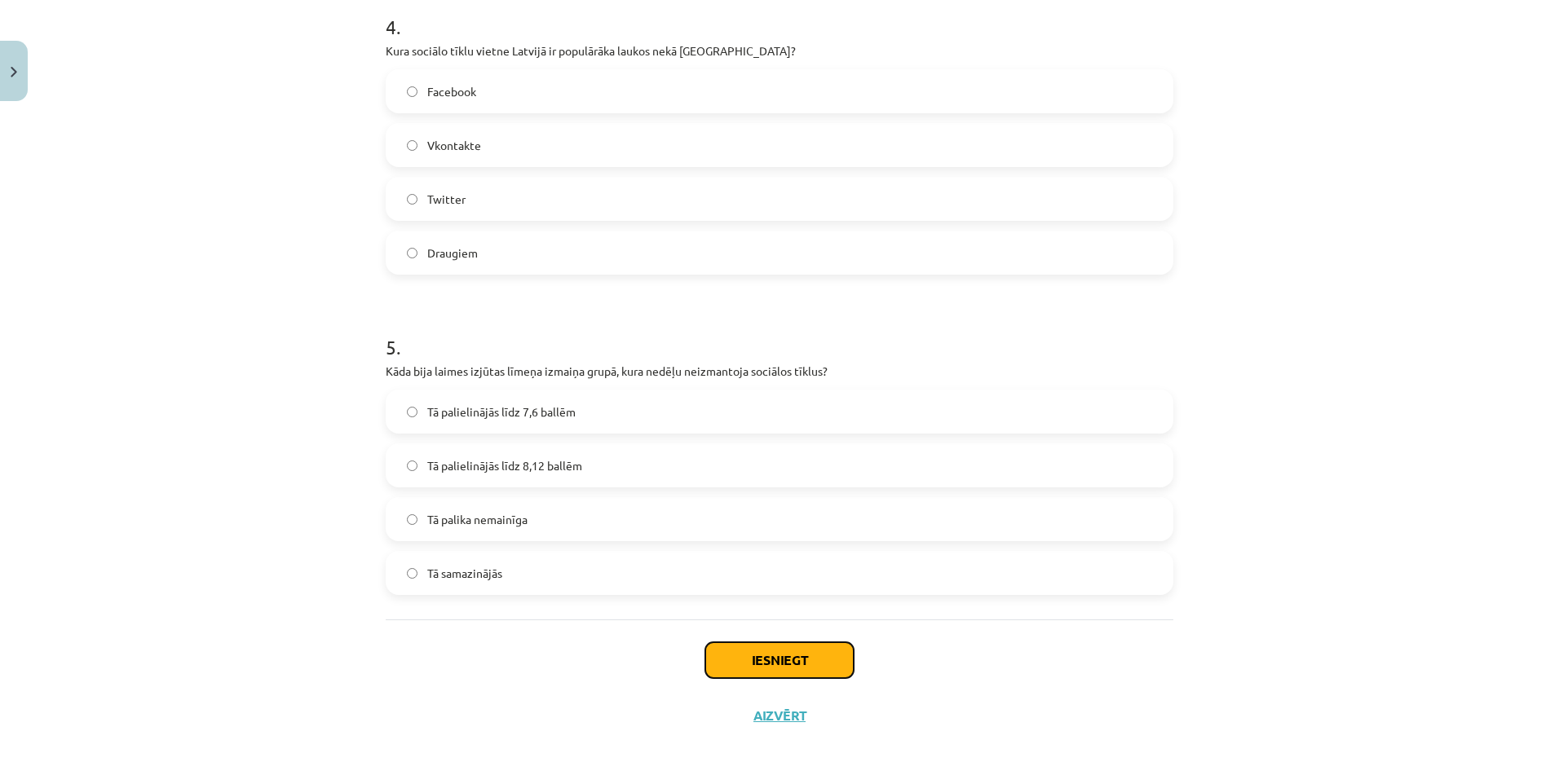
click at [768, 657] on button "Iesniegt" at bounding box center [779, 659] width 148 height 35
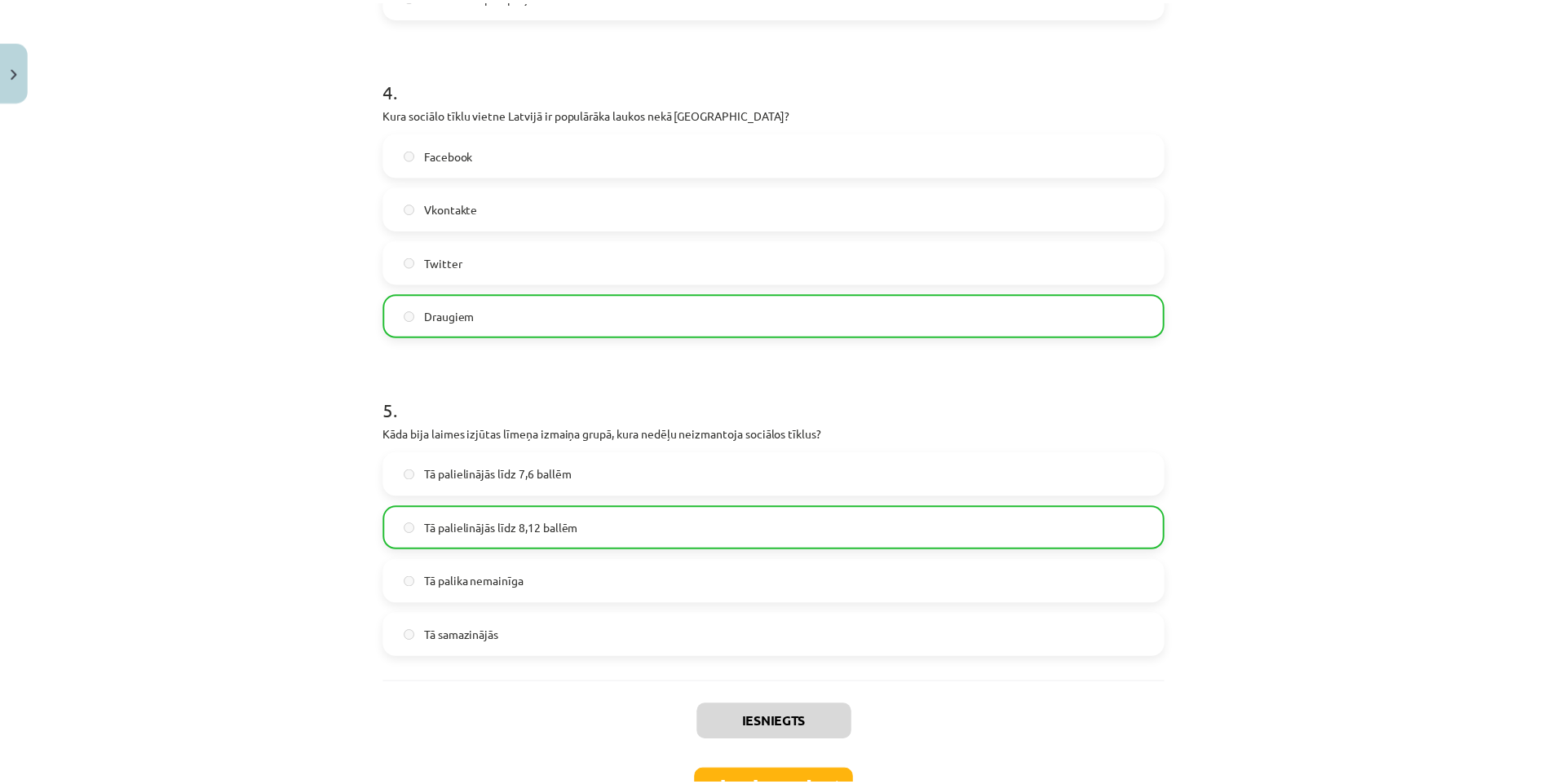
scroll to position [1351, 0]
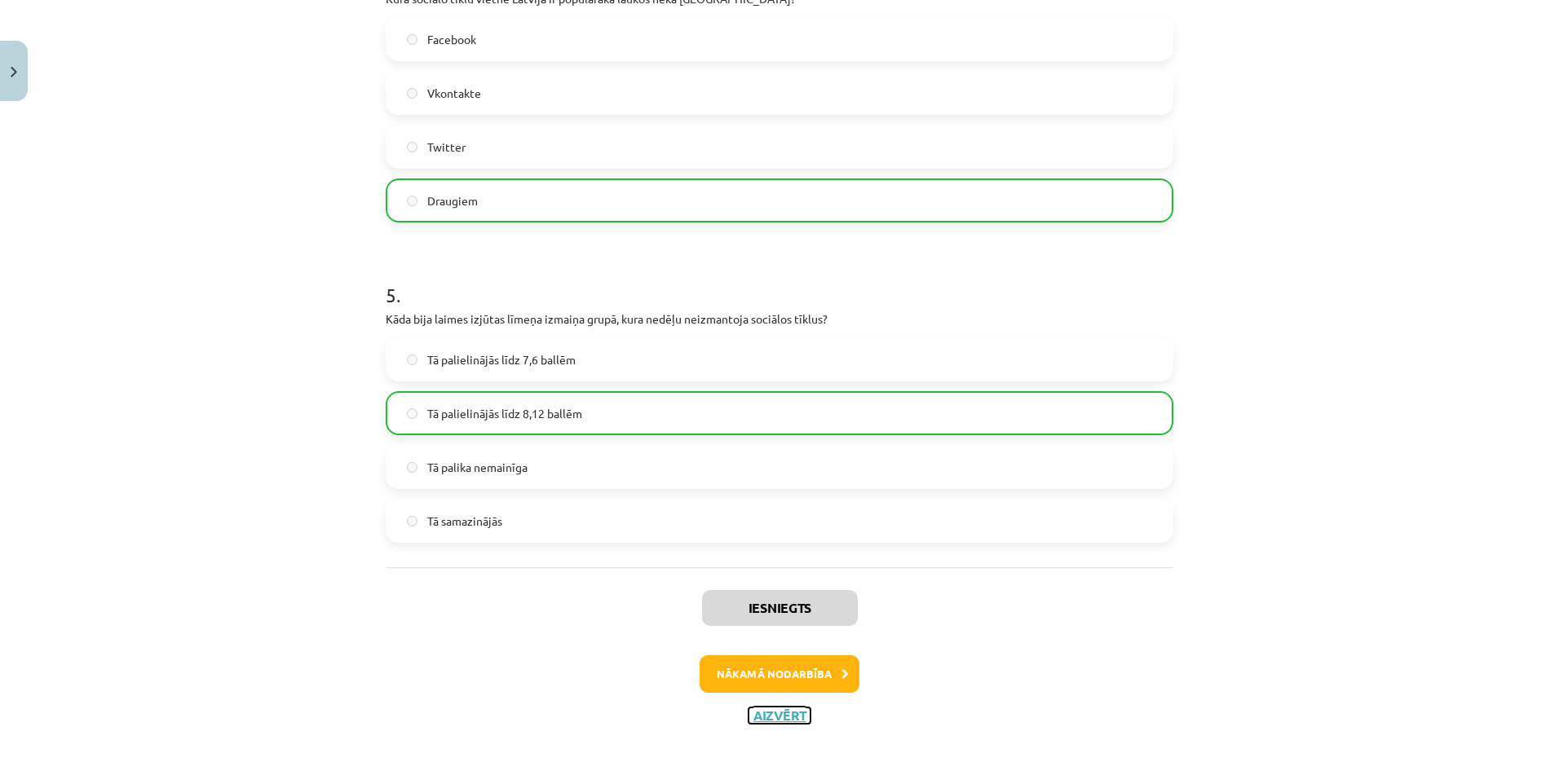
click at [771, 715] on button "Aizvērt" at bounding box center [780, 716] width 62 height 16
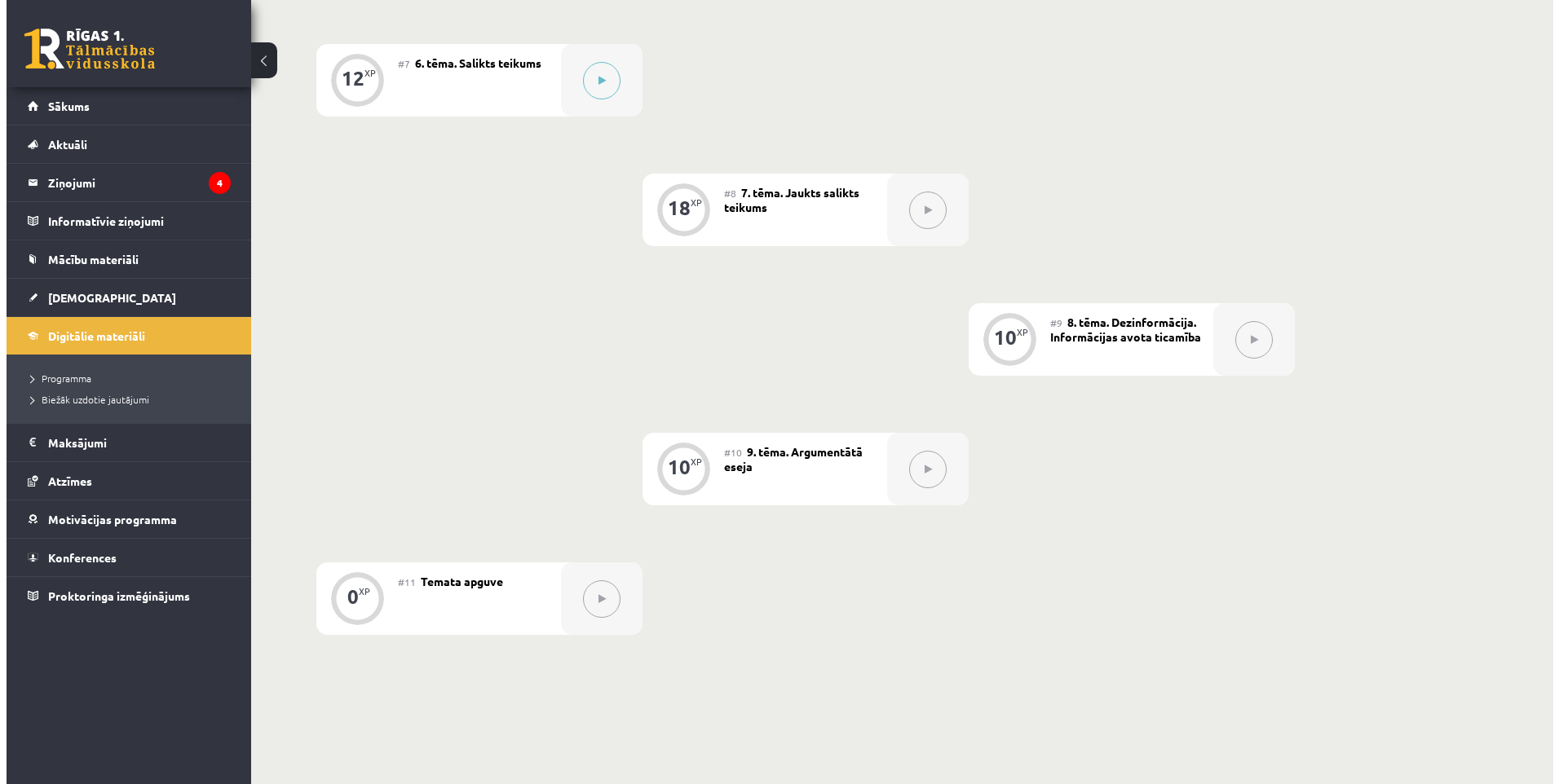
scroll to position [1146, 0]
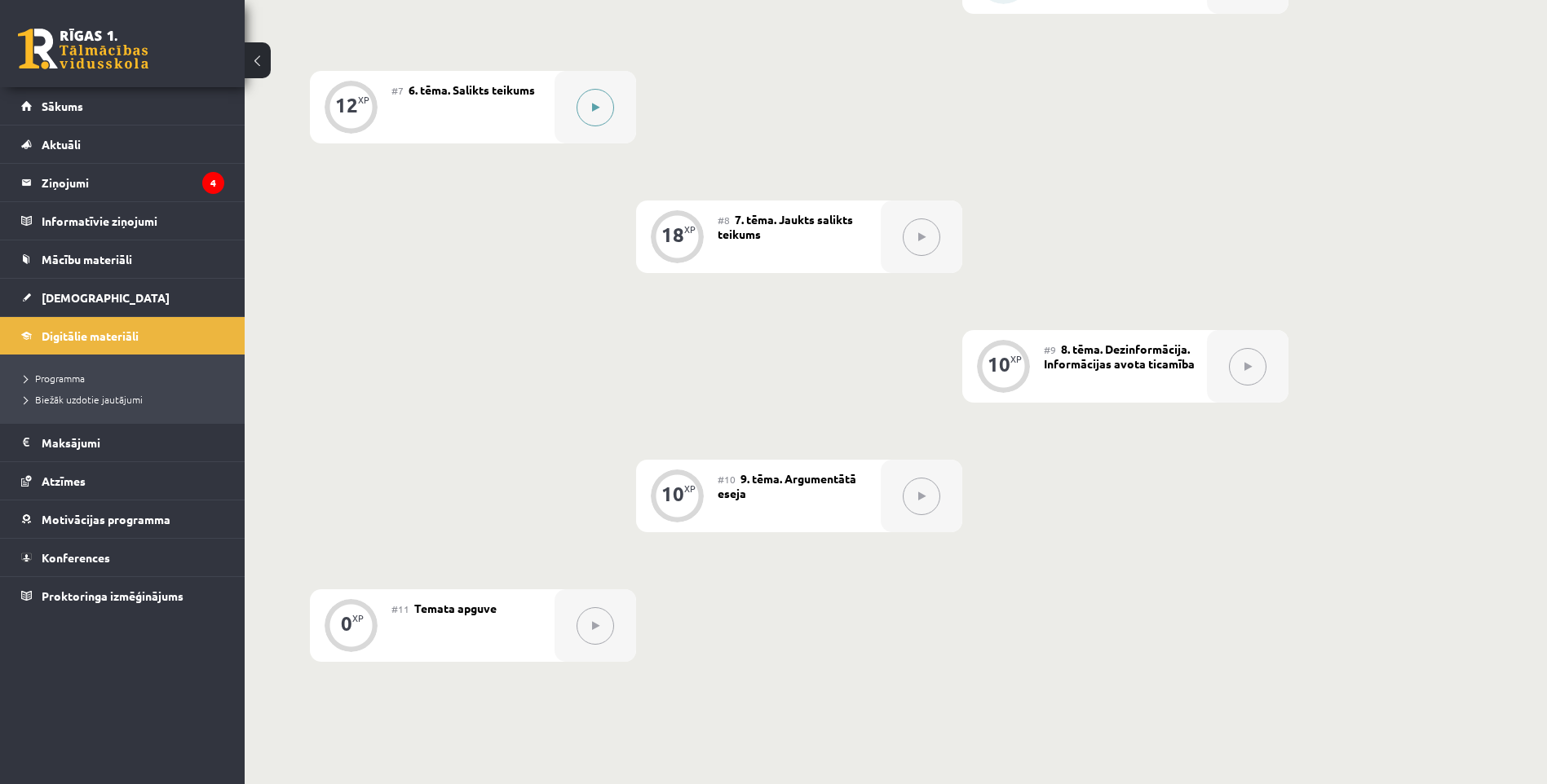
click at [594, 106] on icon at bounding box center [596, 107] width 7 height 10
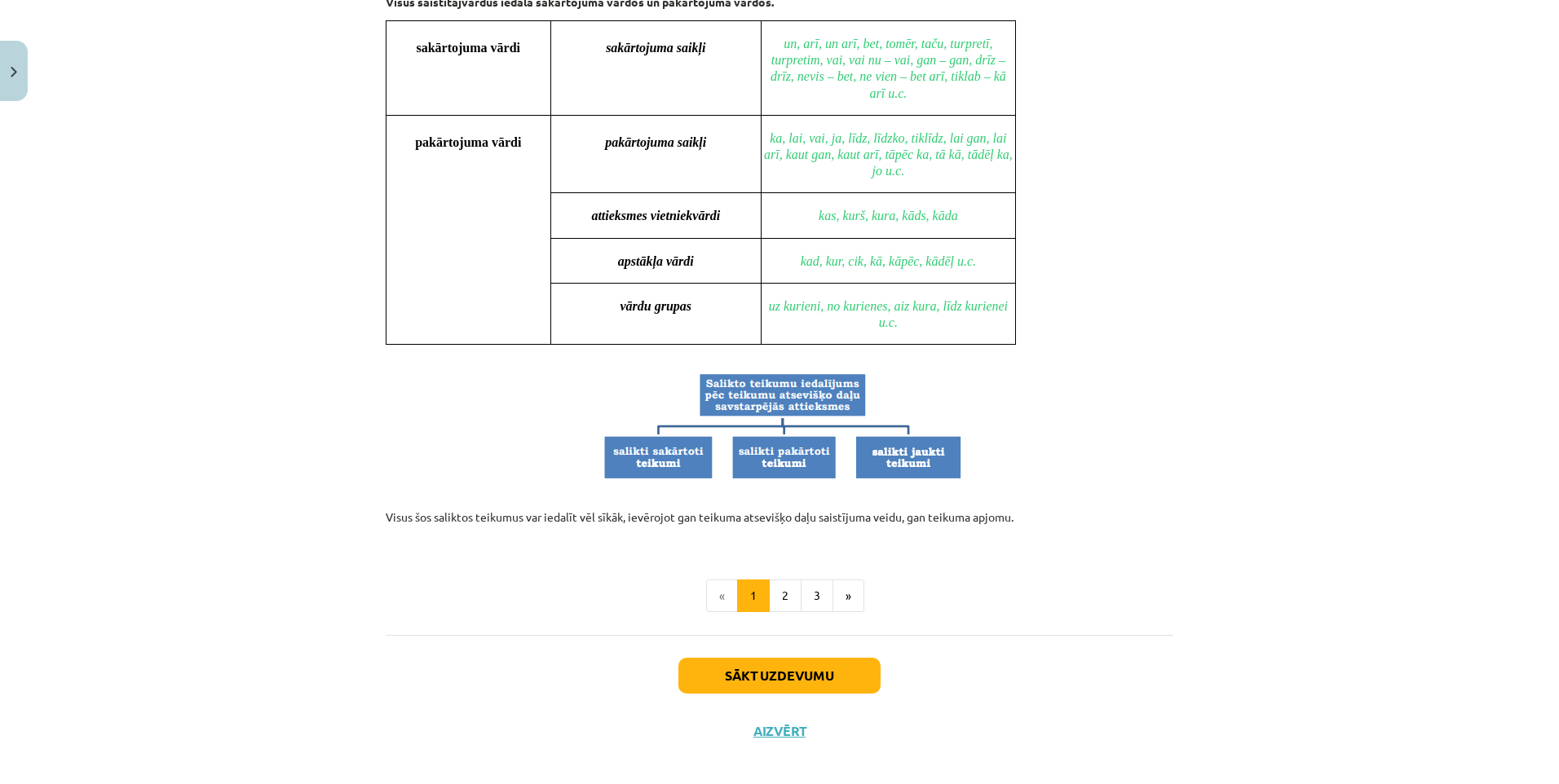
scroll to position [1390, 0]
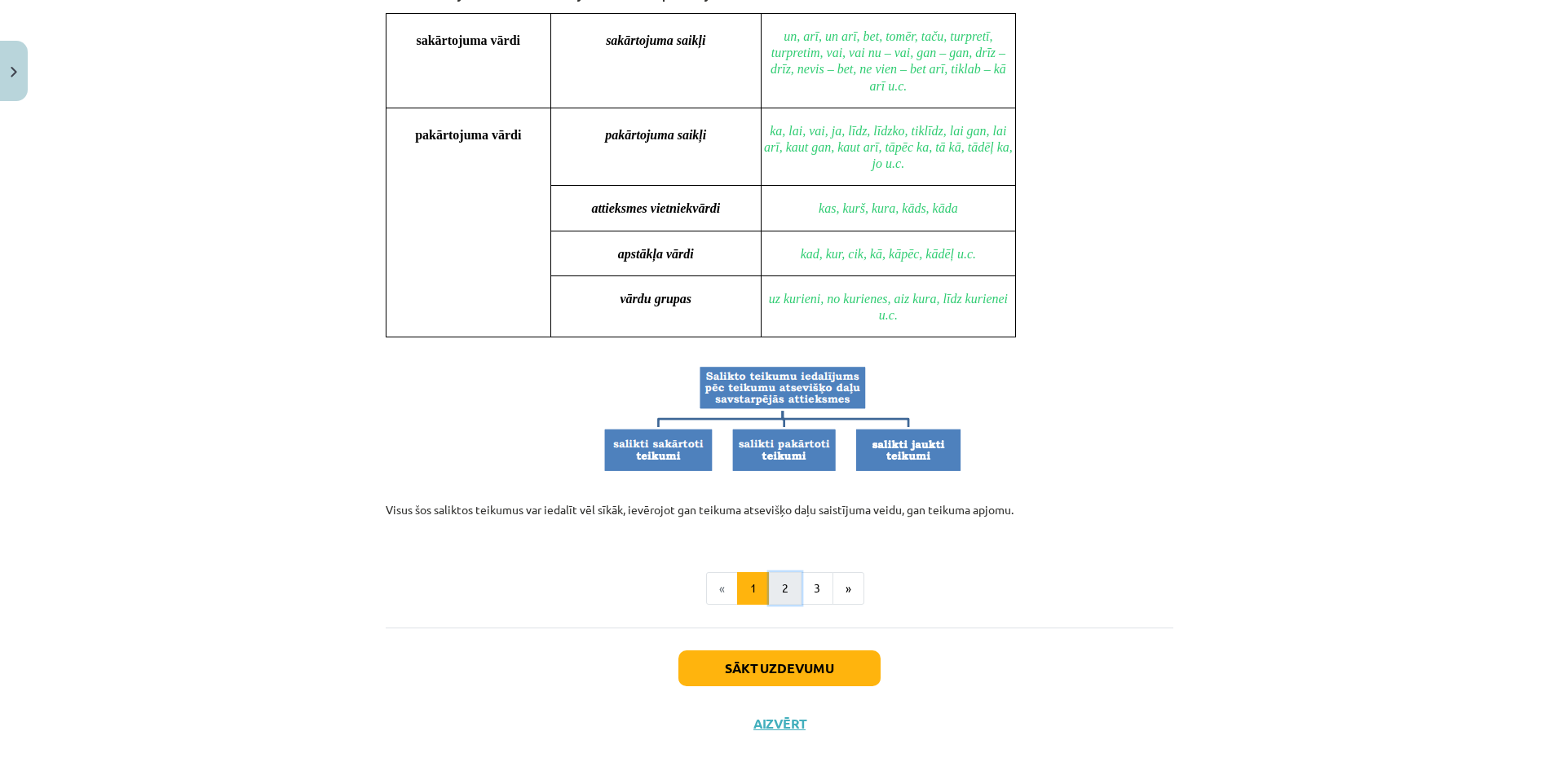
click at [773, 576] on button "2" at bounding box center [785, 588] width 33 height 33
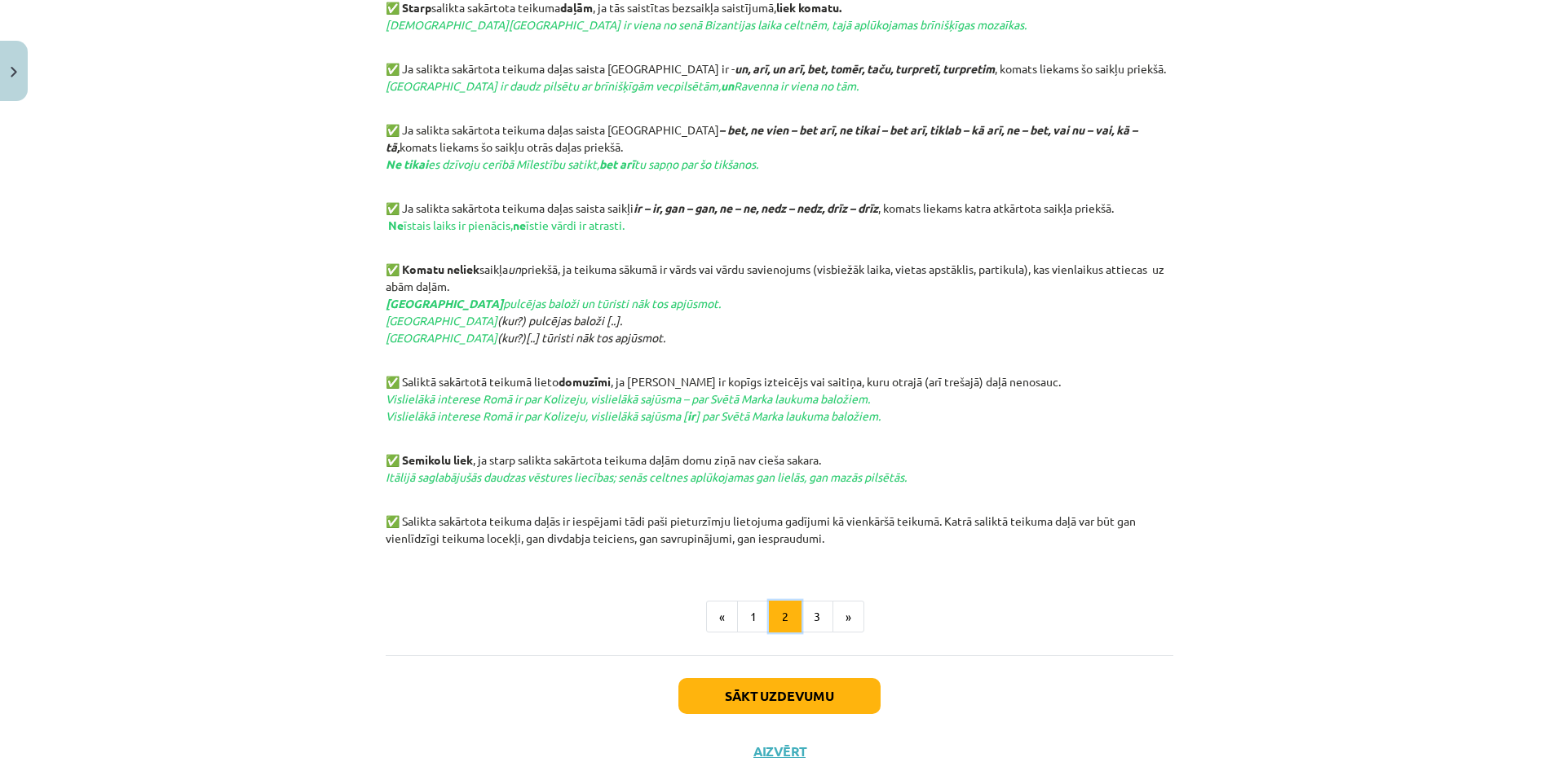
scroll to position [665, 0]
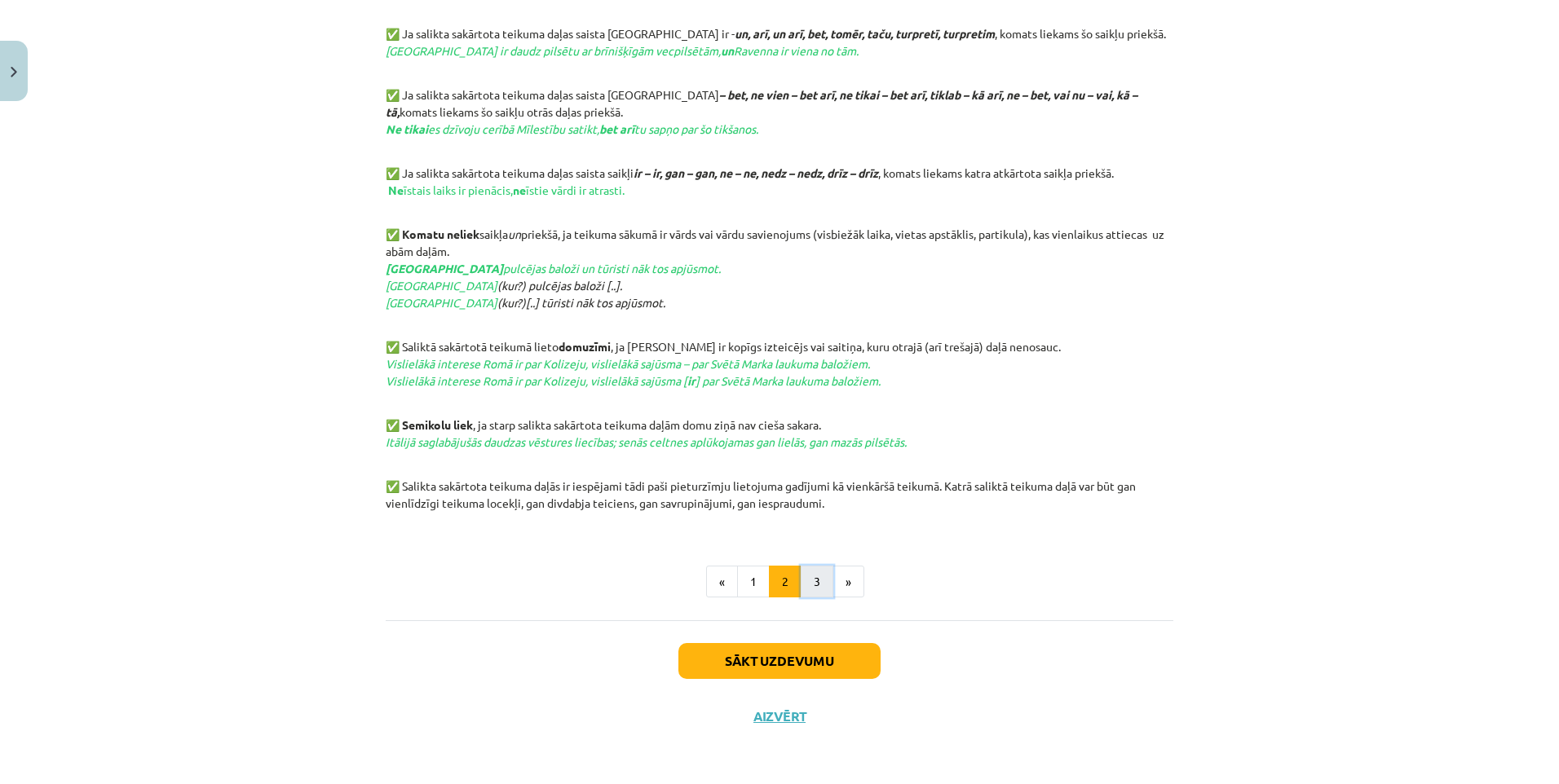
click at [807, 578] on button "3" at bounding box center [817, 582] width 33 height 33
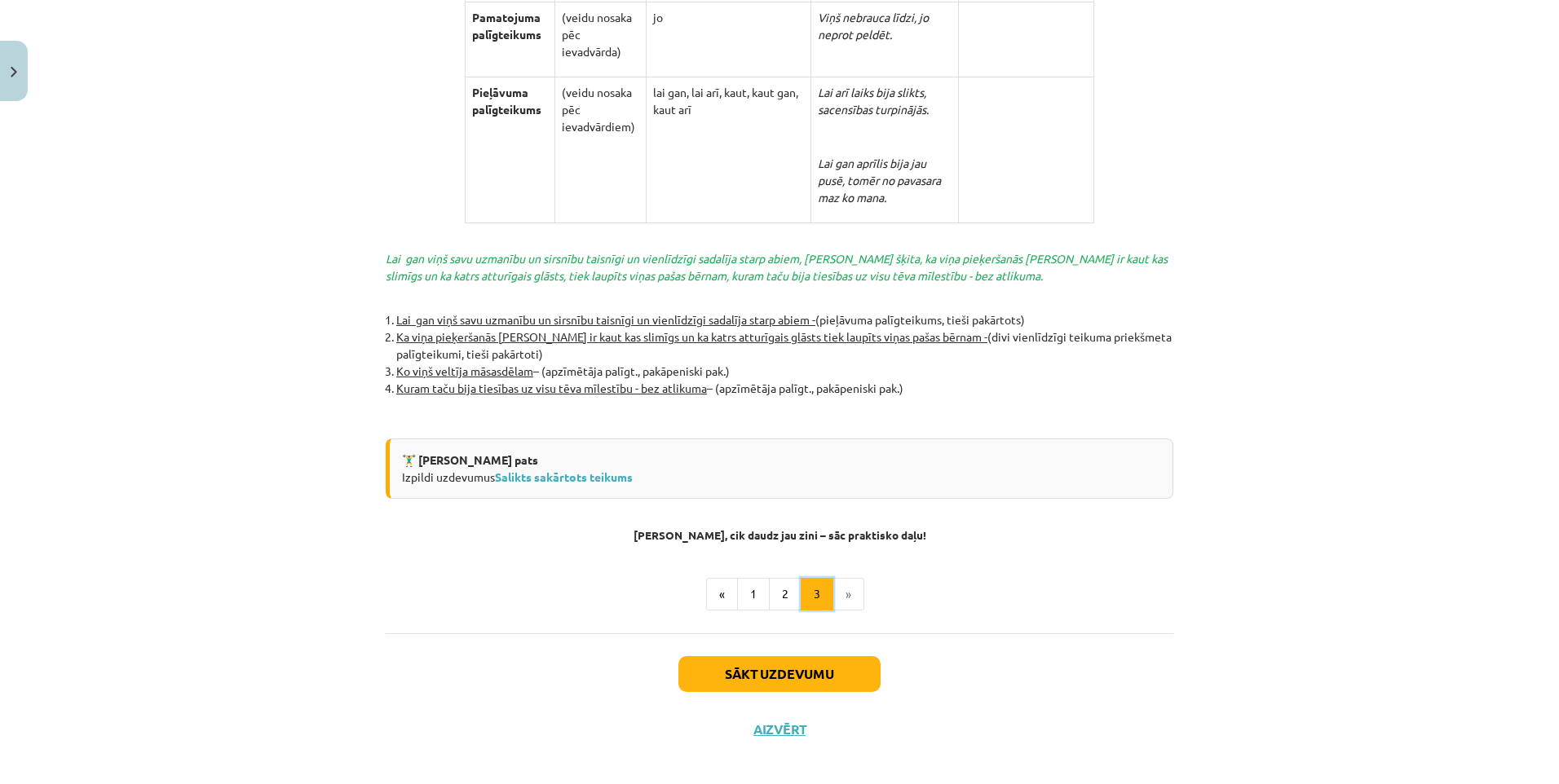
scroll to position [3447, 0]
click at [762, 656] on button "Sākt uzdevumu" at bounding box center [780, 672] width 202 height 35
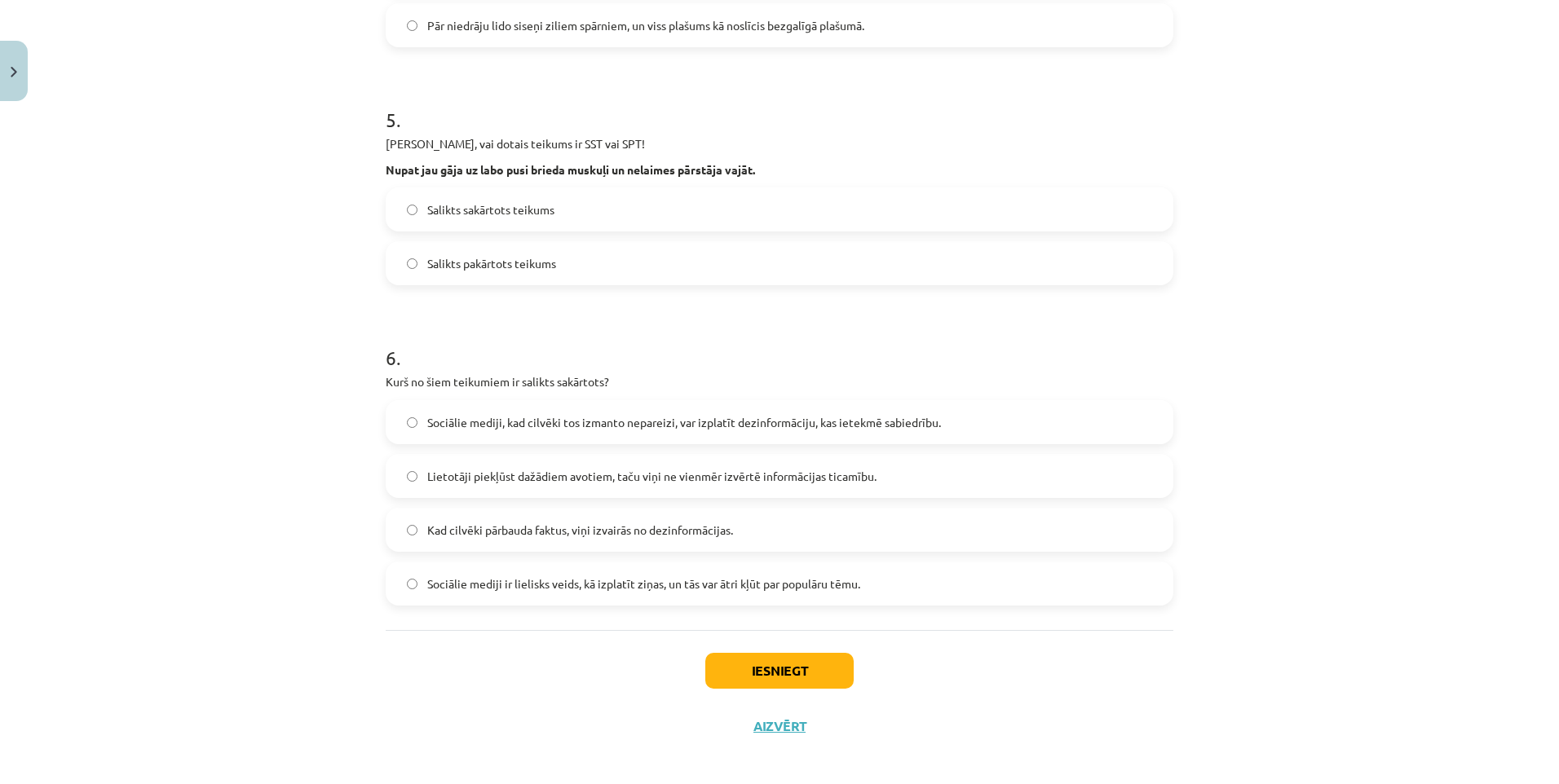
scroll to position [1133, 0]
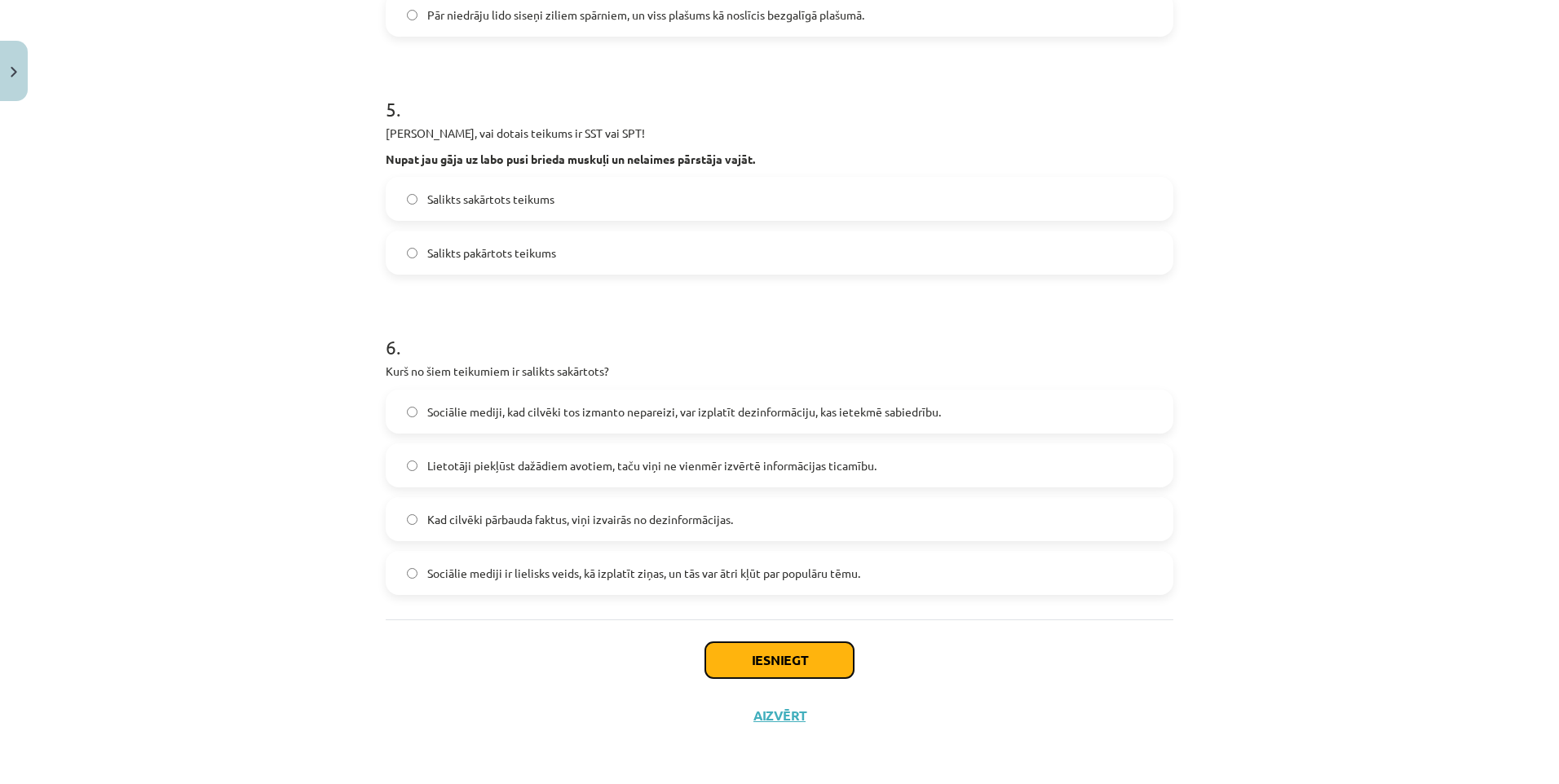
drag, startPoint x: 776, startPoint y: 658, endPoint x: 858, endPoint y: 656, distance: 82.0
click at [777, 658] on button "Iesniegt" at bounding box center [779, 659] width 148 height 35
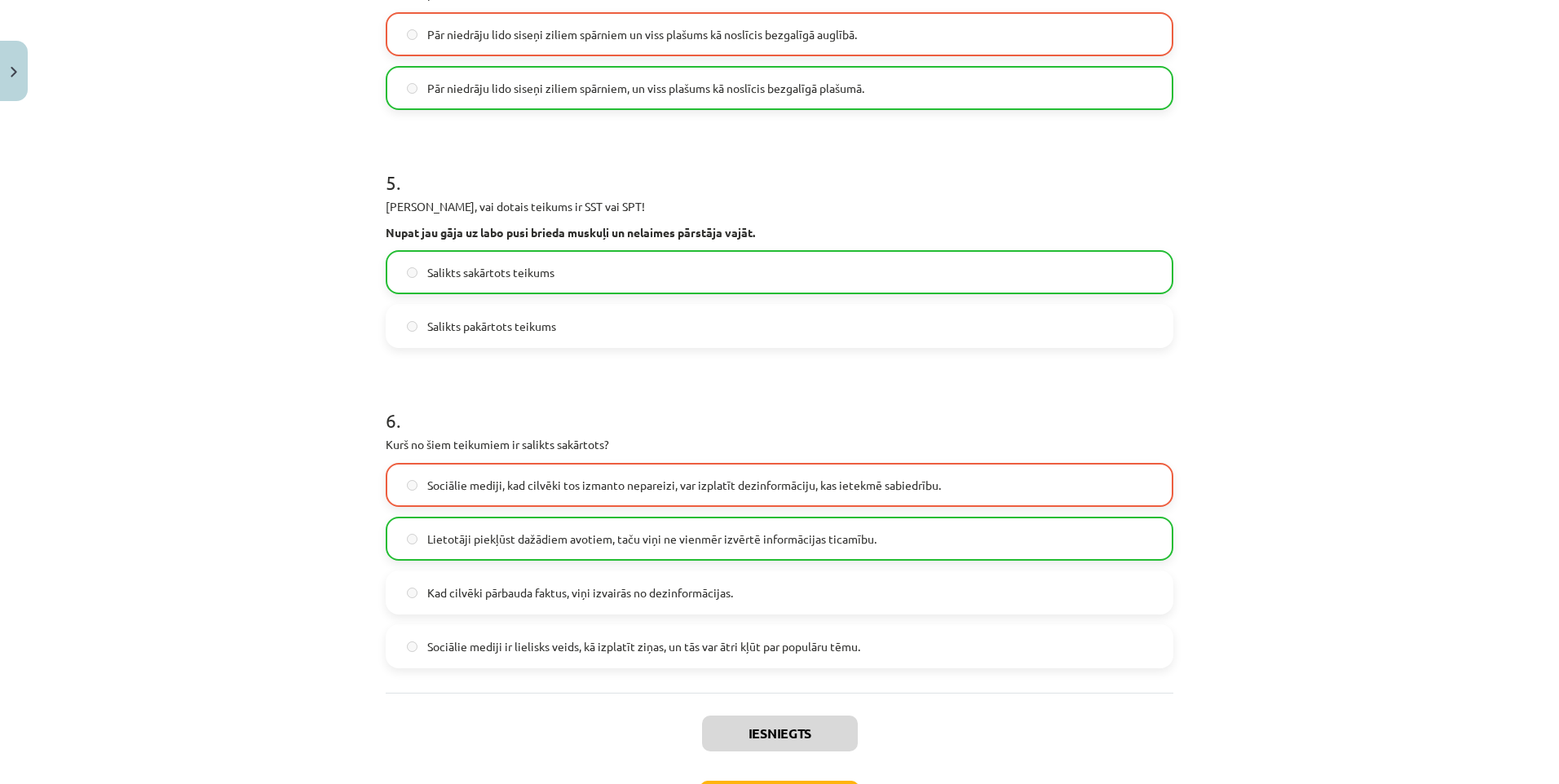
scroll to position [1185, 0]
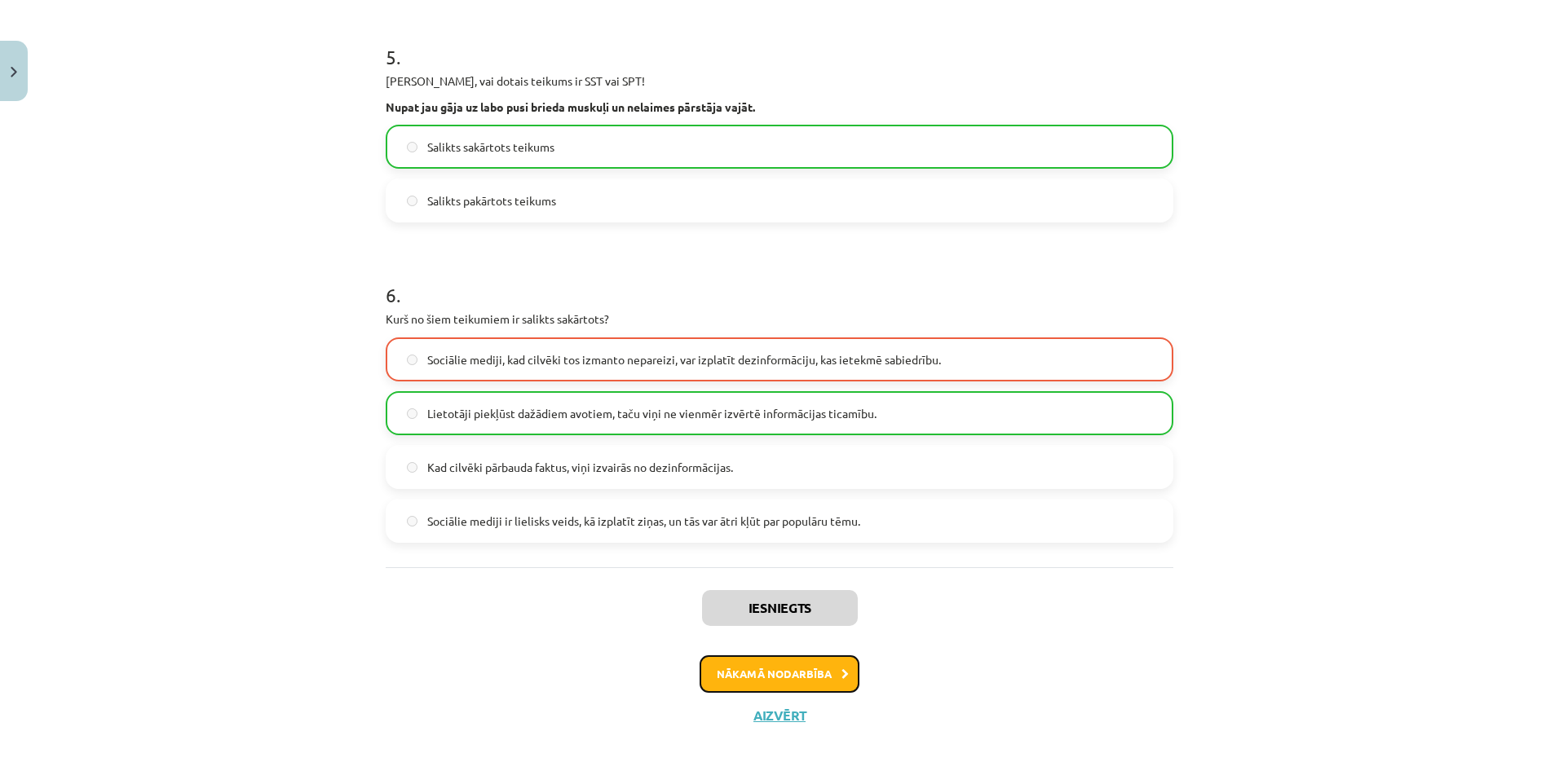
click at [779, 672] on button "Nākamā nodarbība" at bounding box center [780, 674] width 160 height 37
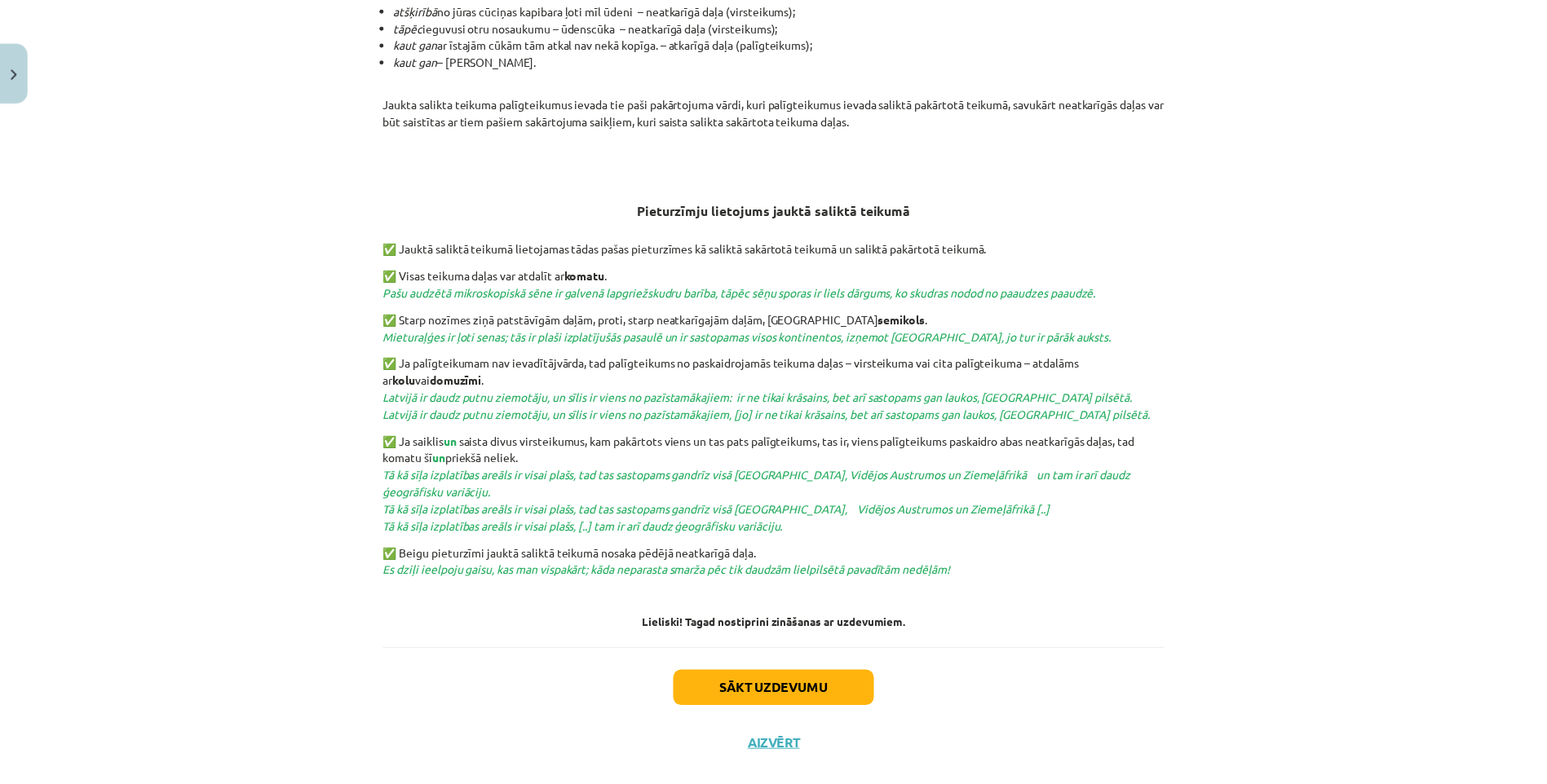
scroll to position [452, 0]
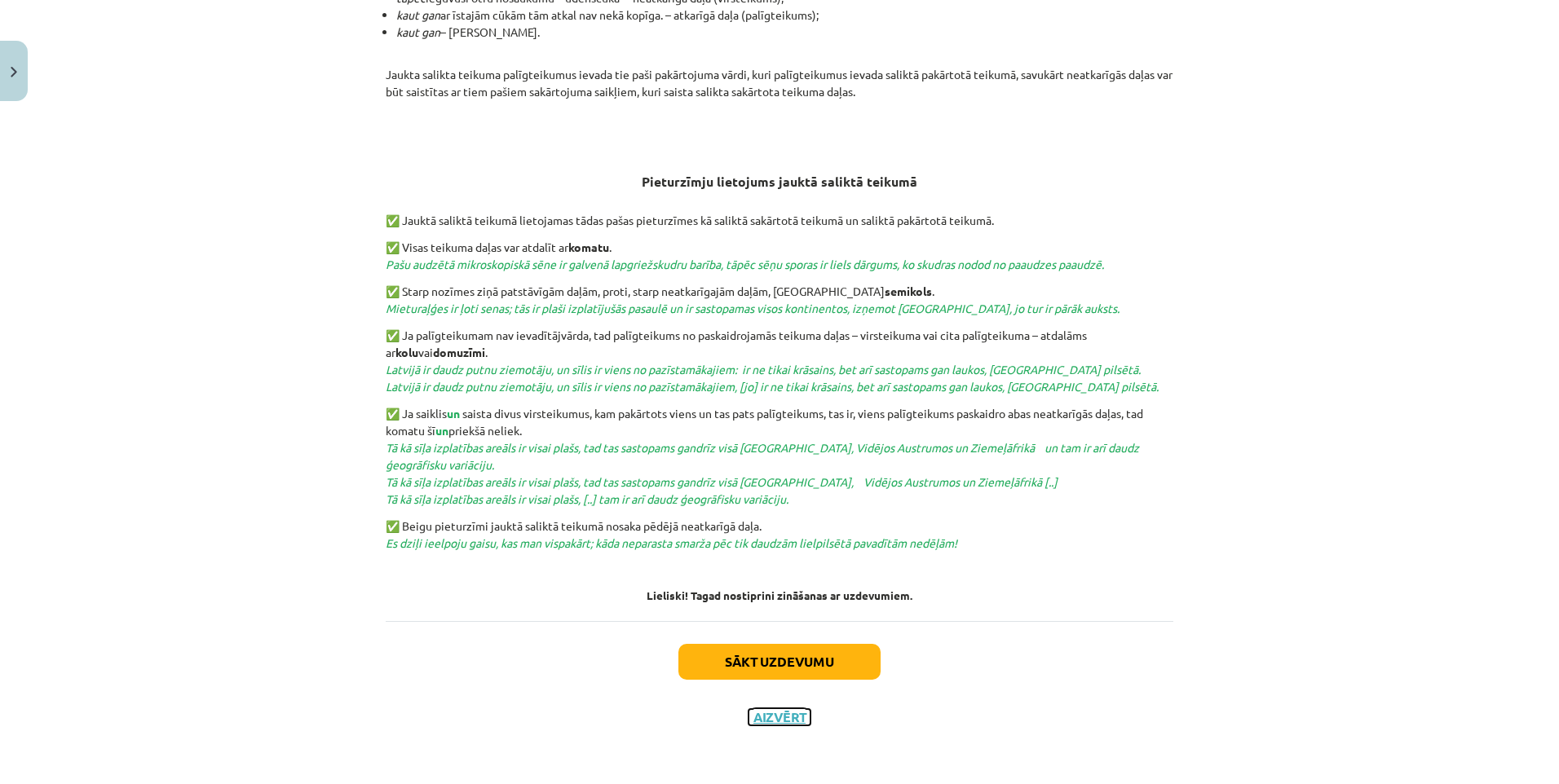
click at [760, 716] on button "Aizvērt" at bounding box center [780, 718] width 62 height 16
